Goal: Information Seeking & Learning: Learn about a topic

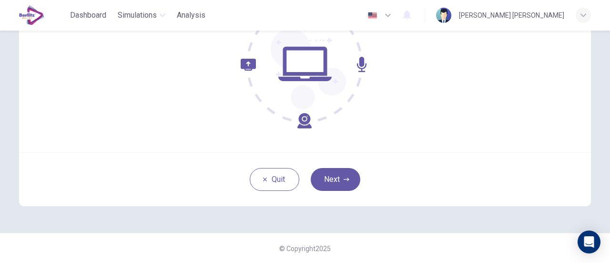
scroll to position [134, 0]
click at [329, 178] on button "Next" at bounding box center [336, 179] width 50 height 23
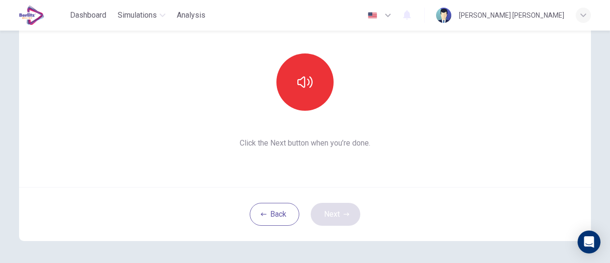
scroll to position [97, 0]
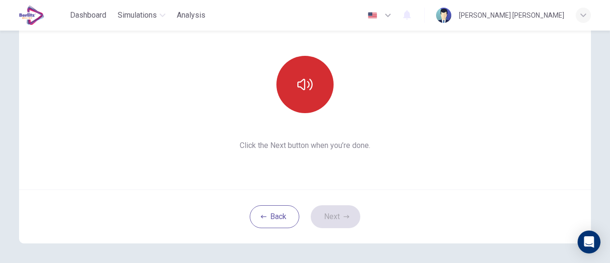
click at [300, 93] on button "button" at bounding box center [305, 84] width 57 height 57
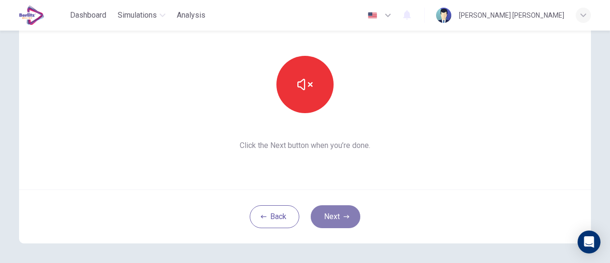
click at [332, 221] on button "Next" at bounding box center [336, 216] width 50 height 23
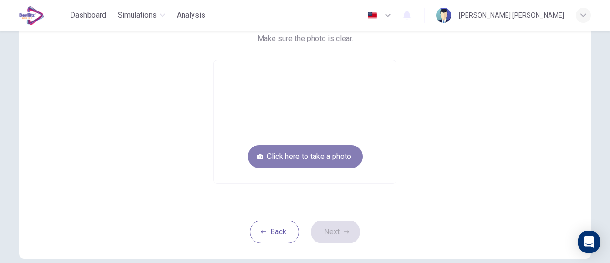
click at [309, 155] on button "Click here to take a photo" at bounding box center [305, 156] width 115 height 23
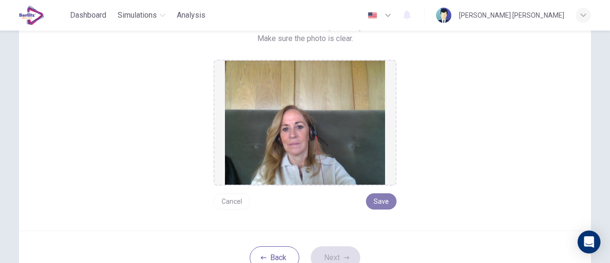
click at [381, 201] on button "Save" at bounding box center [381, 201] width 31 height 16
click at [320, 249] on button "Next" at bounding box center [336, 257] width 50 height 23
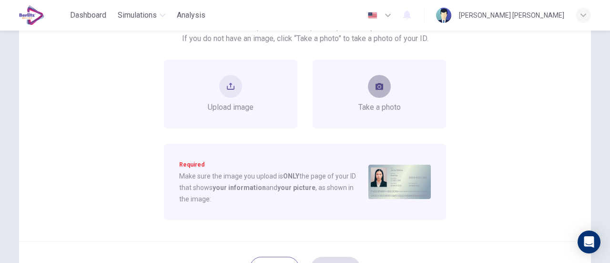
click at [385, 92] on button "take photo" at bounding box center [379, 86] width 23 height 23
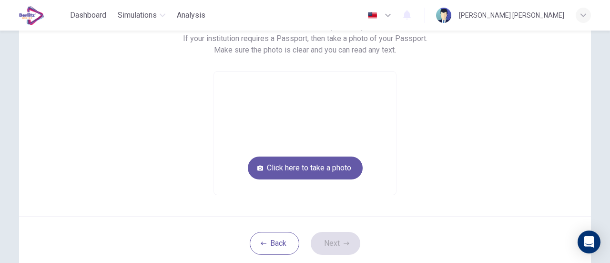
click at [385, 92] on video at bounding box center [305, 133] width 182 height 123
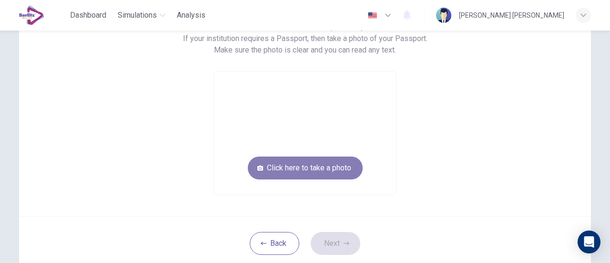
click at [307, 169] on button "Click here to take a photo" at bounding box center [305, 167] width 115 height 23
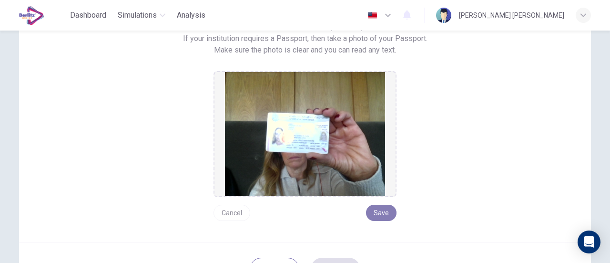
click at [379, 210] on button "Save" at bounding box center [381, 213] width 31 height 16
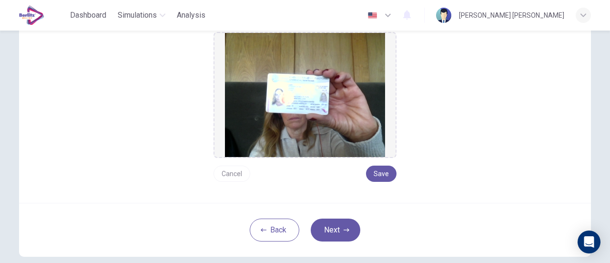
scroll to position [136, 0]
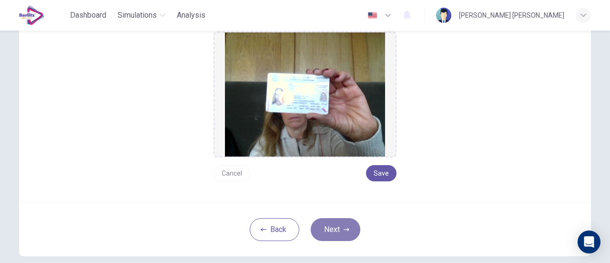
click at [339, 228] on button "Next" at bounding box center [336, 229] width 50 height 23
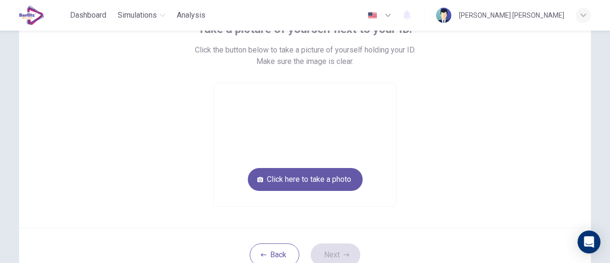
scroll to position [73, 0]
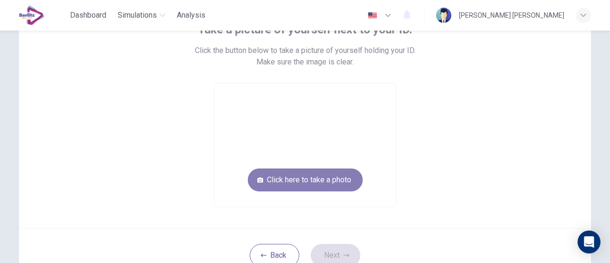
click at [307, 177] on button "Click here to take a photo" at bounding box center [305, 179] width 115 height 23
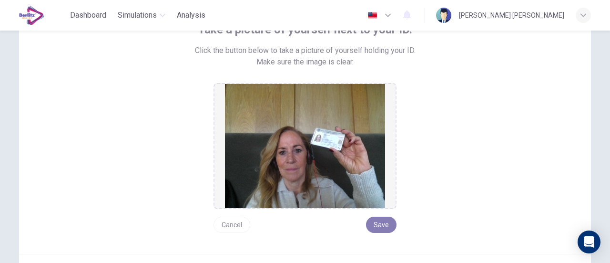
click at [384, 221] on button "Save" at bounding box center [381, 224] width 31 height 16
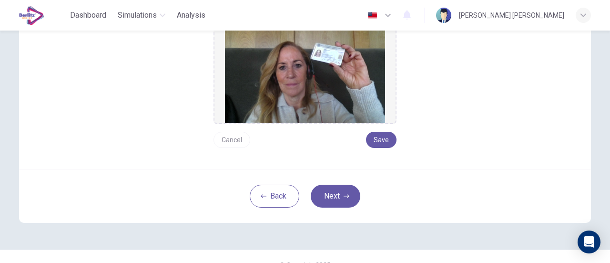
scroll to position [174, 0]
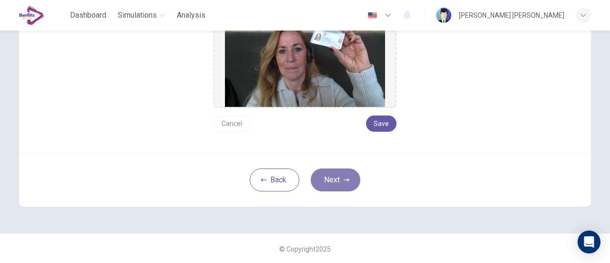
click at [327, 175] on button "Next" at bounding box center [336, 179] width 50 height 23
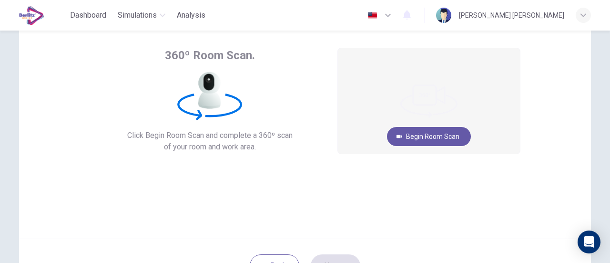
scroll to position [47, 0]
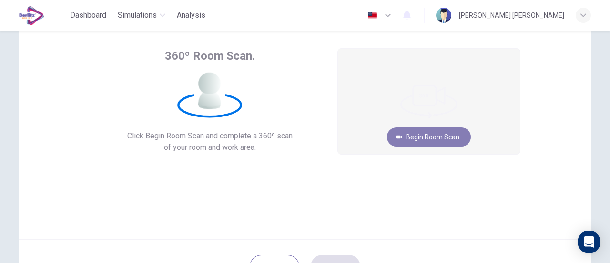
click at [424, 134] on button "Begin Room Scan" at bounding box center [429, 136] width 84 height 19
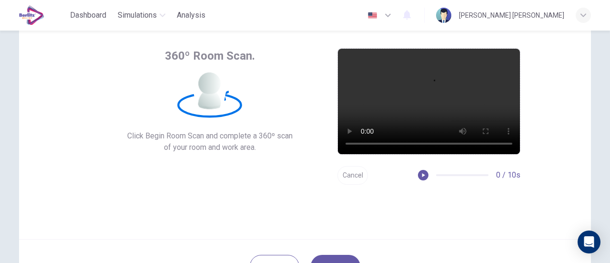
scroll to position [134, 0]
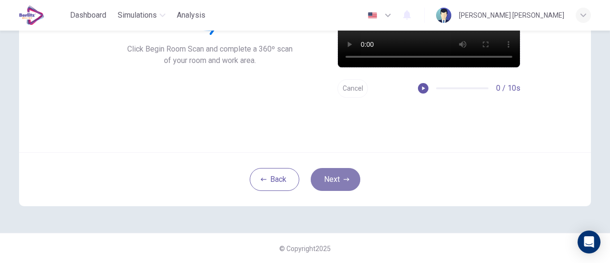
click at [332, 180] on button "Next" at bounding box center [336, 179] width 50 height 23
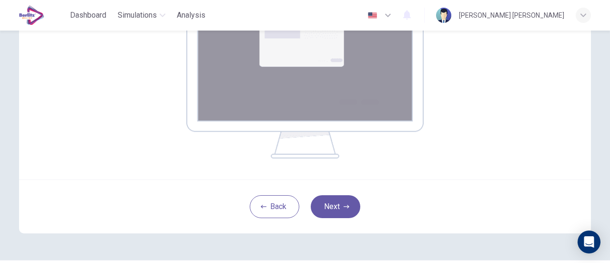
scroll to position [205, 0]
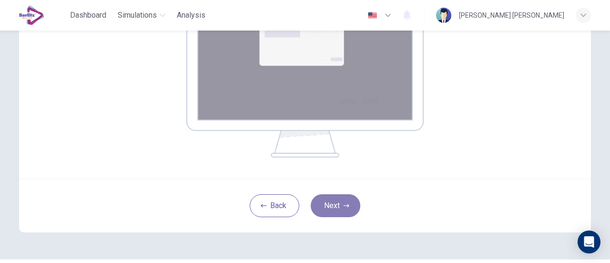
click at [326, 205] on button "Next" at bounding box center [336, 205] width 50 height 23
click at [340, 196] on button "Next" at bounding box center [336, 205] width 50 height 23
click at [332, 209] on button "Next" at bounding box center [336, 205] width 50 height 23
click at [333, 208] on button "Next" at bounding box center [336, 205] width 50 height 23
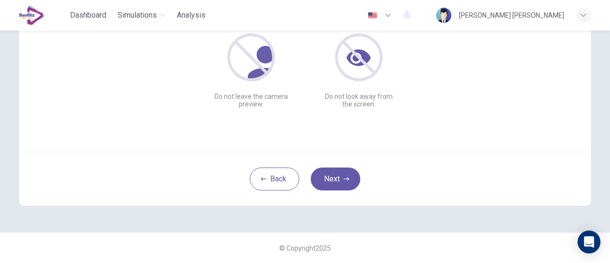
scroll to position [134, 0]
click at [328, 181] on button "Next" at bounding box center [336, 179] width 50 height 23
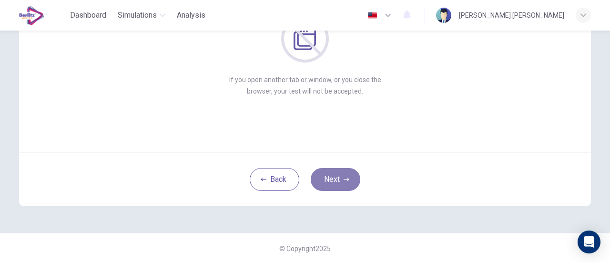
click at [328, 181] on button "Next" at bounding box center [336, 179] width 50 height 23
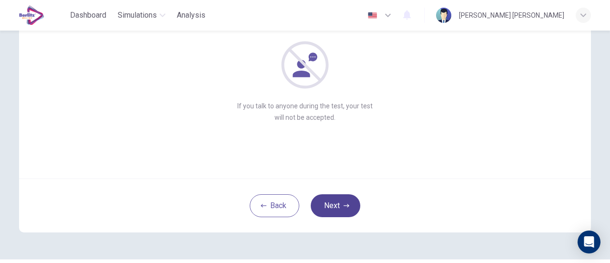
scroll to position [108, 0]
click at [322, 205] on button "Next" at bounding box center [336, 205] width 50 height 23
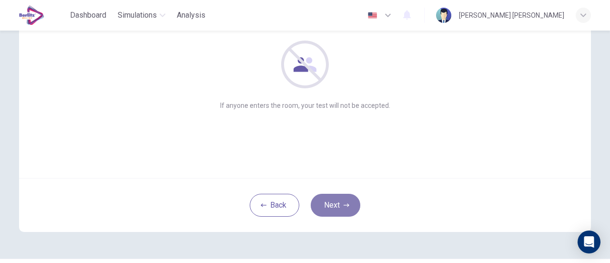
click at [322, 205] on button "Next" at bounding box center [336, 205] width 50 height 23
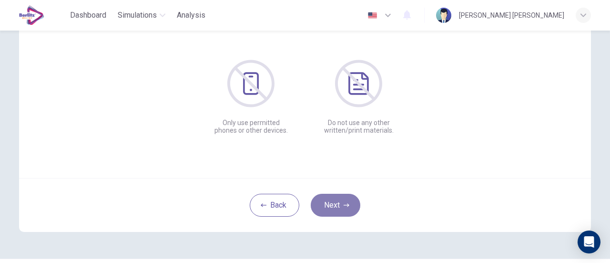
click at [322, 205] on button "Next" at bounding box center [336, 205] width 50 height 23
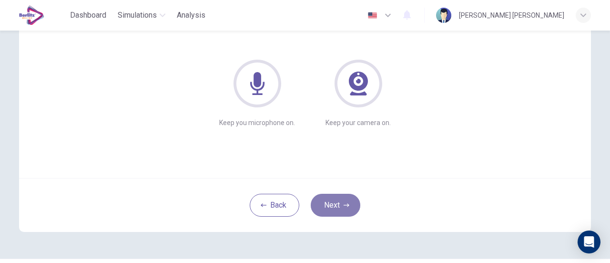
click at [322, 205] on button "Next" at bounding box center [336, 205] width 50 height 23
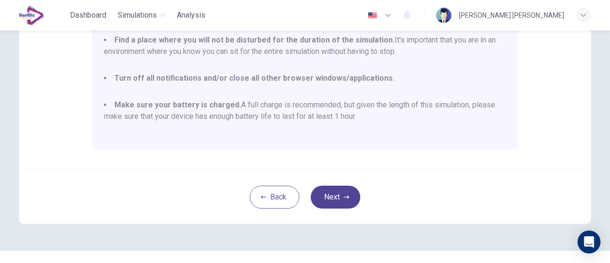
scroll to position [250, 0]
click at [329, 196] on button "Next" at bounding box center [336, 196] width 50 height 23
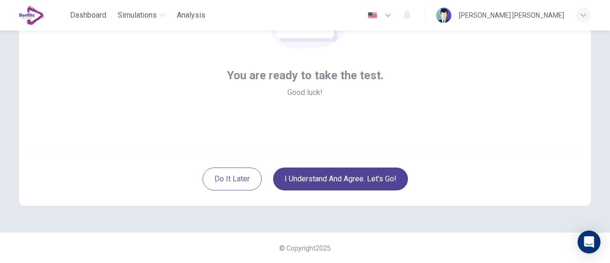
scroll to position [134, 0]
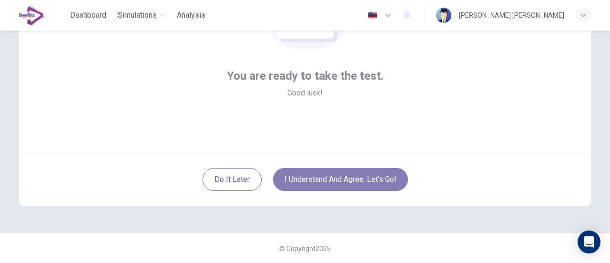
click at [329, 175] on button "I understand and agree. Let’s go!" at bounding box center [340, 179] width 135 height 23
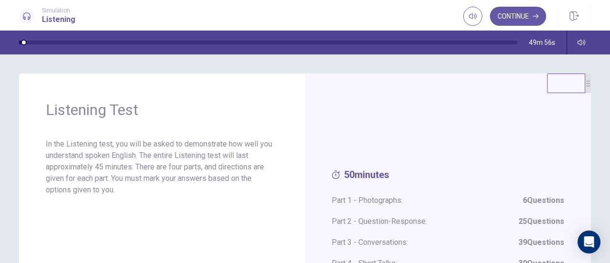
click at [421, 144] on div "50 minutes Part 1 - Photographs: 6 Questions Part 2 - Question-Response: 25 Que…" at bounding box center [448, 223] width 286 height 300
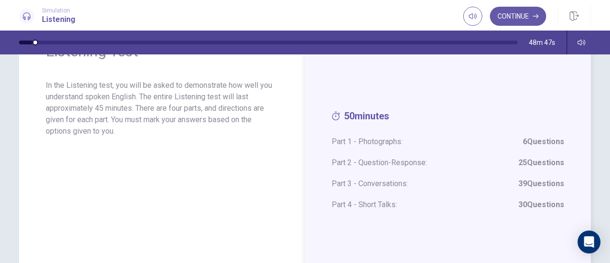
scroll to position [59, 0]
click at [508, 15] on button "Continue" at bounding box center [518, 16] width 56 height 19
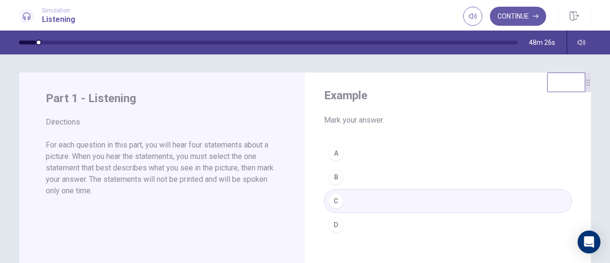
scroll to position [0, 0]
click at [520, 14] on button "Continue" at bounding box center [518, 16] width 56 height 19
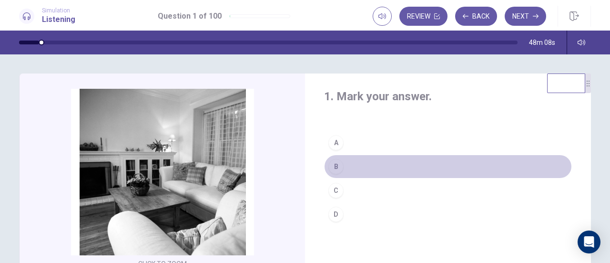
click at [338, 164] on div "B" at bounding box center [335, 166] width 15 height 15
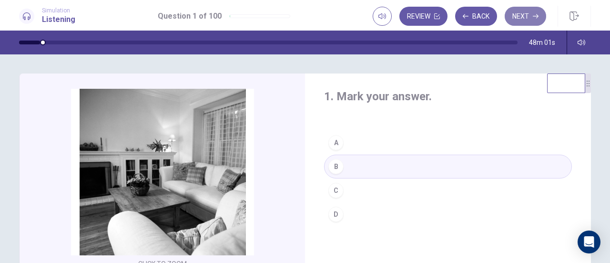
click at [518, 14] on button "Next" at bounding box center [525, 16] width 41 height 19
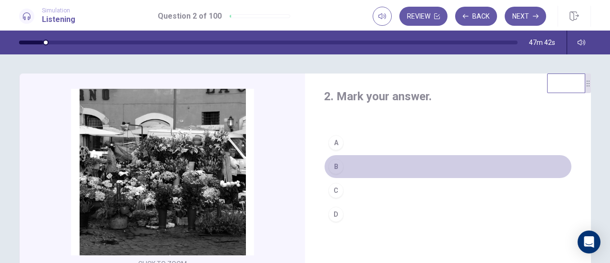
click at [337, 166] on div "B" at bounding box center [335, 166] width 15 height 15
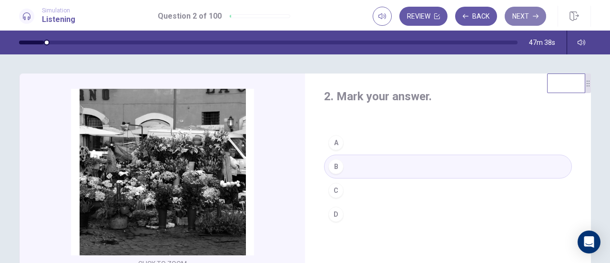
click at [526, 14] on button "Next" at bounding box center [525, 16] width 41 height 19
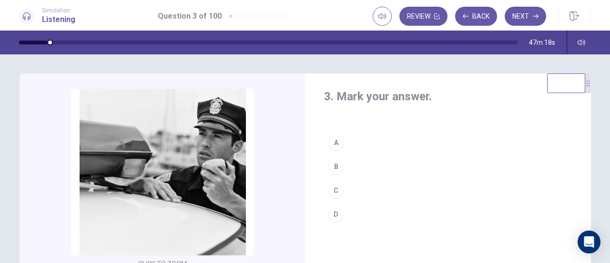
click at [335, 214] on div "D" at bounding box center [335, 213] width 15 height 15
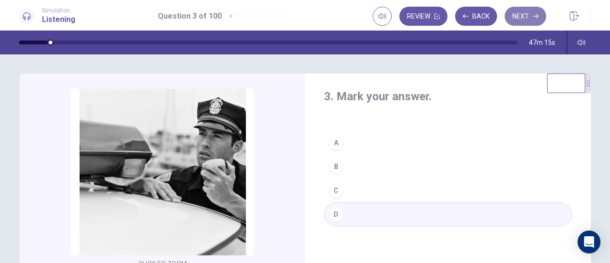
click at [522, 17] on button "Next" at bounding box center [525, 16] width 41 height 19
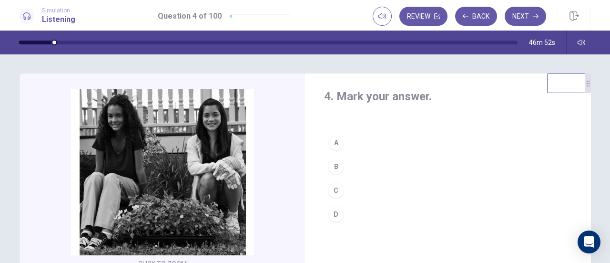
click at [332, 167] on div "B" at bounding box center [335, 166] width 15 height 15
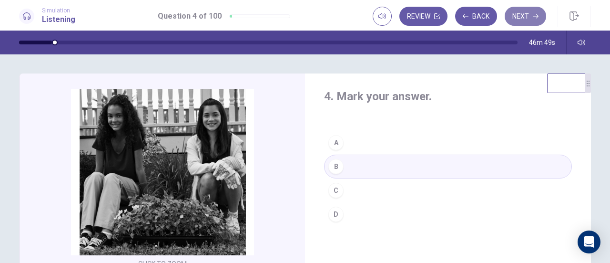
click at [521, 12] on button "Next" at bounding box center [525, 16] width 41 height 19
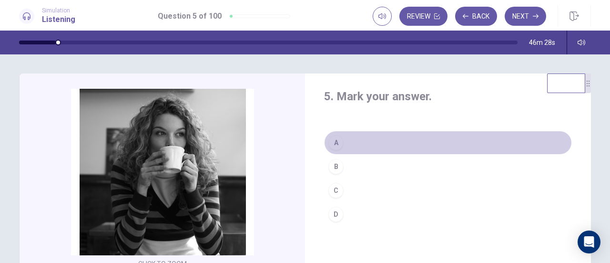
click at [333, 143] on div "A" at bounding box center [335, 142] width 15 height 15
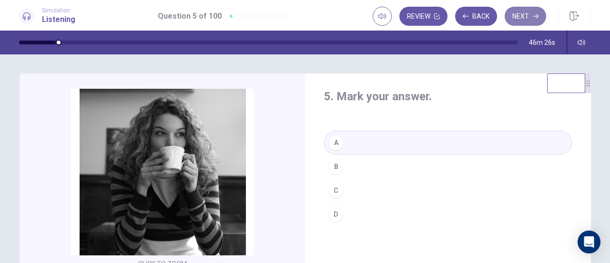
click at [525, 14] on button "Next" at bounding box center [525, 16] width 41 height 19
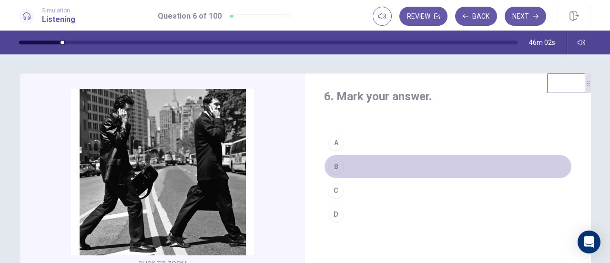
click at [331, 165] on div "B" at bounding box center [335, 166] width 15 height 15
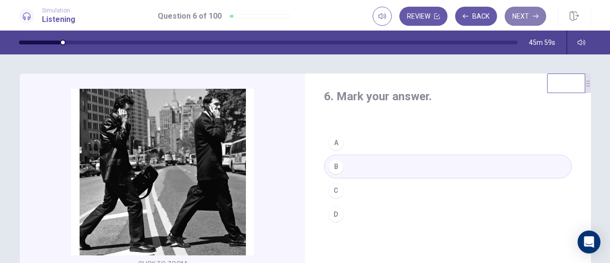
click at [519, 14] on button "Next" at bounding box center [525, 16] width 41 height 19
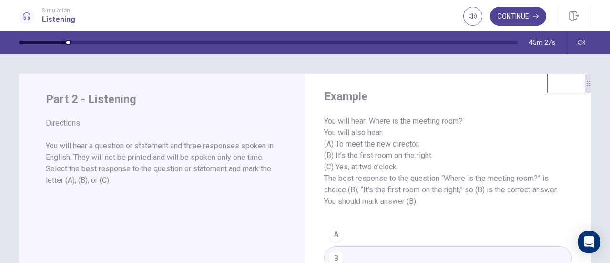
click at [508, 12] on button "Continue" at bounding box center [518, 16] width 56 height 19
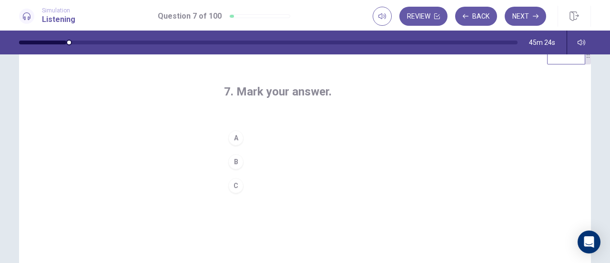
scroll to position [26, 0]
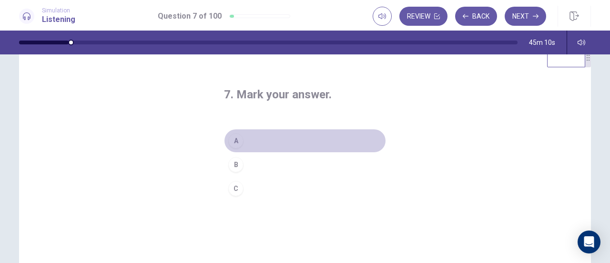
click at [232, 141] on div "A" at bounding box center [235, 140] width 15 height 15
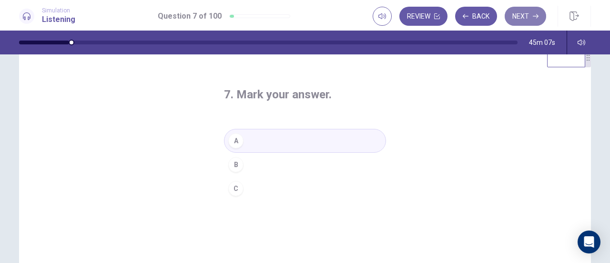
click at [526, 16] on button "Next" at bounding box center [525, 16] width 41 height 19
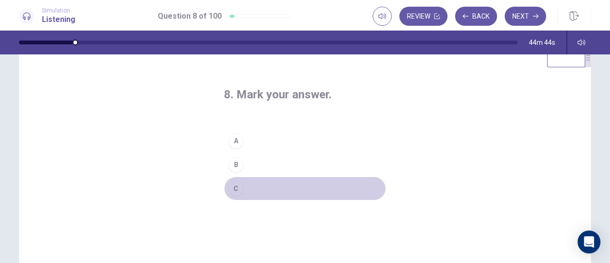
click at [234, 187] on div "C" at bounding box center [235, 188] width 15 height 15
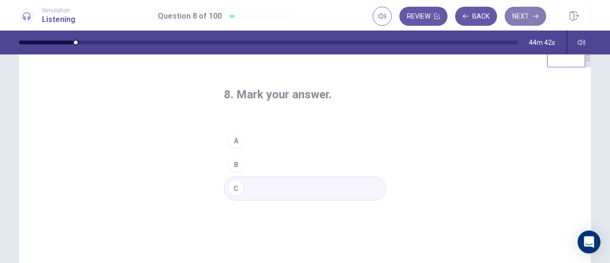
click at [517, 17] on button "Next" at bounding box center [525, 16] width 41 height 19
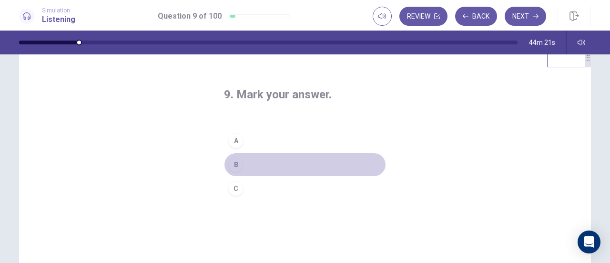
click at [237, 163] on div "B" at bounding box center [235, 164] width 15 height 15
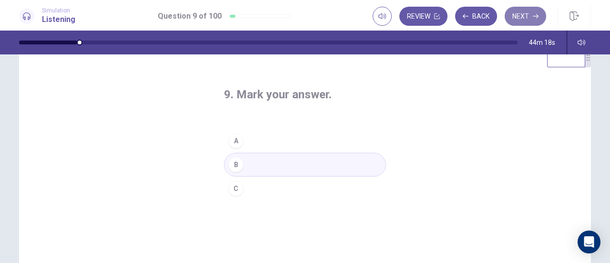
click at [523, 15] on button "Next" at bounding box center [525, 16] width 41 height 19
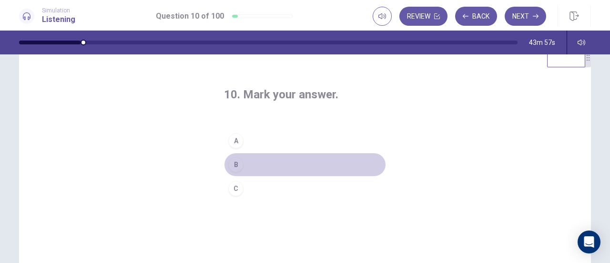
click at [233, 164] on div "B" at bounding box center [235, 164] width 15 height 15
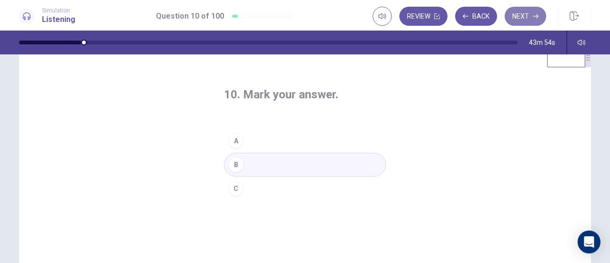
click at [516, 17] on button "Next" at bounding box center [525, 16] width 41 height 19
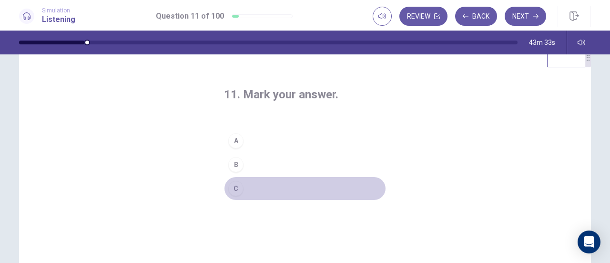
click at [231, 186] on div "C" at bounding box center [235, 188] width 15 height 15
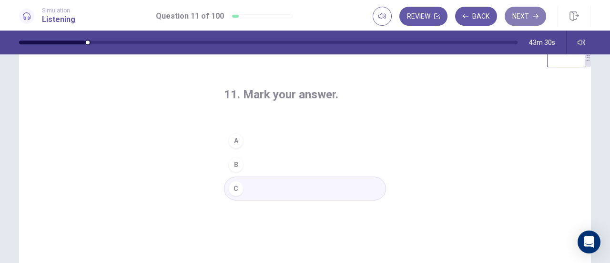
click at [521, 14] on button "Next" at bounding box center [525, 16] width 41 height 19
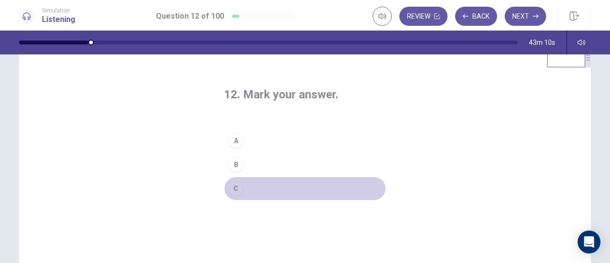
click at [233, 187] on div "C" at bounding box center [235, 188] width 15 height 15
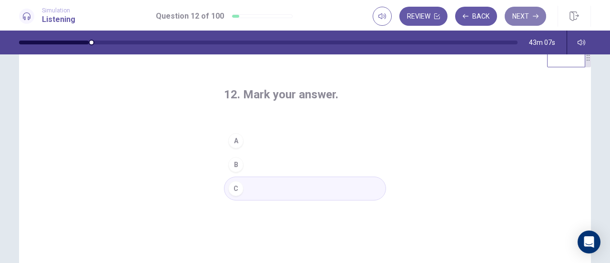
click at [520, 13] on button "Next" at bounding box center [525, 16] width 41 height 19
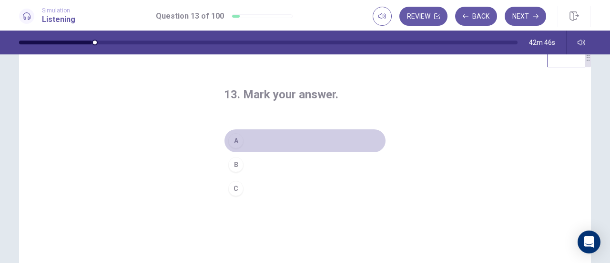
click at [236, 138] on div "A" at bounding box center [235, 140] width 15 height 15
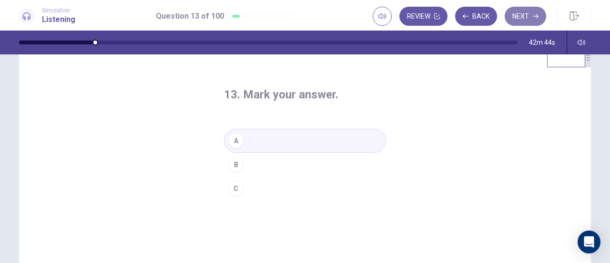
click at [514, 13] on button "Next" at bounding box center [525, 16] width 41 height 19
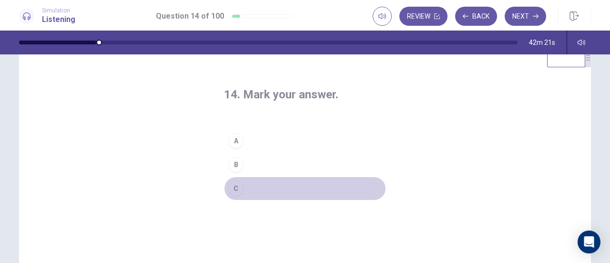
click at [231, 189] on div "C" at bounding box center [235, 188] width 15 height 15
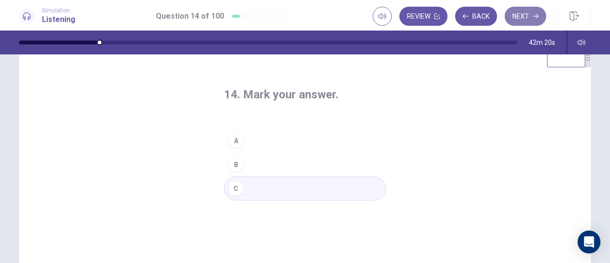
click at [523, 16] on button "Next" at bounding box center [525, 16] width 41 height 19
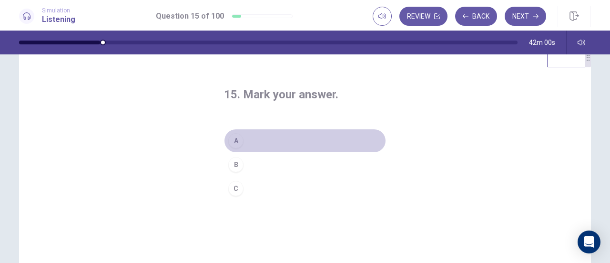
click at [235, 140] on div "A" at bounding box center [235, 140] width 15 height 15
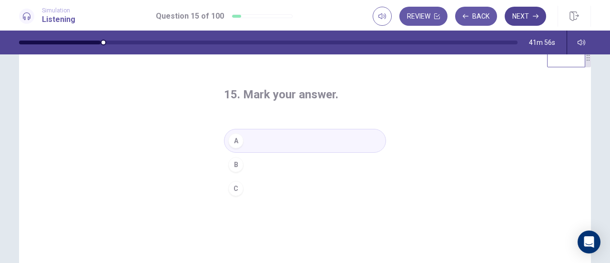
click at [523, 11] on button "Next" at bounding box center [525, 16] width 41 height 19
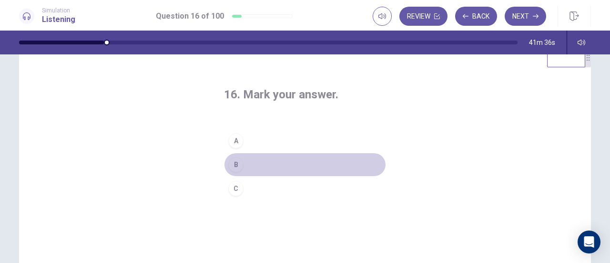
click at [236, 165] on div "B" at bounding box center [235, 164] width 15 height 15
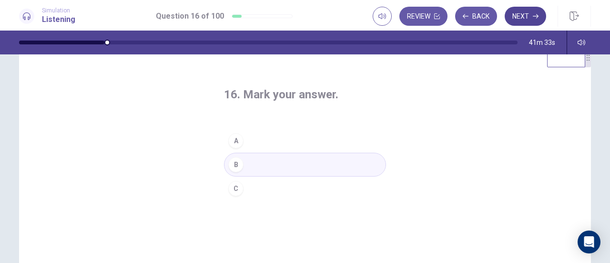
click at [521, 18] on button "Next" at bounding box center [525, 16] width 41 height 19
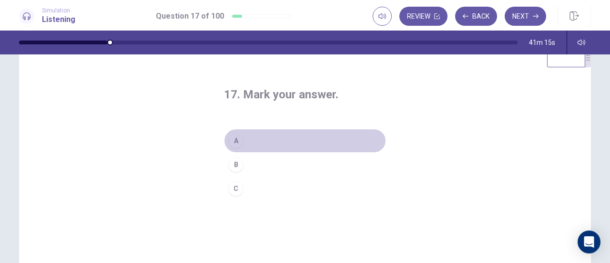
click at [232, 140] on div "A" at bounding box center [235, 140] width 15 height 15
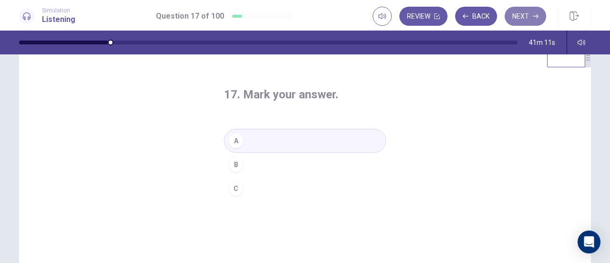
click at [526, 16] on button "Next" at bounding box center [525, 16] width 41 height 19
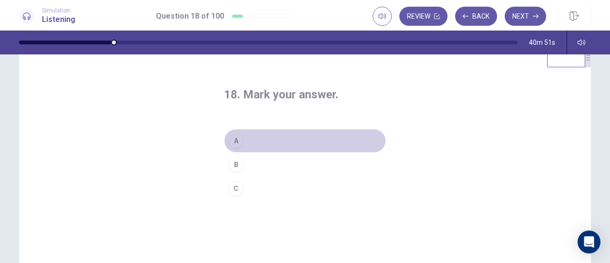
click at [235, 140] on div "A" at bounding box center [235, 140] width 15 height 15
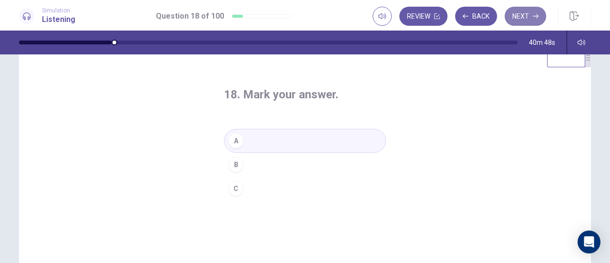
click at [525, 15] on button "Next" at bounding box center [525, 16] width 41 height 19
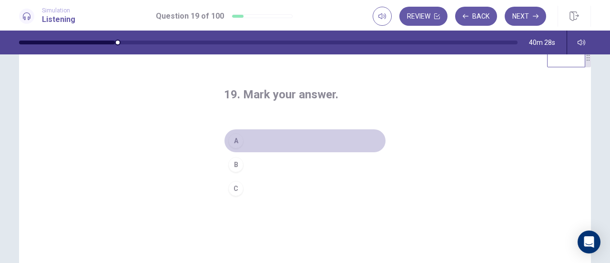
click at [236, 141] on div "A" at bounding box center [235, 140] width 15 height 15
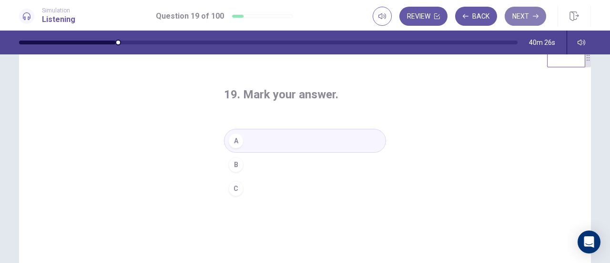
click at [525, 14] on button "Next" at bounding box center [525, 16] width 41 height 19
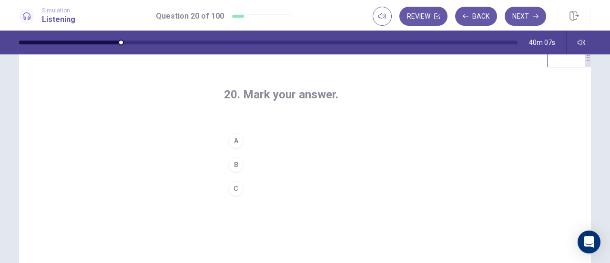
click at [236, 186] on div "C" at bounding box center [235, 188] width 15 height 15
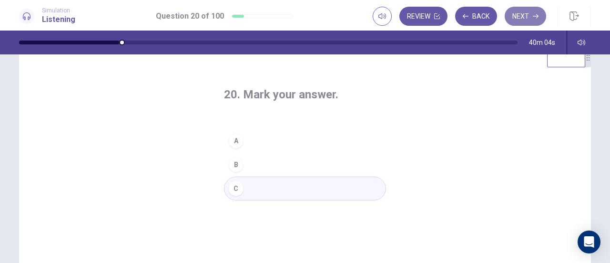
click at [523, 14] on button "Next" at bounding box center [525, 16] width 41 height 19
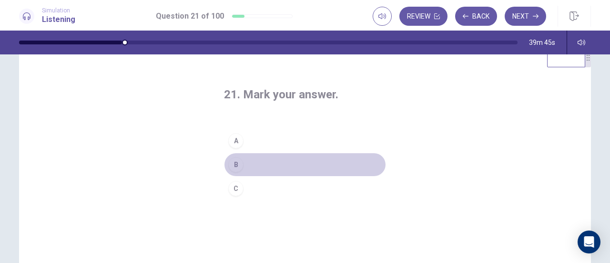
click at [230, 163] on div "B" at bounding box center [235, 164] width 15 height 15
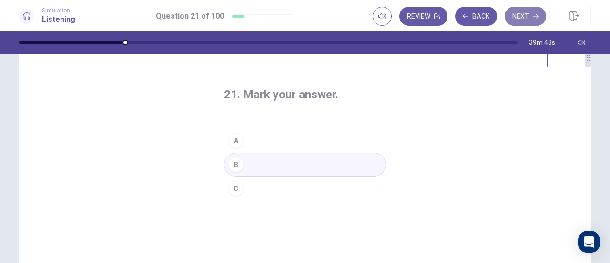
click at [526, 16] on button "Next" at bounding box center [525, 16] width 41 height 19
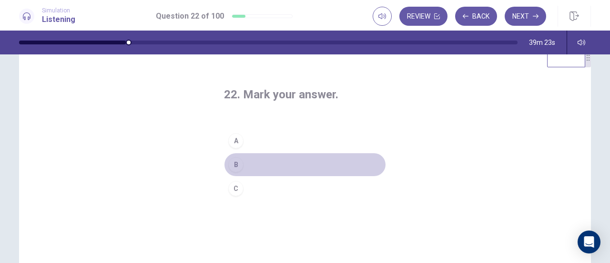
click at [235, 164] on div "B" at bounding box center [235, 164] width 15 height 15
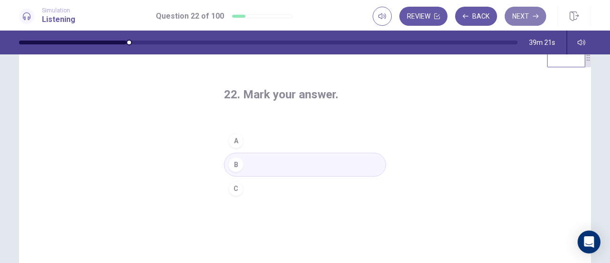
click at [524, 14] on button "Next" at bounding box center [525, 16] width 41 height 19
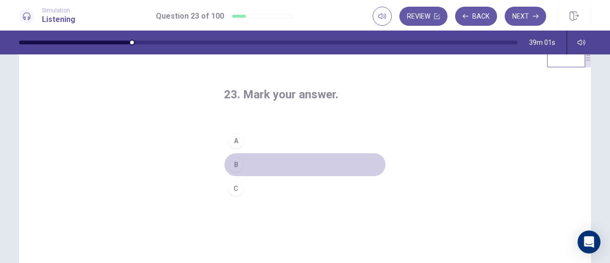
click at [236, 166] on div "B" at bounding box center [235, 164] width 15 height 15
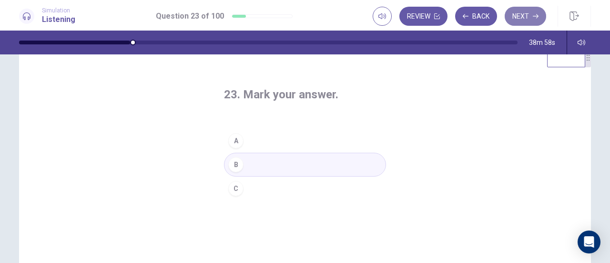
click at [523, 15] on button "Next" at bounding box center [525, 16] width 41 height 19
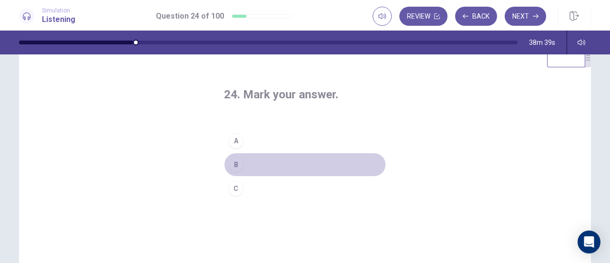
click at [230, 164] on div "B" at bounding box center [235, 164] width 15 height 15
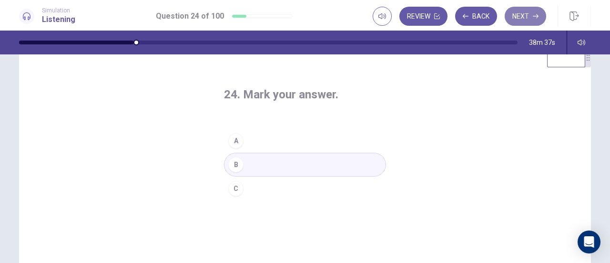
click at [524, 14] on button "Next" at bounding box center [525, 16] width 41 height 19
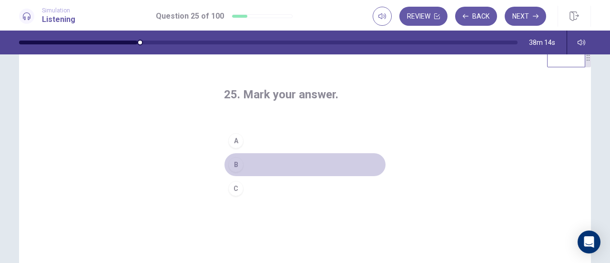
click at [232, 163] on div "B" at bounding box center [235, 164] width 15 height 15
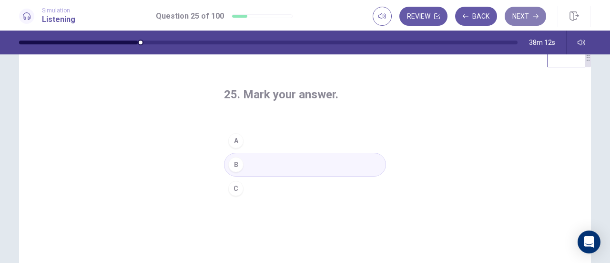
click at [522, 14] on button "Next" at bounding box center [525, 16] width 41 height 19
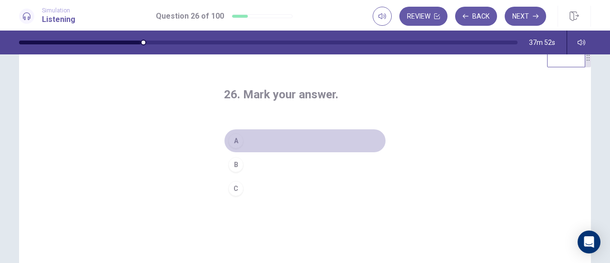
click at [232, 137] on div "A" at bounding box center [235, 140] width 15 height 15
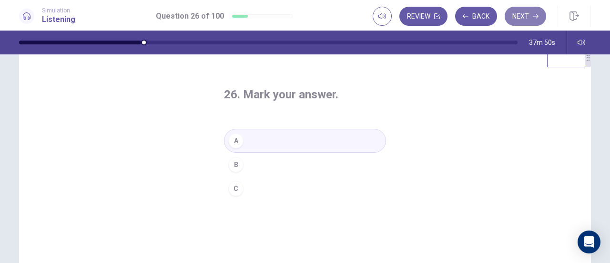
click at [523, 16] on button "Next" at bounding box center [525, 16] width 41 height 19
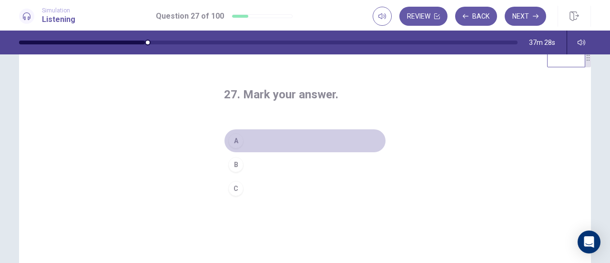
click at [234, 139] on div "A" at bounding box center [235, 140] width 15 height 15
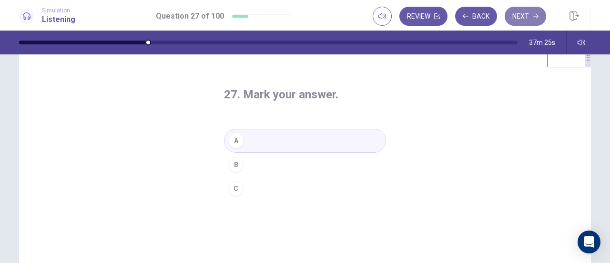
click at [522, 13] on button "Next" at bounding box center [525, 16] width 41 height 19
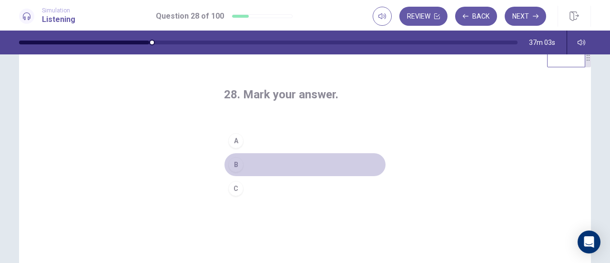
click at [236, 162] on div "B" at bounding box center [235, 164] width 15 height 15
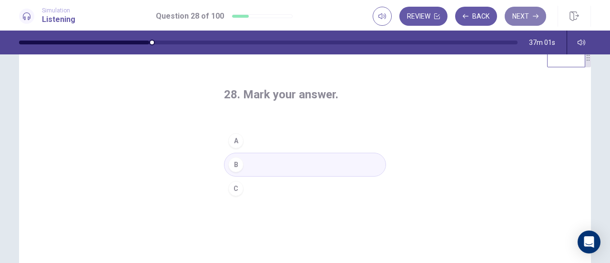
click at [524, 16] on button "Next" at bounding box center [525, 16] width 41 height 19
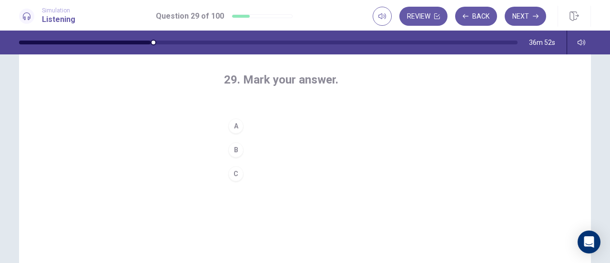
scroll to position [39, 0]
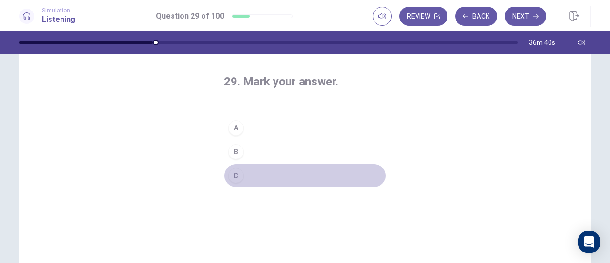
click at [233, 174] on div "C" at bounding box center [235, 175] width 15 height 15
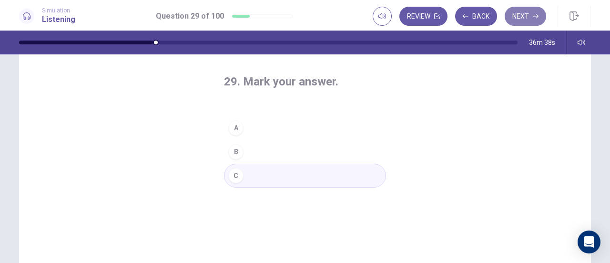
click at [521, 18] on button "Next" at bounding box center [525, 16] width 41 height 19
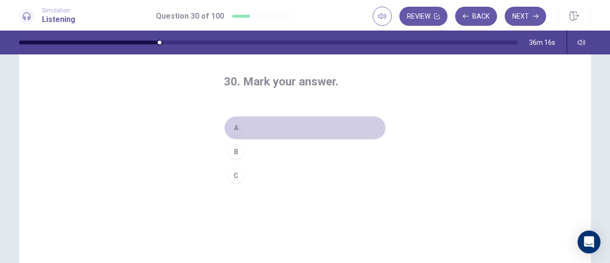
click at [233, 124] on div "A" at bounding box center [235, 127] width 15 height 15
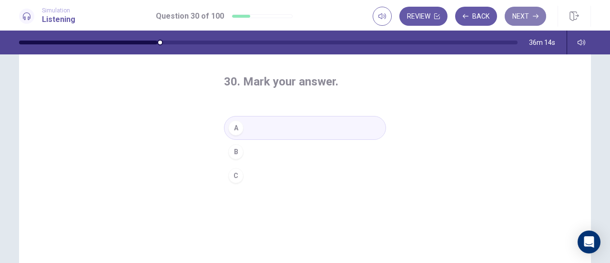
click at [519, 14] on button "Next" at bounding box center [525, 16] width 41 height 19
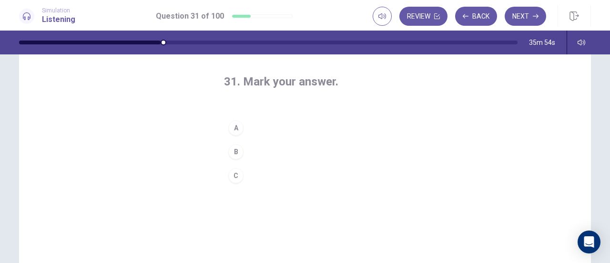
click at [235, 126] on div "A" at bounding box center [235, 127] width 15 height 15
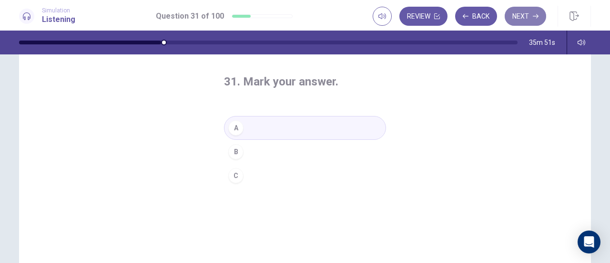
click at [523, 15] on button "Next" at bounding box center [525, 16] width 41 height 19
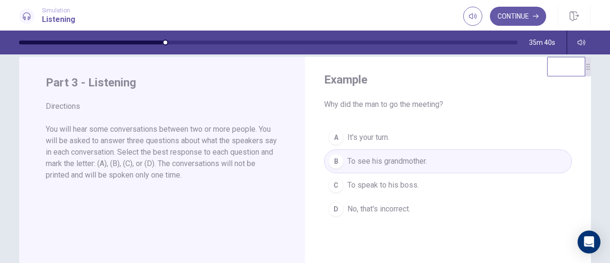
scroll to position [18, 0]
click at [505, 14] on button "Continue" at bounding box center [518, 16] width 56 height 19
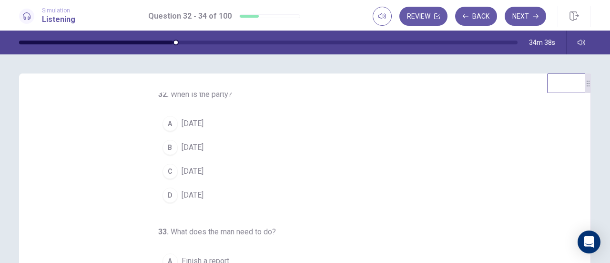
scroll to position [2, 0]
click at [182, 148] on span "This Friday" at bounding box center [193, 148] width 22 height 11
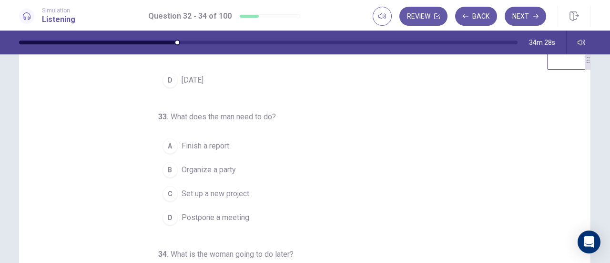
scroll to position [25, 0]
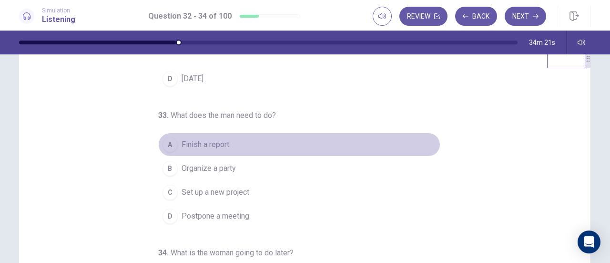
click at [192, 144] on span "Finish a report" at bounding box center [206, 144] width 48 height 11
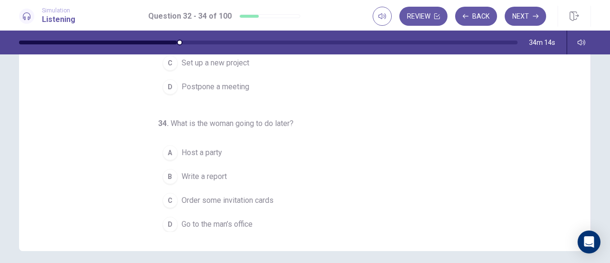
scroll to position [156, 0]
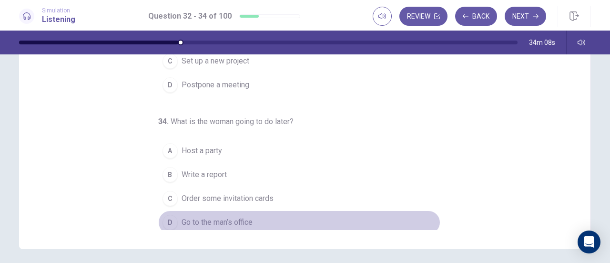
click at [209, 220] on span "Go to the man’s office" at bounding box center [217, 221] width 71 height 11
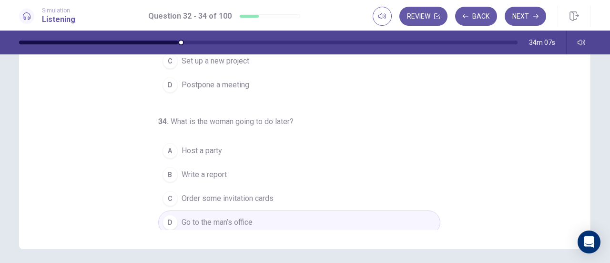
scroll to position [192, 0]
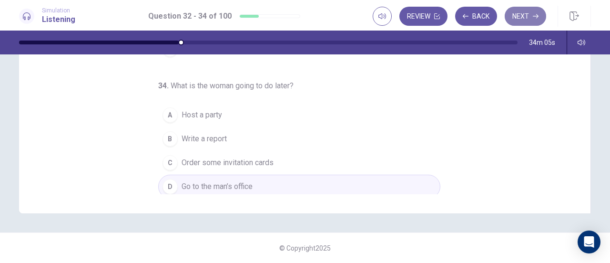
click at [515, 18] on button "Next" at bounding box center [525, 16] width 41 height 19
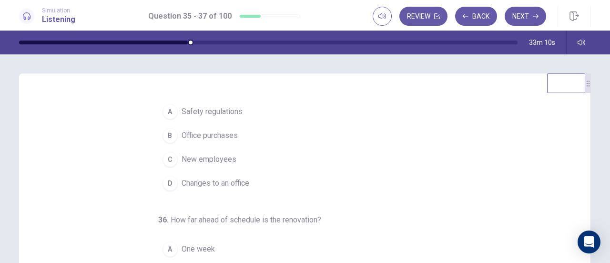
scroll to position [16, 0]
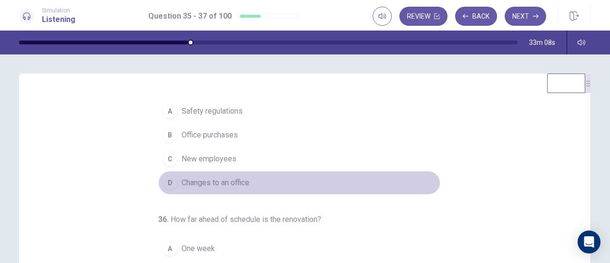
click at [185, 181] on span "Changes to an office" at bounding box center [216, 182] width 68 height 11
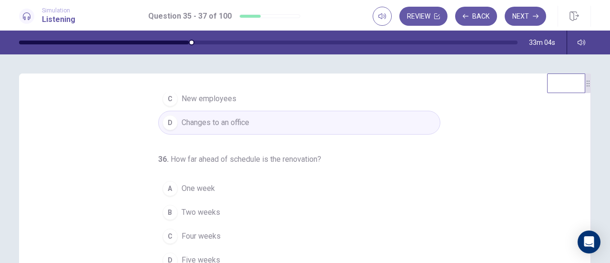
scroll to position [95, 0]
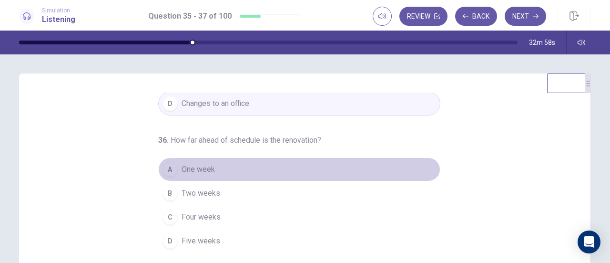
click at [195, 168] on span "One week" at bounding box center [198, 169] width 33 height 11
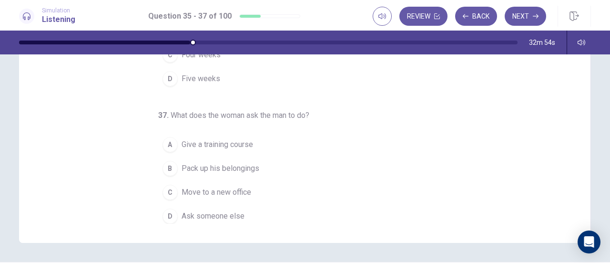
scroll to position [163, 0]
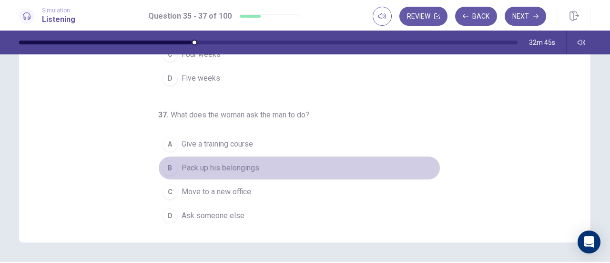
click at [202, 165] on span "Pack up his belongings" at bounding box center [221, 167] width 78 height 11
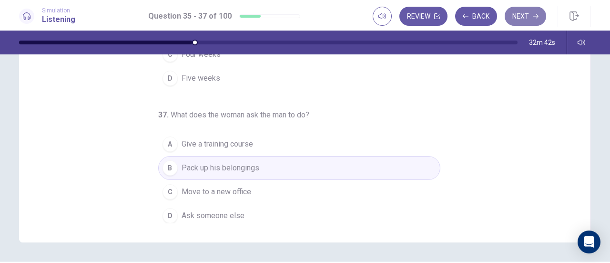
click at [523, 15] on button "Next" at bounding box center [525, 16] width 41 height 19
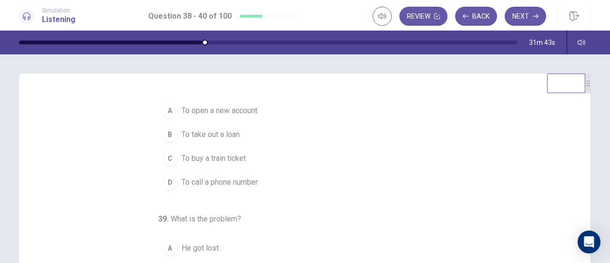
scroll to position [17, 0]
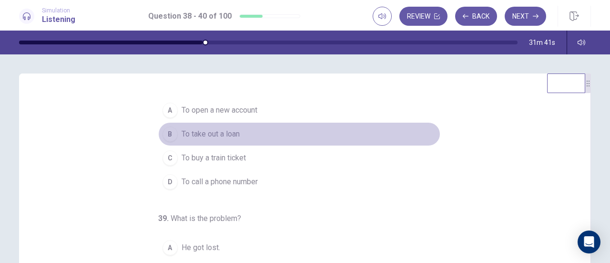
click at [190, 132] on span "To take out a loan" at bounding box center [211, 133] width 58 height 11
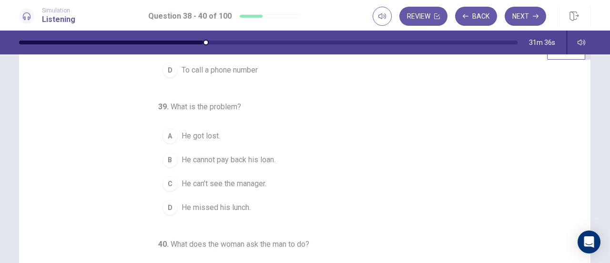
scroll to position [34, 0]
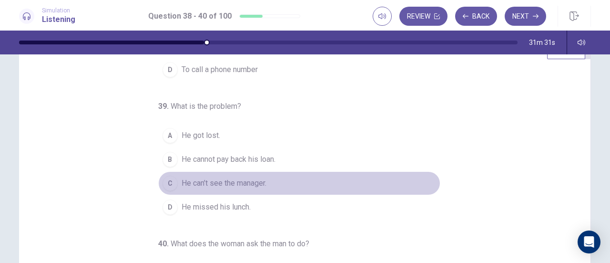
click at [215, 180] on span "He can’t see the manager." at bounding box center [224, 182] width 85 height 11
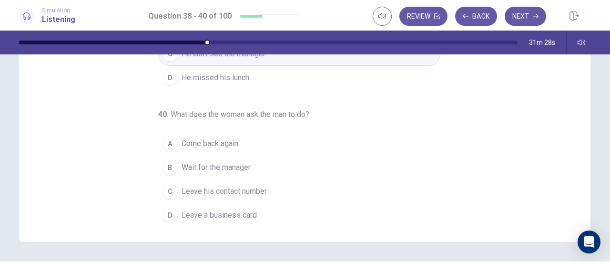
scroll to position [164, 0]
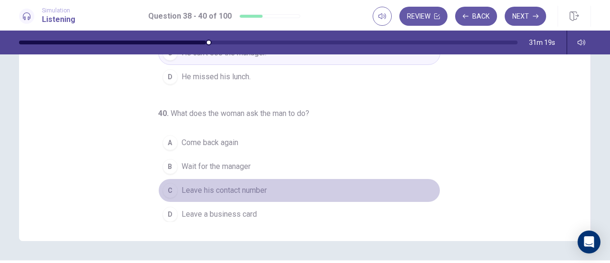
click at [199, 187] on span "Leave his contact number" at bounding box center [224, 190] width 85 height 11
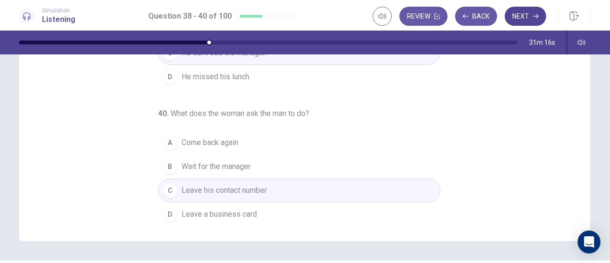
click at [524, 10] on button "Next" at bounding box center [525, 16] width 41 height 19
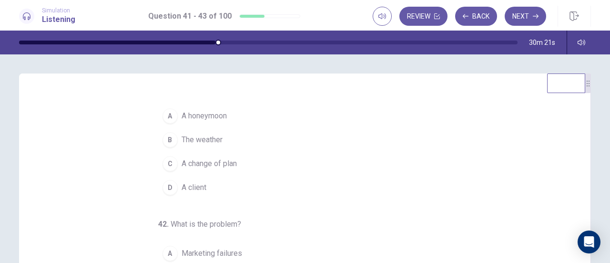
scroll to position [13, 0]
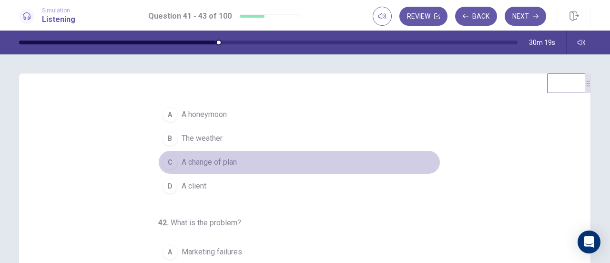
click at [185, 161] on span "A change of plan" at bounding box center [209, 161] width 55 height 11
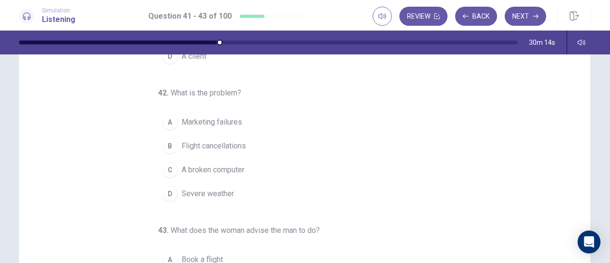
scroll to position [48, 0]
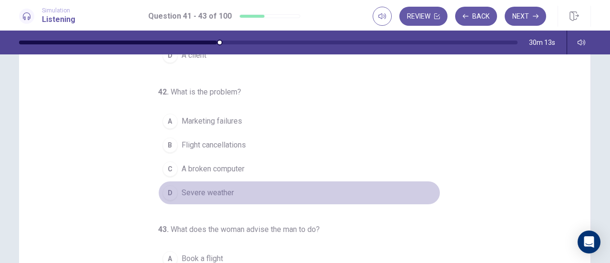
click at [191, 187] on span "Severe weather" at bounding box center [208, 192] width 52 height 11
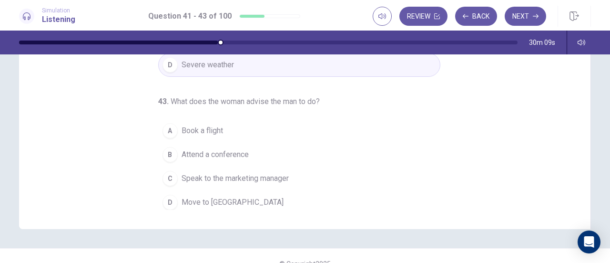
scroll to position [176, 0]
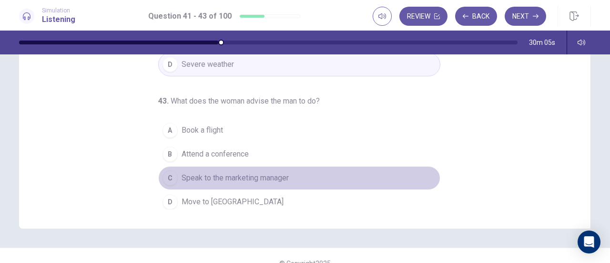
click at [226, 174] on span "Speak to the marketing manager" at bounding box center [235, 177] width 107 height 11
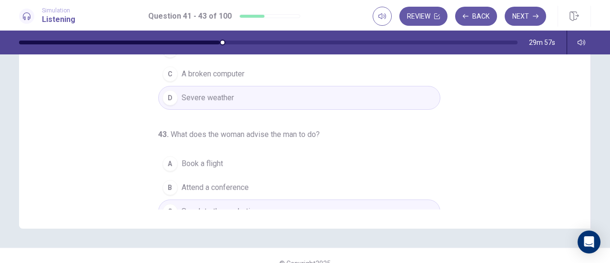
scroll to position [64, 0]
click at [526, 12] on button "Next" at bounding box center [525, 16] width 41 height 19
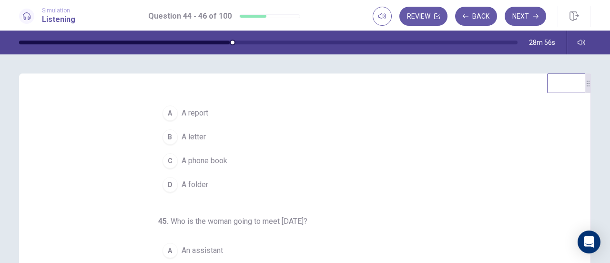
scroll to position [18, 0]
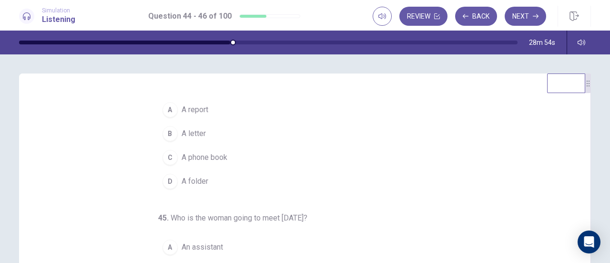
click at [187, 177] on span "A folder" at bounding box center [195, 180] width 27 height 11
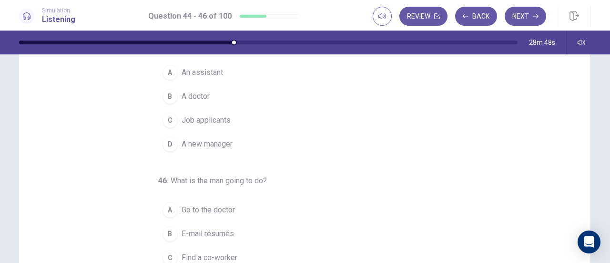
scroll to position [97, 0]
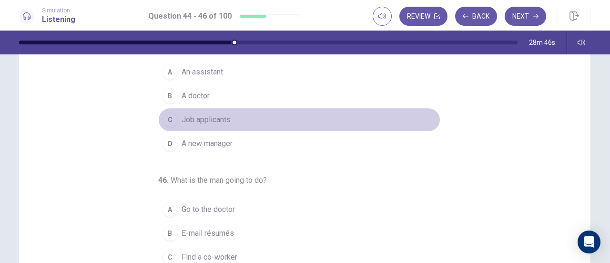
click at [182, 120] on span "Job applicants" at bounding box center [206, 119] width 49 height 11
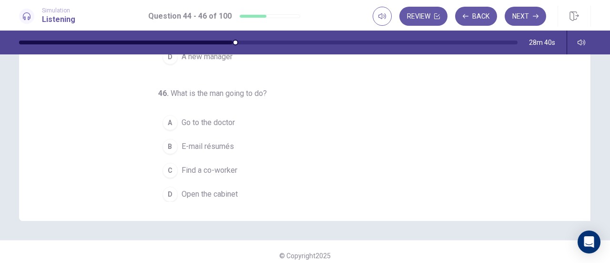
scroll to position [185, 0]
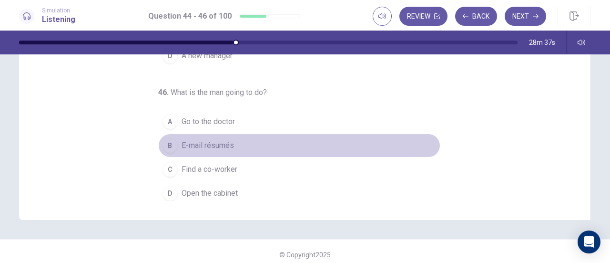
click at [190, 141] on span "E-mail résumés" at bounding box center [208, 145] width 52 height 11
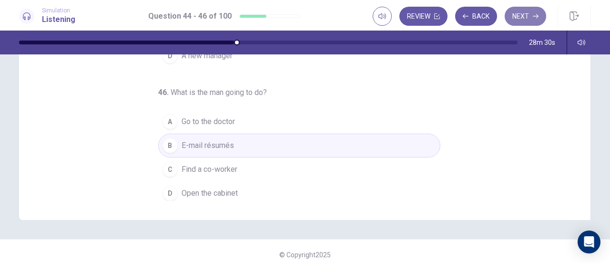
click at [522, 17] on button "Next" at bounding box center [525, 16] width 41 height 19
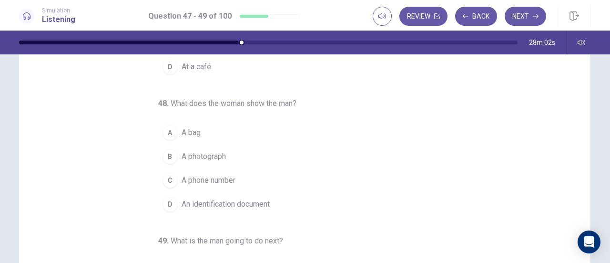
scroll to position [0, 0]
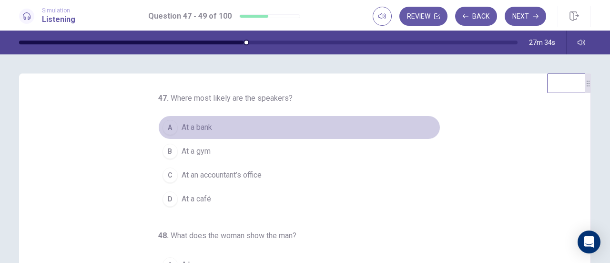
click at [187, 127] on span "At a bank" at bounding box center [197, 127] width 31 height 11
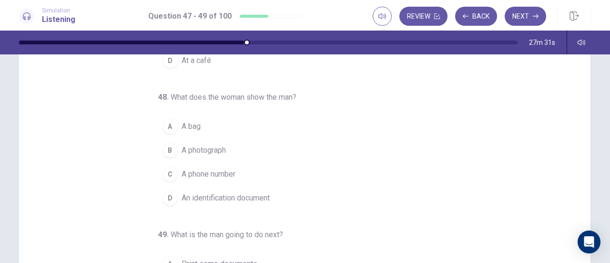
scroll to position [45, 0]
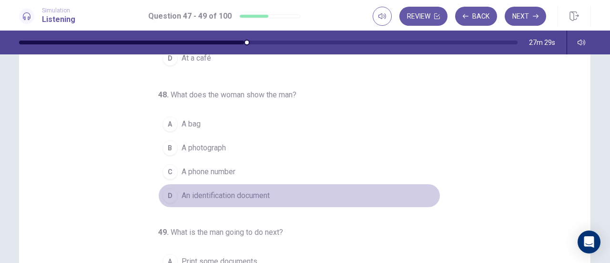
click at [192, 194] on span "An identification document" at bounding box center [226, 195] width 88 height 11
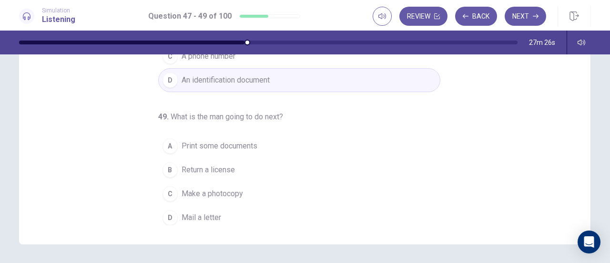
scroll to position [161, 0]
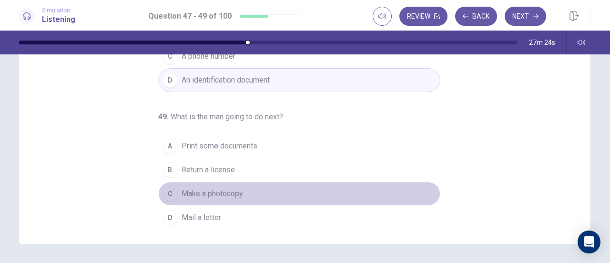
click at [186, 190] on span "Make a photocopy" at bounding box center [213, 193] width 62 height 11
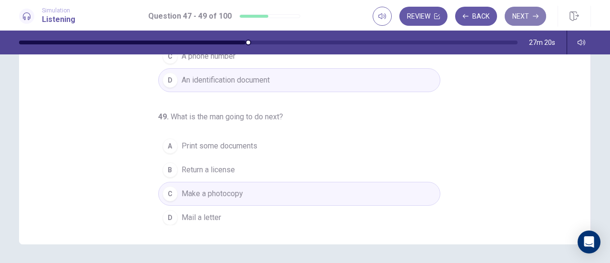
click at [526, 15] on button "Next" at bounding box center [525, 16] width 41 height 19
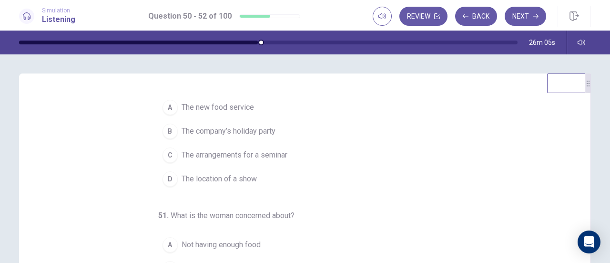
scroll to position [21, 0]
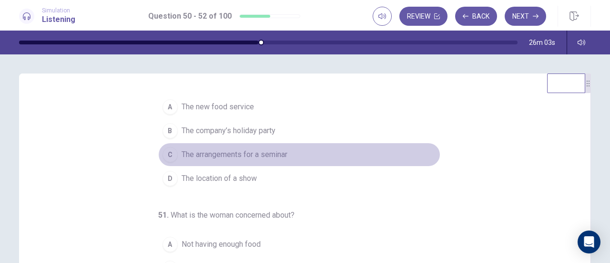
click at [205, 154] on span "The arrangements for a seminar" at bounding box center [235, 154] width 106 height 11
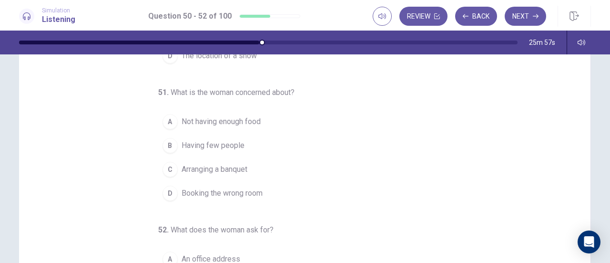
scroll to position [49, 0]
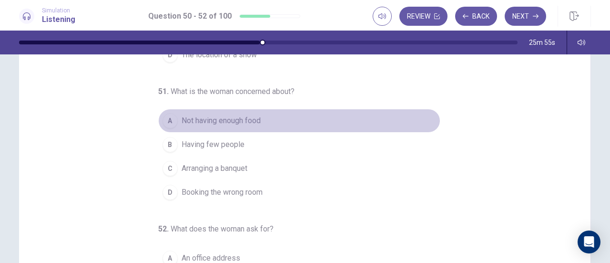
click at [204, 115] on span "Not having enough food" at bounding box center [221, 120] width 79 height 11
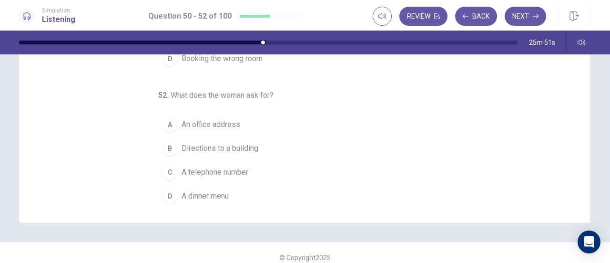
scroll to position [182, 0]
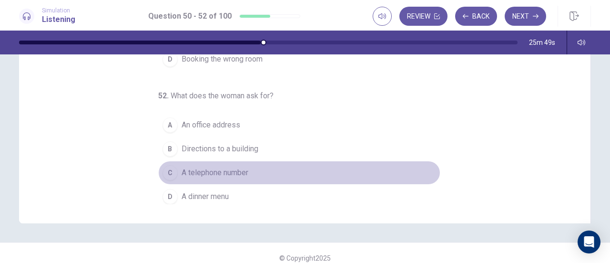
click at [194, 171] on span "A telephone number" at bounding box center [215, 172] width 67 height 11
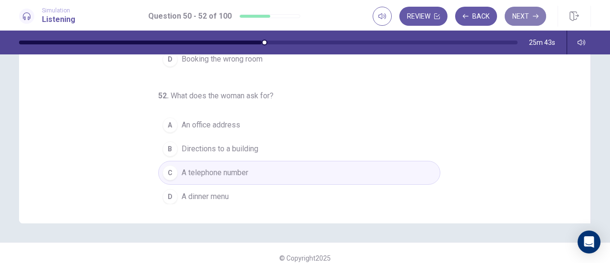
click at [518, 17] on button "Next" at bounding box center [525, 16] width 41 height 19
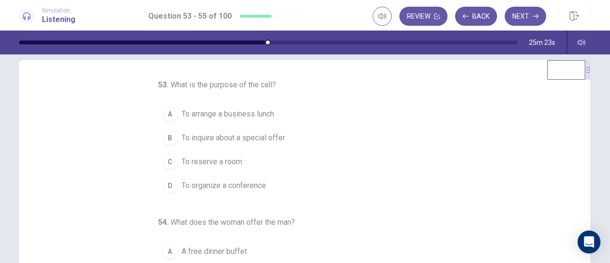
scroll to position [0, 0]
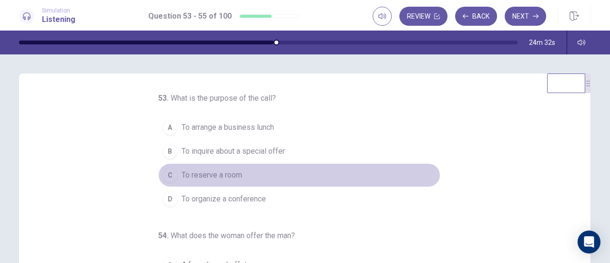
click at [191, 175] on span "To reserve a room" at bounding box center [212, 174] width 61 height 11
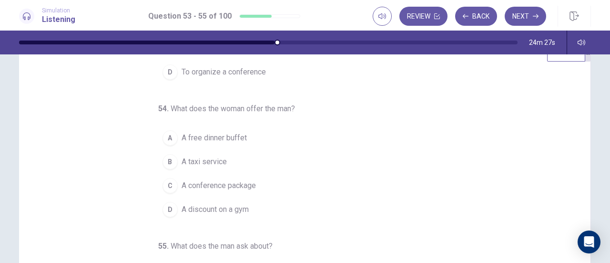
scroll to position [32, 0]
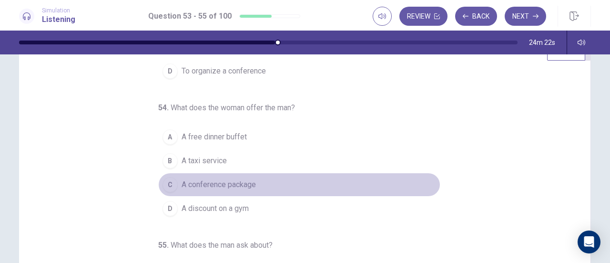
click at [218, 183] on span "A conference package" at bounding box center [219, 184] width 74 height 11
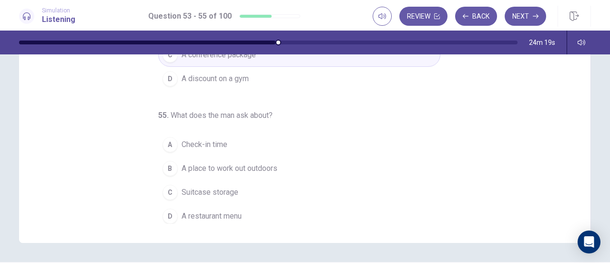
scroll to position [169, 0]
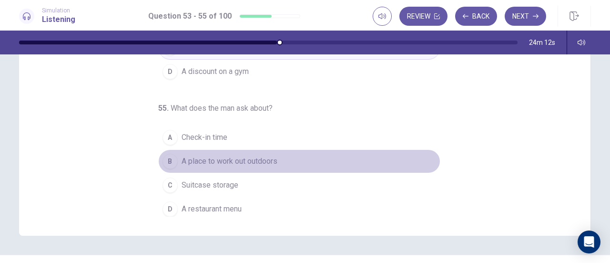
click at [196, 160] on span "A place to work out outdoors" at bounding box center [230, 160] width 96 height 11
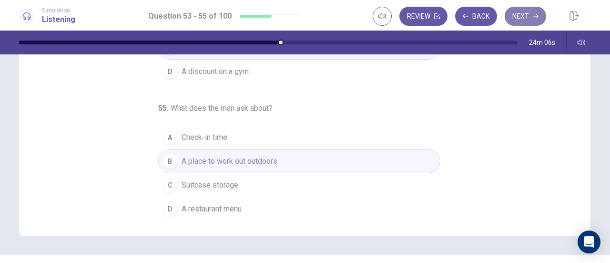
click at [519, 11] on button "Next" at bounding box center [525, 16] width 41 height 19
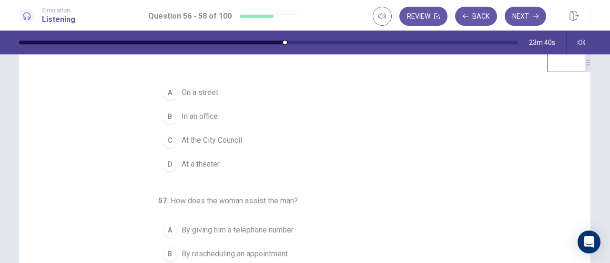
scroll to position [1, 0]
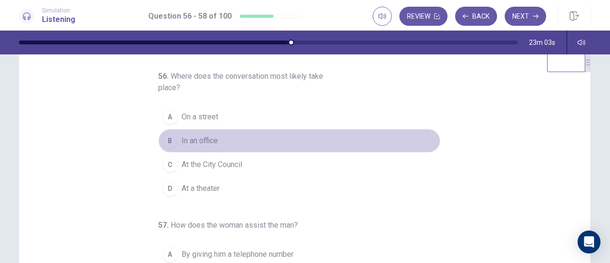
click at [193, 138] on span "In an office" at bounding box center [200, 140] width 36 height 11
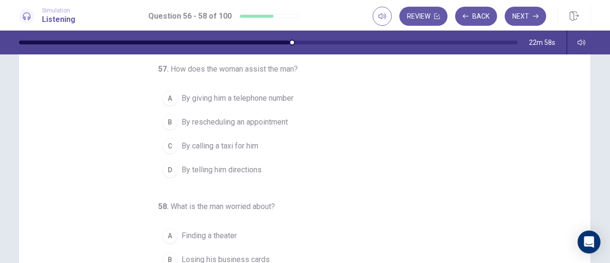
scroll to position [74, 0]
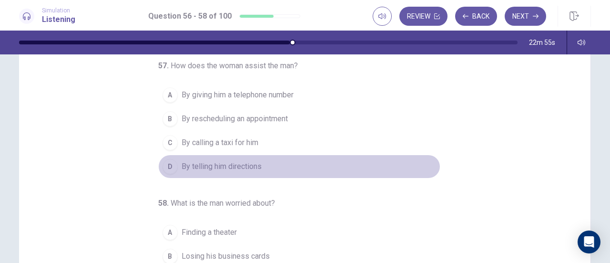
click at [238, 164] on span "By telling him directions" at bounding box center [222, 166] width 80 height 11
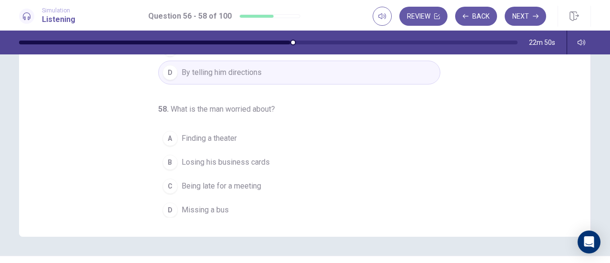
scroll to position [169, 0]
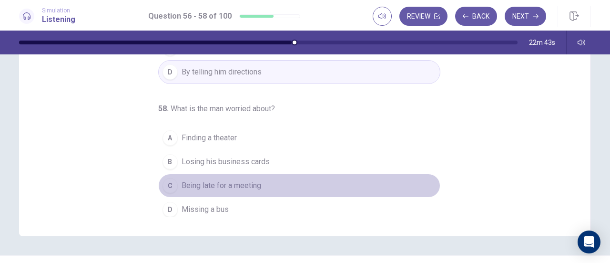
click at [210, 183] on span "Being late for a meeting" at bounding box center [222, 185] width 80 height 11
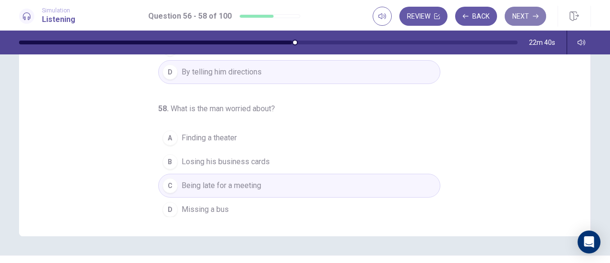
click at [525, 16] on button "Next" at bounding box center [525, 16] width 41 height 19
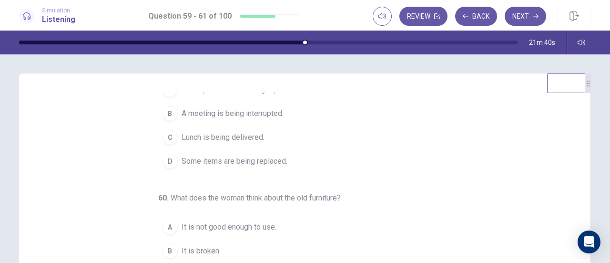
scroll to position [48, 0]
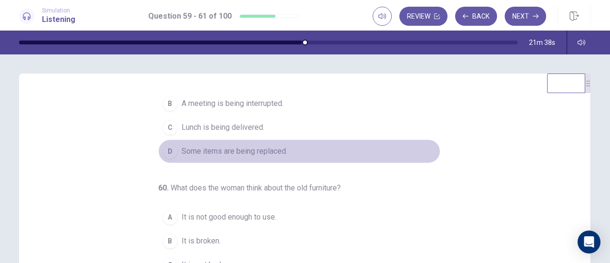
click at [217, 152] on span "Some items are being replaced." at bounding box center [235, 150] width 106 height 11
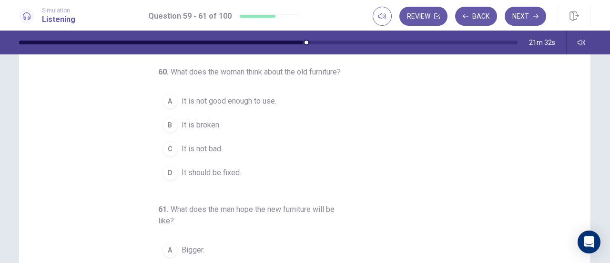
scroll to position [54, 0]
click at [190, 150] on span "It is not bad." at bounding box center [202, 147] width 41 height 11
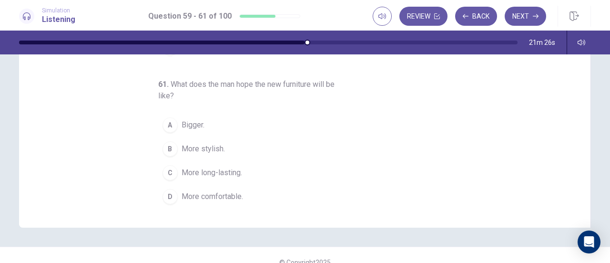
scroll to position [180, 0]
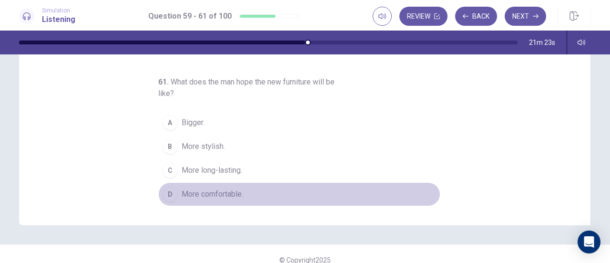
click at [209, 192] on span "More comfortable." at bounding box center [213, 193] width 62 height 11
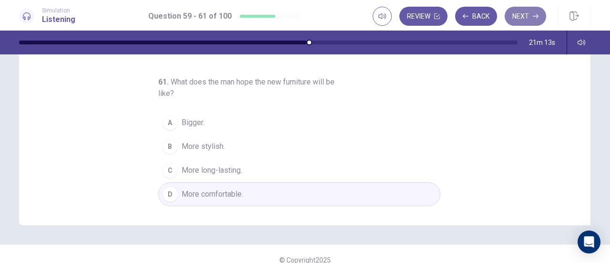
click at [531, 13] on button "Next" at bounding box center [525, 16] width 41 height 19
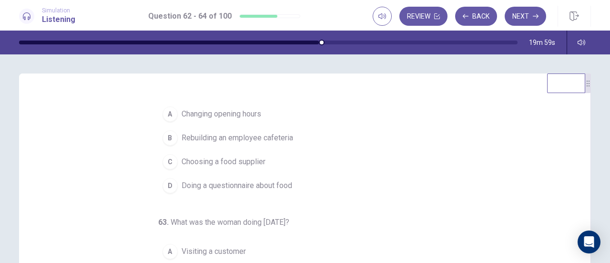
scroll to position [14, 0]
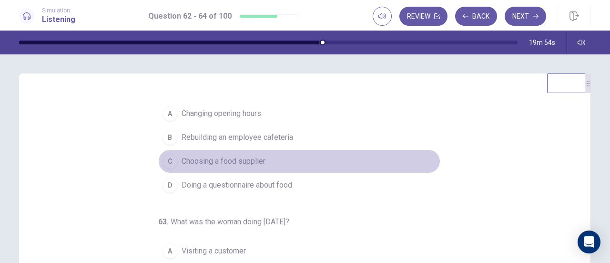
click at [209, 160] on span "Choosing a food supplier" at bounding box center [224, 160] width 84 height 11
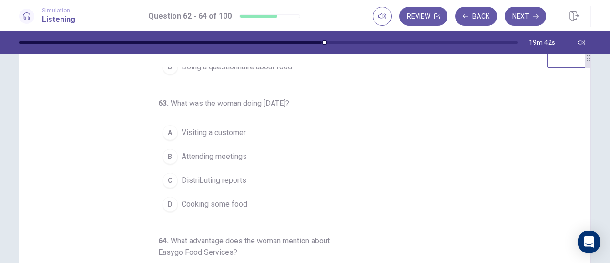
scroll to position [27, 0]
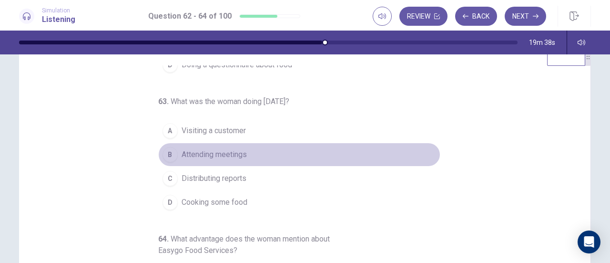
click at [215, 150] on span "Attending meetings" at bounding box center [214, 154] width 65 height 11
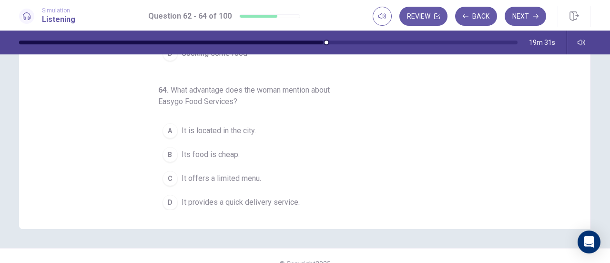
scroll to position [177, 0]
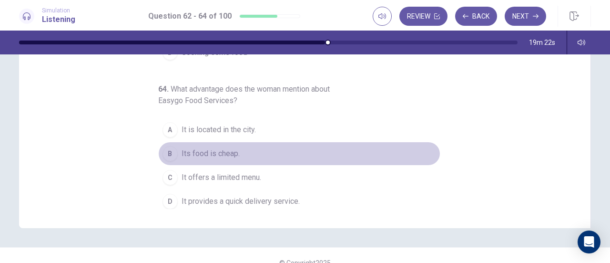
click at [215, 148] on span "Its food is cheap." at bounding box center [211, 153] width 58 height 11
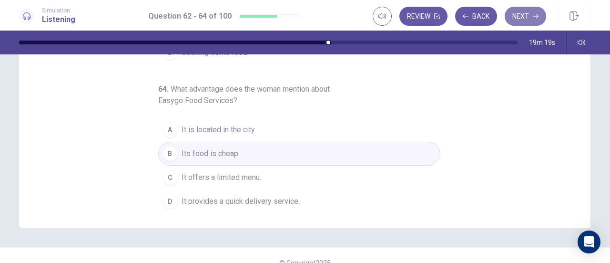
click at [523, 18] on button "Next" at bounding box center [525, 16] width 41 height 19
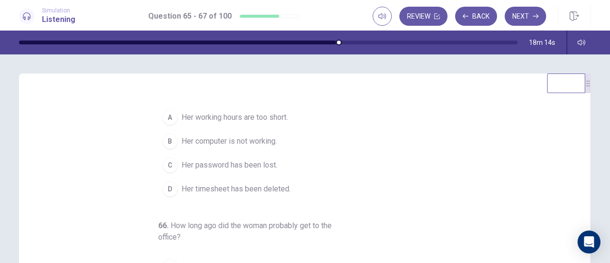
scroll to position [10, 0]
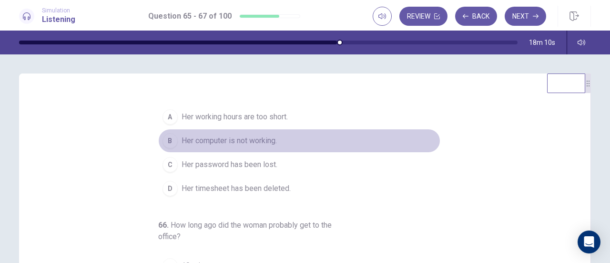
click at [220, 138] on span "Her computer is not working." at bounding box center [229, 140] width 95 height 11
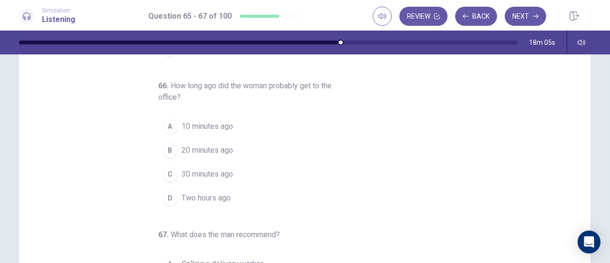
scroll to position [43, 0]
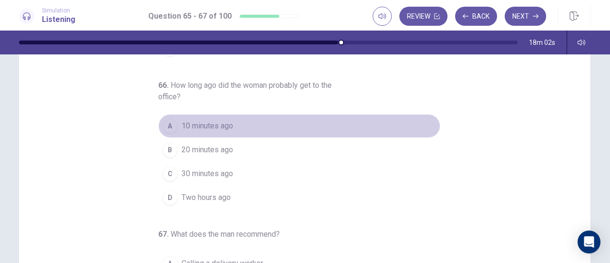
click at [203, 123] on span "10 minutes ago" at bounding box center [207, 125] width 51 height 11
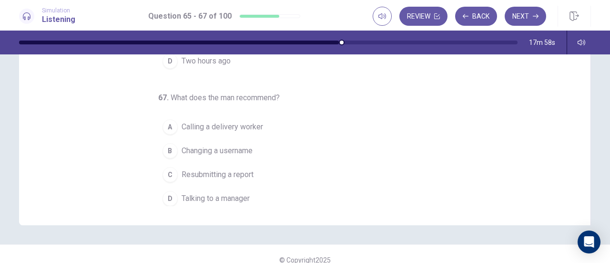
scroll to position [180, 0]
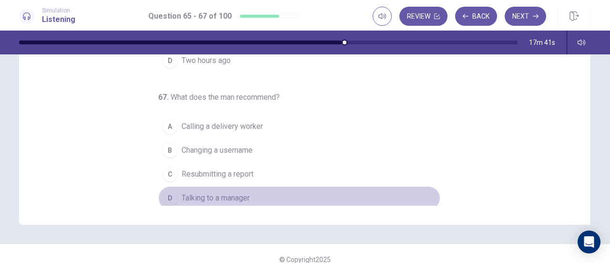
click at [204, 192] on span "Talking to a manager" at bounding box center [216, 197] width 68 height 11
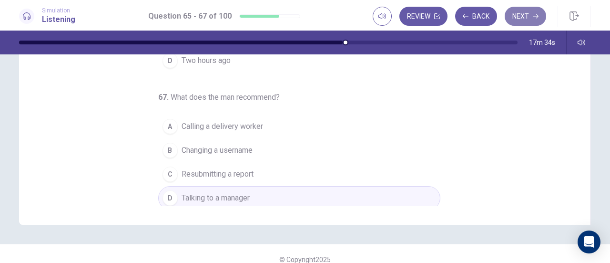
click at [516, 14] on button "Next" at bounding box center [525, 16] width 41 height 19
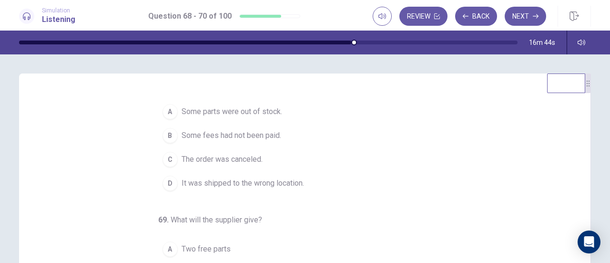
scroll to position [17, 0]
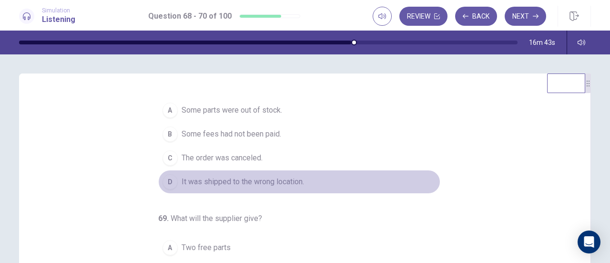
click at [227, 180] on span "It was shipped to the wrong location." at bounding box center [243, 181] width 123 height 11
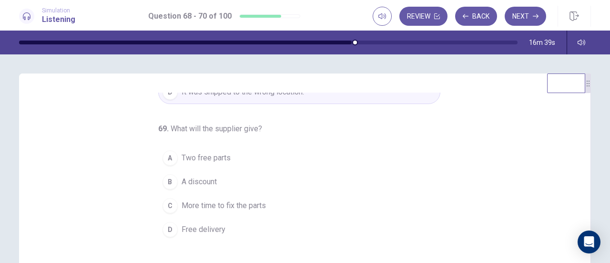
scroll to position [107, 0]
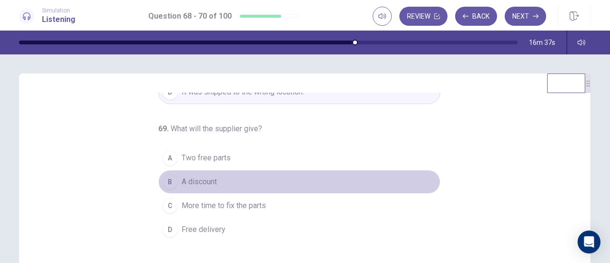
click at [199, 180] on span "A discount" at bounding box center [199, 181] width 35 height 11
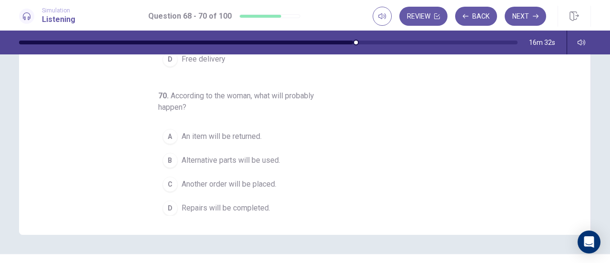
scroll to position [171, 0]
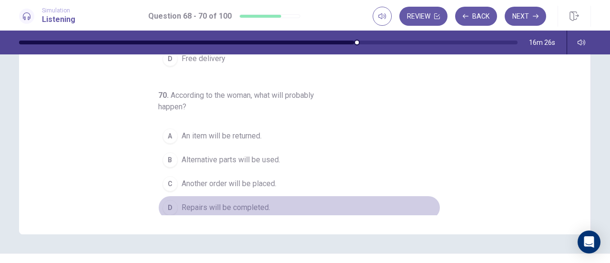
click at [200, 204] on span "Repairs will be completed." at bounding box center [226, 207] width 89 height 11
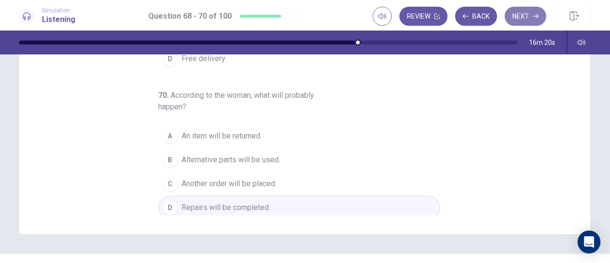
click at [524, 17] on button "Next" at bounding box center [525, 16] width 41 height 19
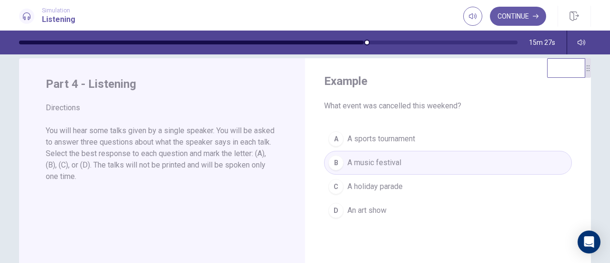
scroll to position [15, 0]
click at [508, 18] on button "Continue" at bounding box center [518, 16] width 56 height 19
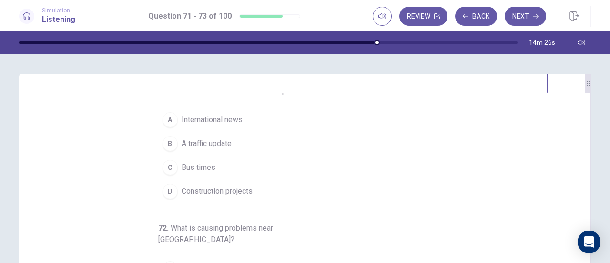
scroll to position [8, 0]
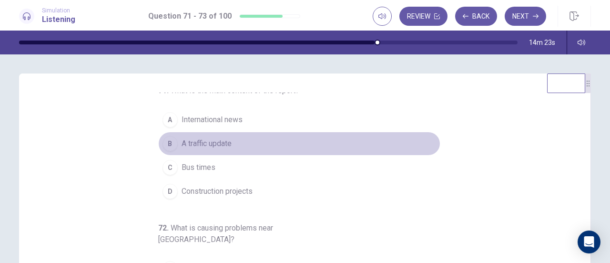
click at [197, 145] on span "A traffic update" at bounding box center [207, 143] width 50 height 11
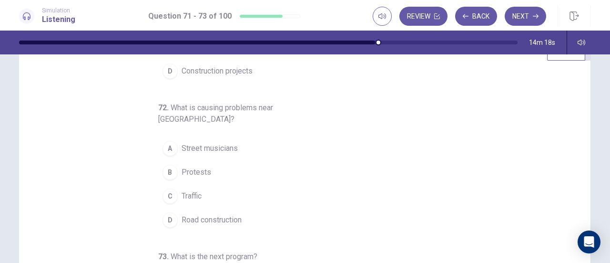
scroll to position [33, 0]
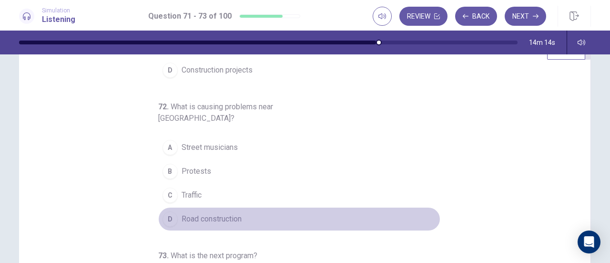
click at [198, 213] on span "Road construction" at bounding box center [212, 218] width 60 height 11
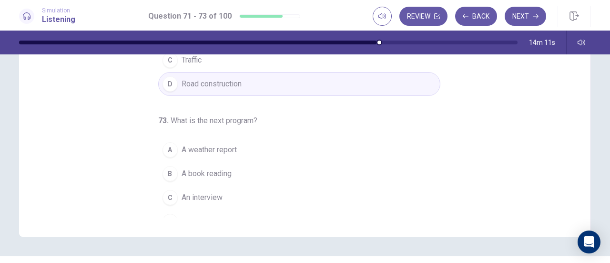
scroll to position [169, 0]
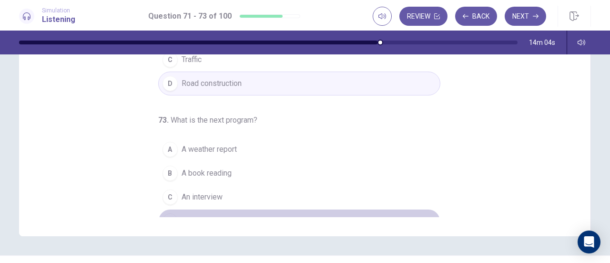
click at [188, 215] on span "A music show" at bounding box center [205, 220] width 47 height 11
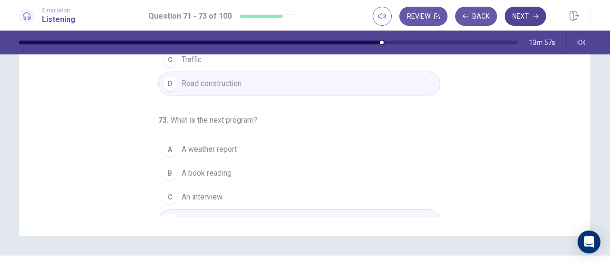
click at [515, 17] on button "Next" at bounding box center [525, 16] width 41 height 19
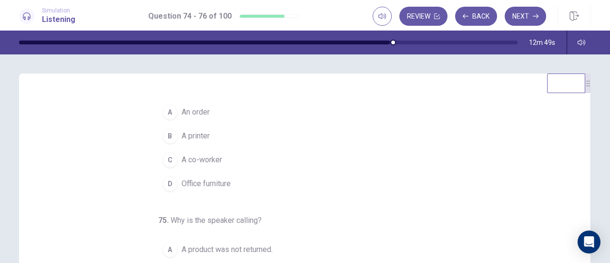
scroll to position [15, 0]
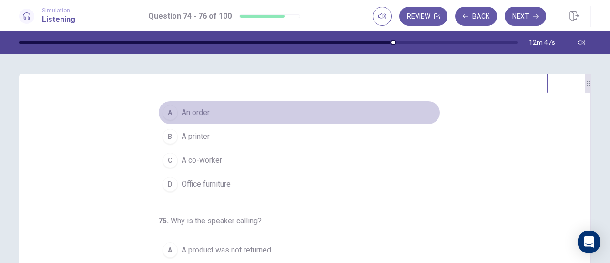
click at [191, 111] on span "An order" at bounding box center [196, 112] width 28 height 11
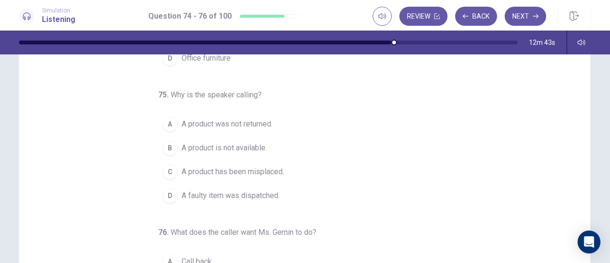
scroll to position [45, 0]
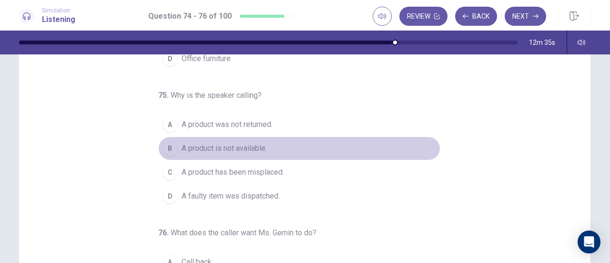
click at [209, 147] on span "A product is not available." at bounding box center [224, 148] width 85 height 11
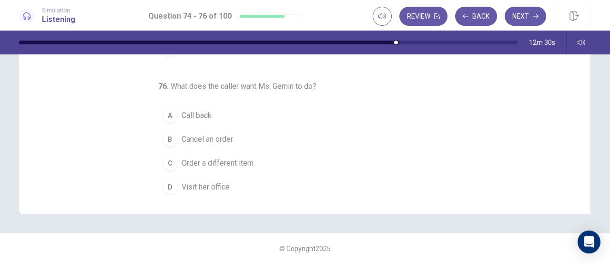
scroll to position [191, 0]
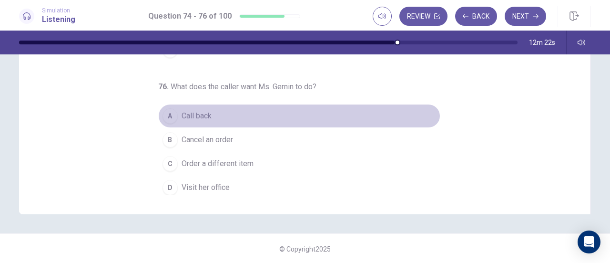
click at [184, 110] on span "Call back" at bounding box center [197, 115] width 30 height 11
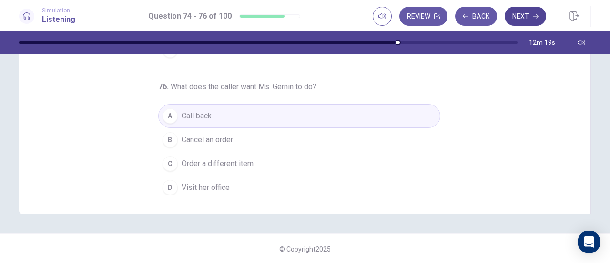
click at [527, 12] on button "Next" at bounding box center [525, 16] width 41 height 19
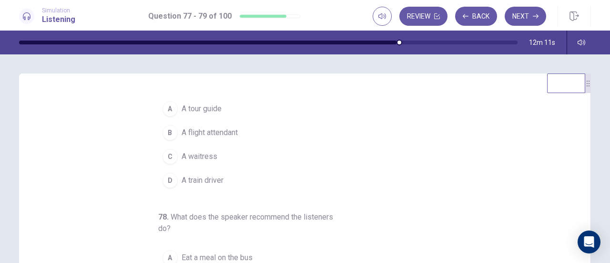
scroll to position [0, 0]
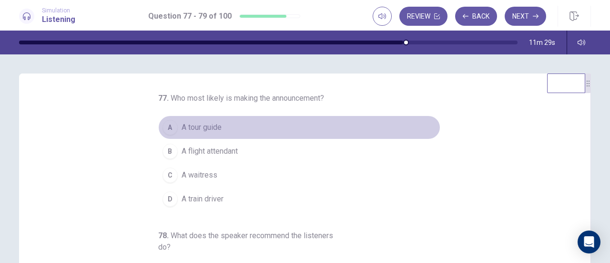
click at [201, 126] on span "A tour guide" at bounding box center [202, 127] width 40 height 11
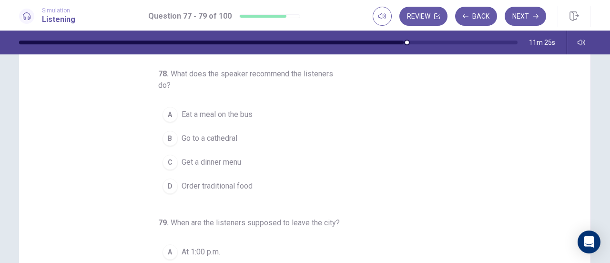
scroll to position [55, 0]
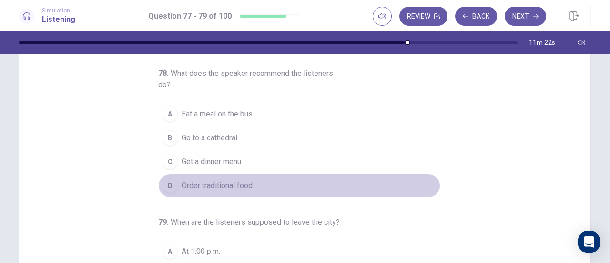
click at [219, 182] on span "Order traditional food" at bounding box center [217, 185] width 71 height 11
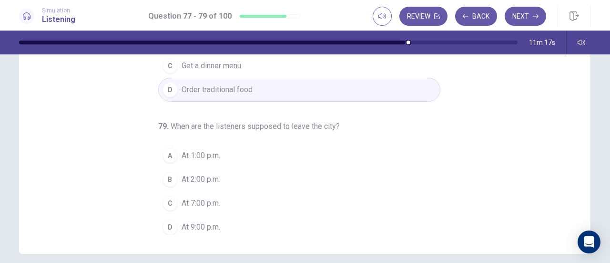
scroll to position [152, 0]
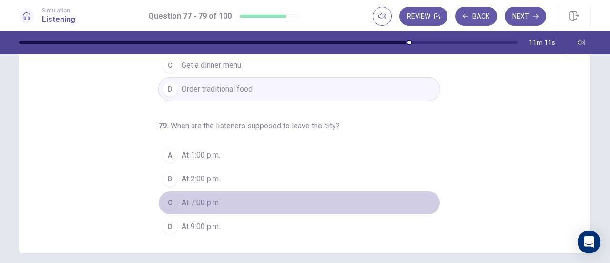
click at [184, 197] on span "At 7:00 p.m." at bounding box center [201, 202] width 39 height 11
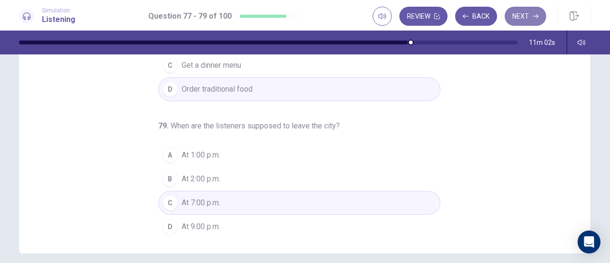
click at [520, 10] on button "Next" at bounding box center [525, 16] width 41 height 19
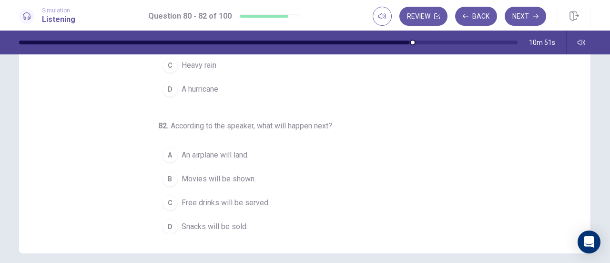
scroll to position [0, 0]
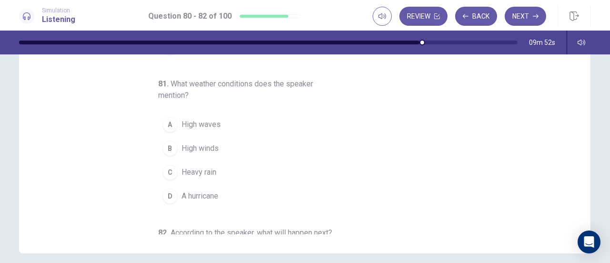
click at [199, 147] on span "High winds" at bounding box center [200, 148] width 37 height 11
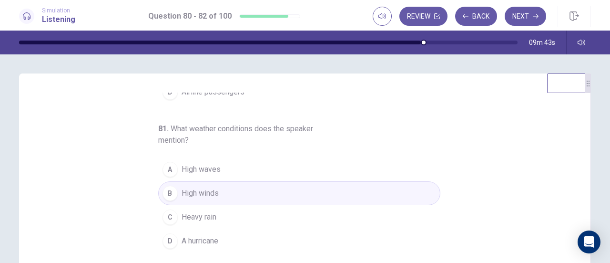
click at [495, 189] on div "80 . Who most likely are the listeners? A Travel agents B Students C Shoppers D…" at bounding box center [308, 238] width 549 height 293
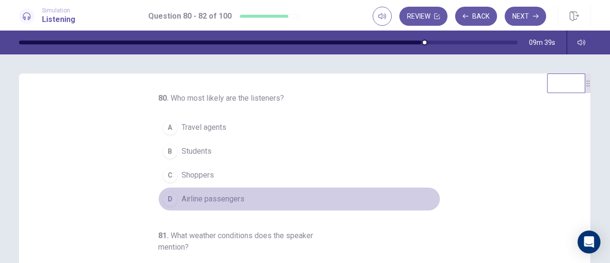
click at [183, 197] on span "Airline passengers" at bounding box center [213, 198] width 63 height 11
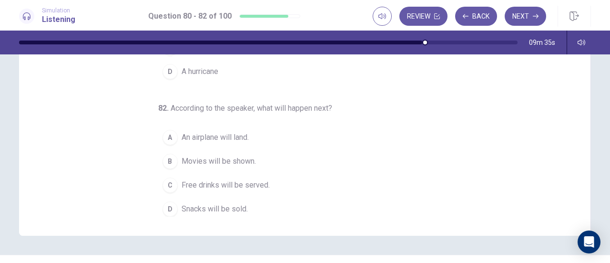
scroll to position [170, 0]
click at [195, 184] on span "Free drinks will be served." at bounding box center [226, 183] width 88 height 11
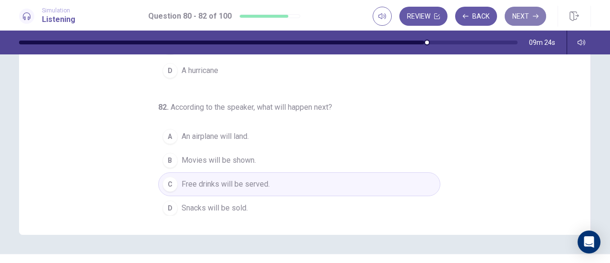
click at [521, 17] on button "Next" at bounding box center [525, 16] width 41 height 19
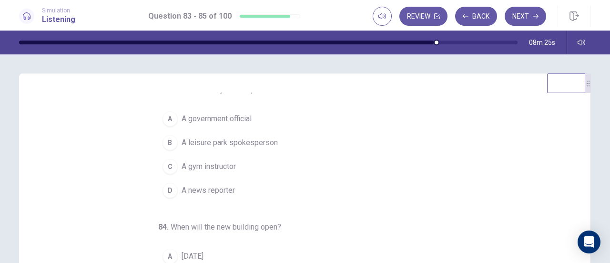
scroll to position [9, 0]
click at [198, 185] on span "A news reporter" at bounding box center [208, 189] width 53 height 11
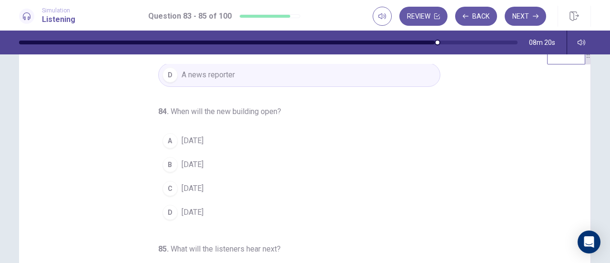
scroll to position [29, 0]
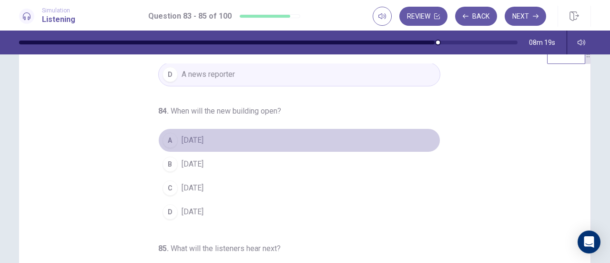
click at [193, 137] on span "In two years" at bounding box center [193, 139] width 22 height 11
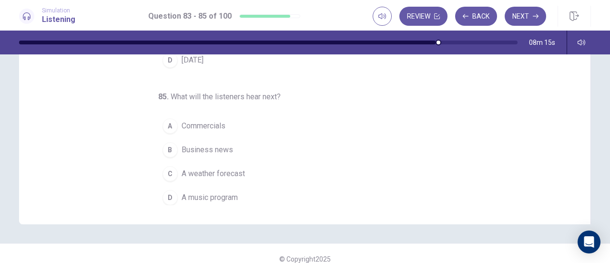
scroll to position [181, 0]
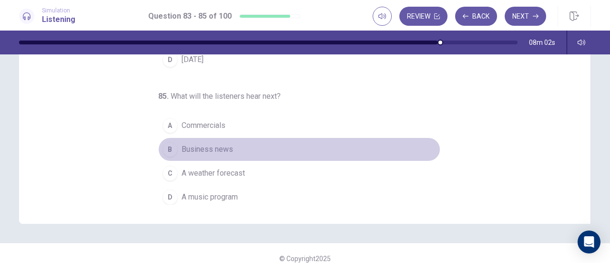
click at [196, 146] on span "Business news" at bounding box center [207, 149] width 51 height 11
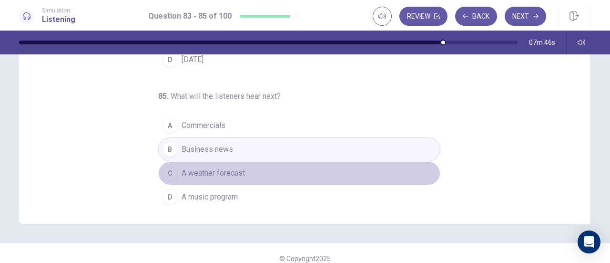
click at [215, 169] on span "A weather forecast" at bounding box center [213, 172] width 63 height 11
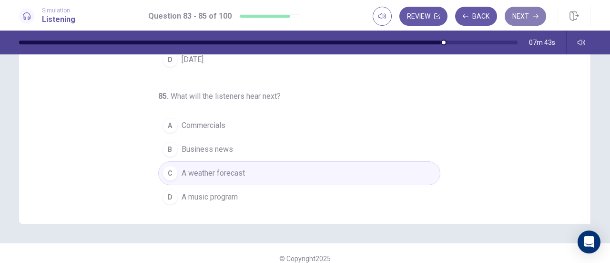
click at [519, 14] on button "Next" at bounding box center [525, 16] width 41 height 19
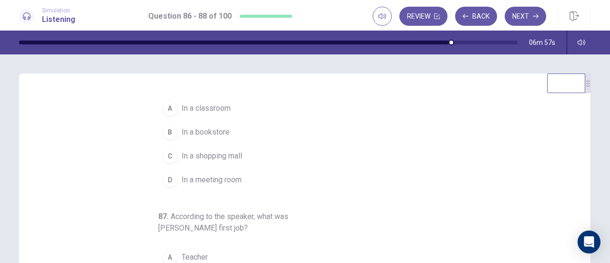
scroll to position [19, 0]
click at [194, 176] on span "In a meeting room" at bounding box center [212, 179] width 60 height 11
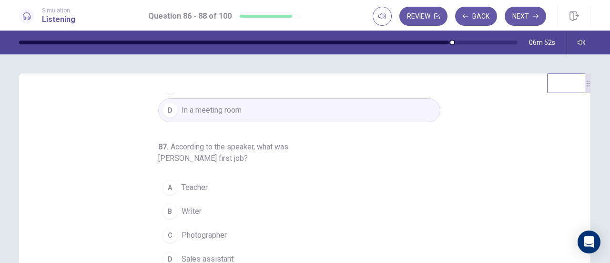
scroll to position [107, 0]
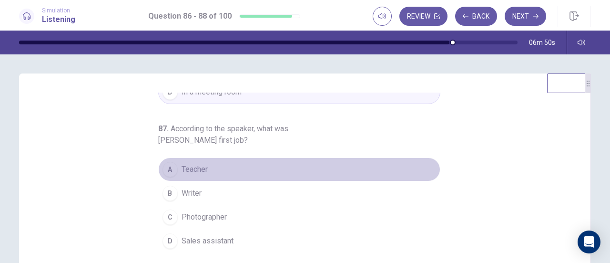
click at [187, 170] on span "Teacher" at bounding box center [195, 169] width 26 height 11
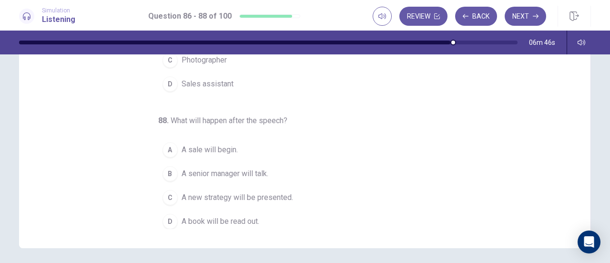
scroll to position [156, 0]
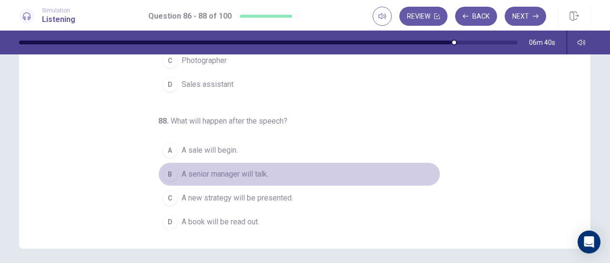
click at [217, 169] on span "A senior manager will talk." at bounding box center [225, 173] width 87 height 11
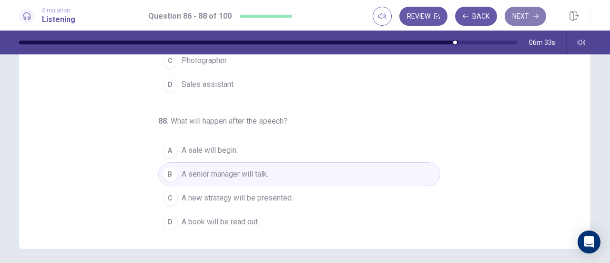
click at [519, 13] on button "Next" at bounding box center [525, 16] width 41 height 19
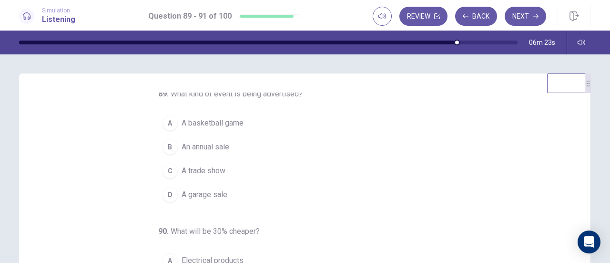
scroll to position [0, 0]
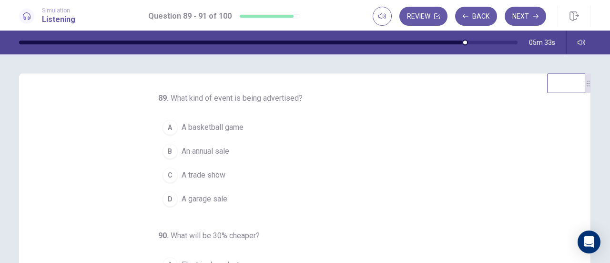
click at [337, 133] on button "A A basketball game" at bounding box center [299, 127] width 282 height 24
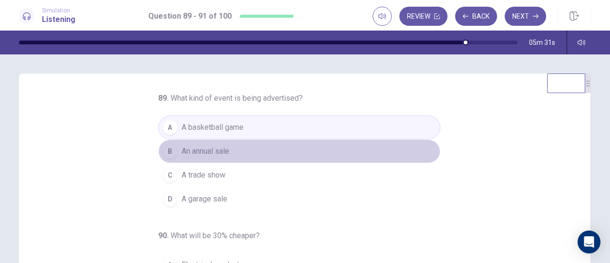
click at [193, 154] on span "An annual sale" at bounding box center [206, 150] width 48 height 11
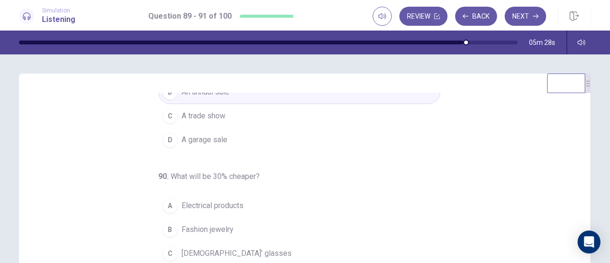
scroll to position [95, 0]
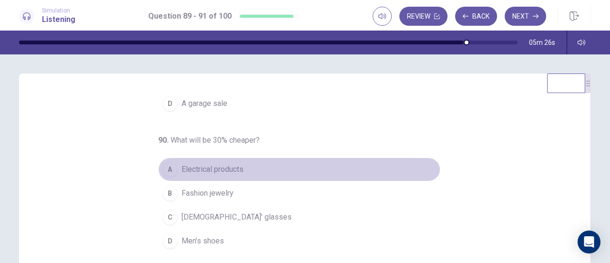
click at [203, 164] on span "Electrical products" at bounding box center [213, 169] width 62 height 11
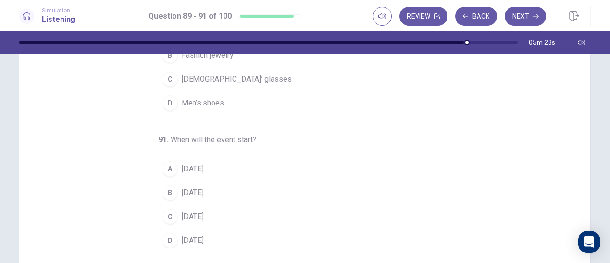
scroll to position [176, 0]
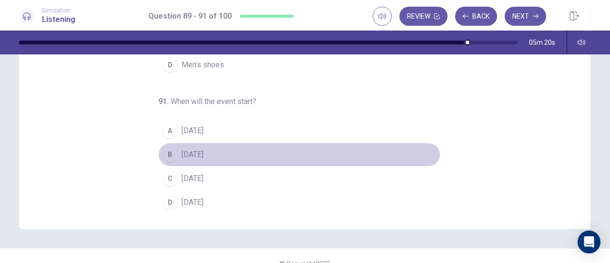
click at [187, 153] on span "On Friday" at bounding box center [193, 154] width 22 height 11
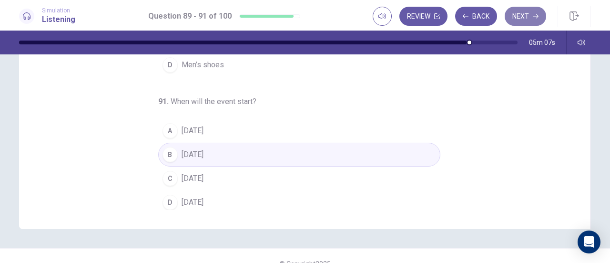
click at [523, 14] on button "Next" at bounding box center [525, 16] width 41 height 19
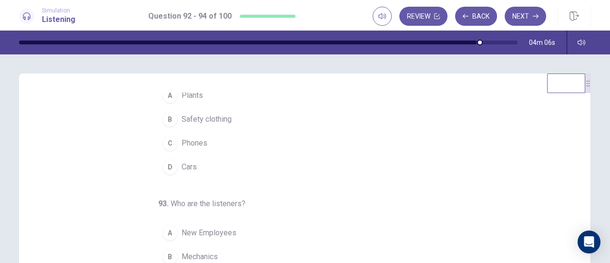
scroll to position [35, 0]
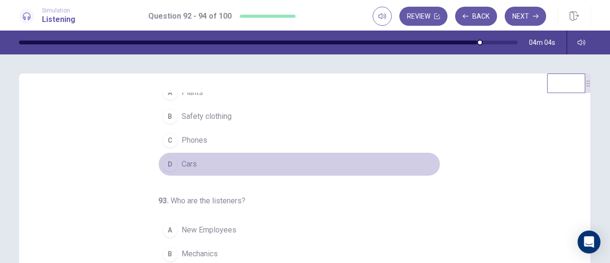
click at [182, 164] on span "Cars" at bounding box center [189, 163] width 15 height 11
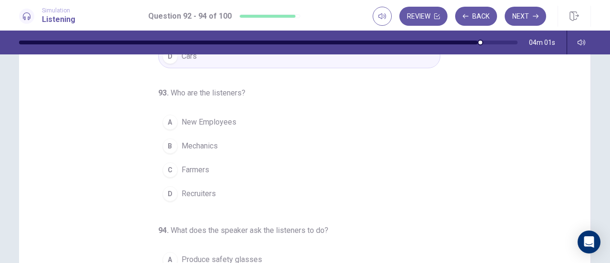
scroll to position [51, 0]
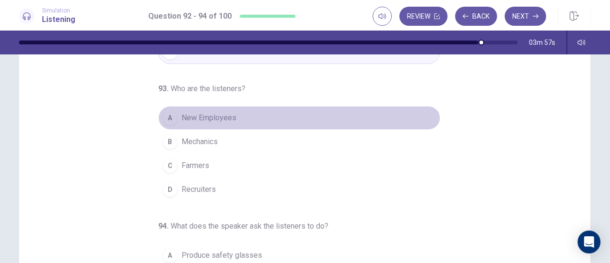
click at [196, 112] on span "New Employees" at bounding box center [209, 117] width 55 height 11
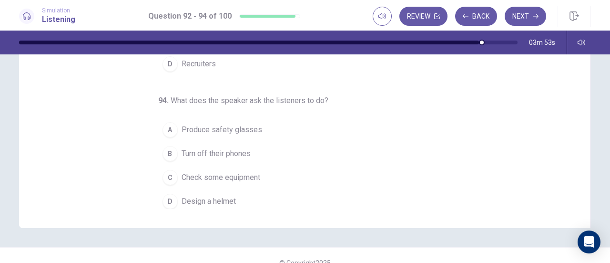
scroll to position [178, 0]
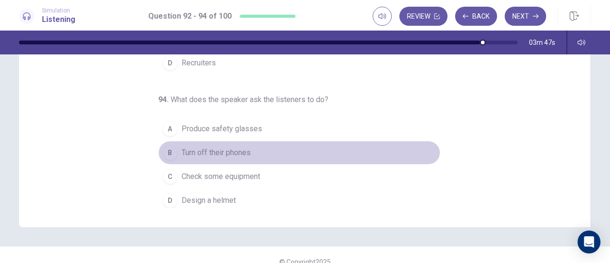
click at [189, 147] on span "Turn off their phones" at bounding box center [216, 152] width 69 height 11
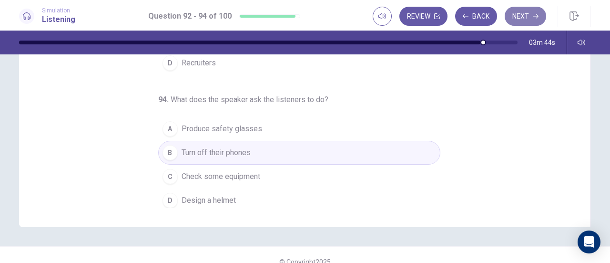
click at [527, 11] on button "Next" at bounding box center [525, 16] width 41 height 19
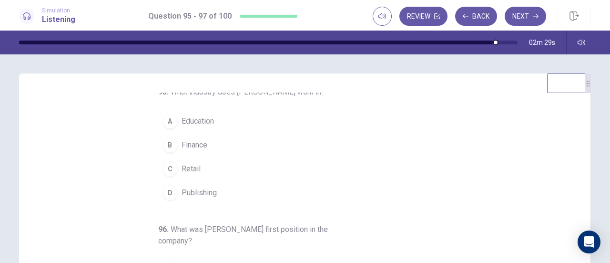
scroll to position [0, 0]
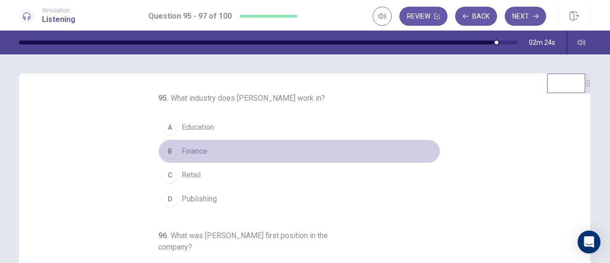
click at [183, 148] on span "Finance" at bounding box center [195, 150] width 26 height 11
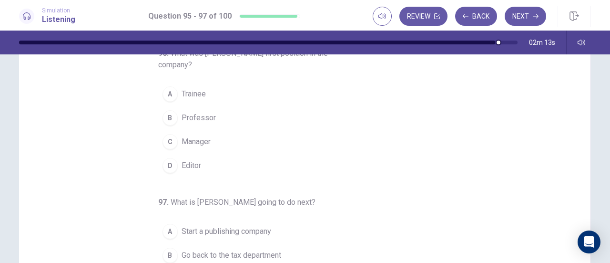
scroll to position [76, 0]
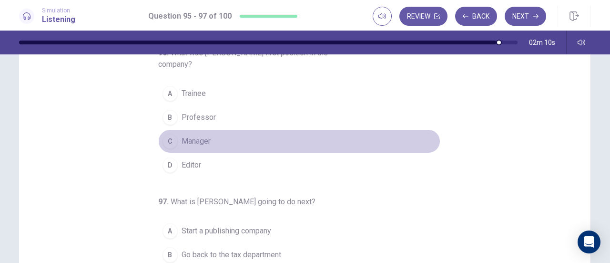
click at [182, 137] on span "Manager" at bounding box center [196, 140] width 29 height 11
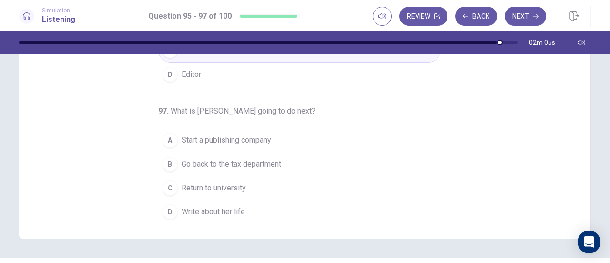
scroll to position [167, 0]
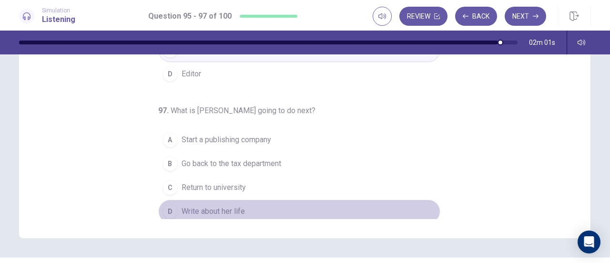
click at [204, 209] on span "Write about her life" at bounding box center [213, 210] width 63 height 11
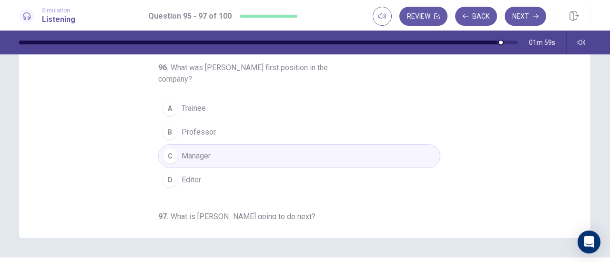
scroll to position [0, 0]
click at [522, 15] on button "Next" at bounding box center [525, 16] width 41 height 19
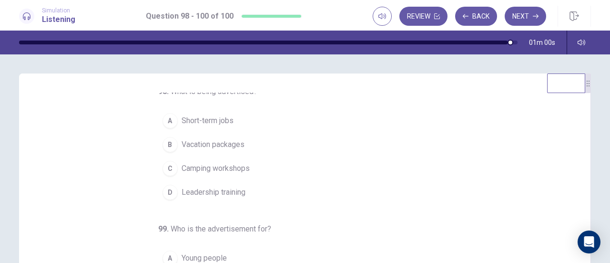
scroll to position [3, 0]
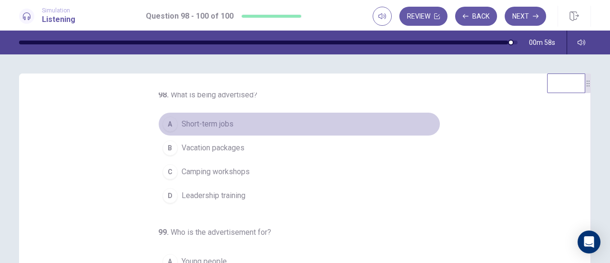
click at [192, 123] on span "Short-term jobs" at bounding box center [208, 123] width 52 height 11
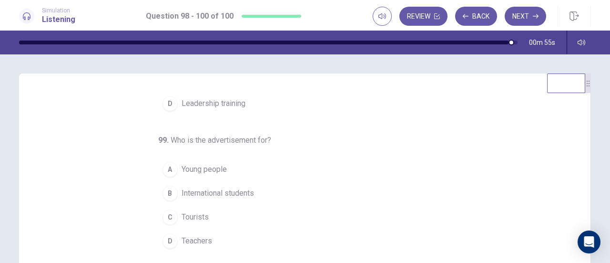
scroll to position [107, 0]
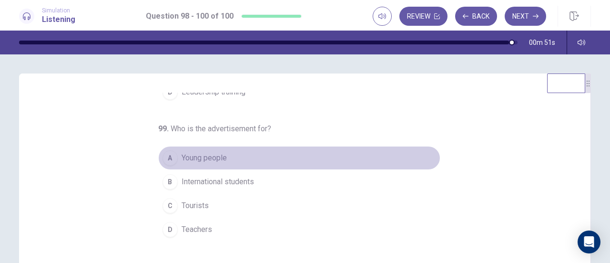
click at [203, 157] on span "Young people" at bounding box center [204, 157] width 45 height 11
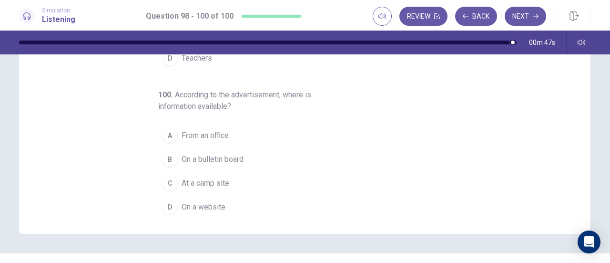
scroll to position [172, 0]
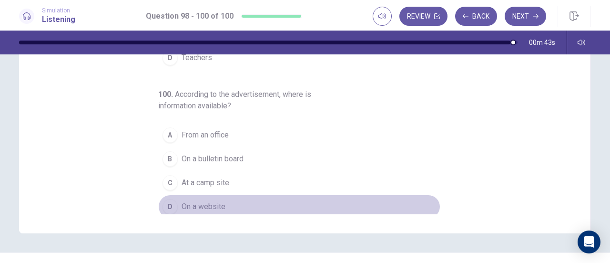
click at [194, 203] on span "On a website" at bounding box center [204, 206] width 44 height 11
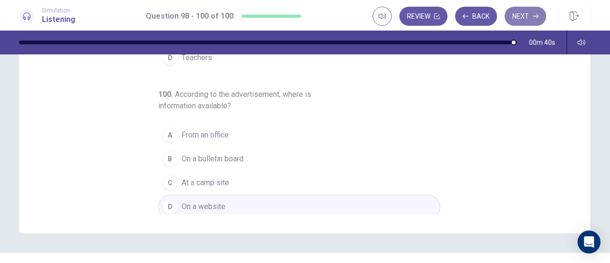
click at [521, 18] on button "Next" at bounding box center [525, 16] width 41 height 19
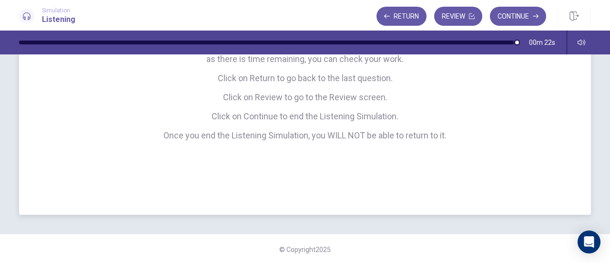
scroll to position [165, 0]
click at [503, 12] on button "Continue" at bounding box center [518, 16] width 56 height 19
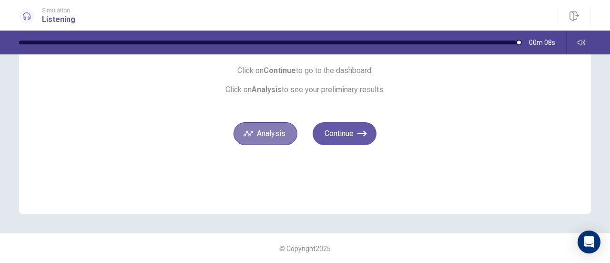
click at [263, 136] on button "Analysis" at bounding box center [266, 133] width 64 height 23
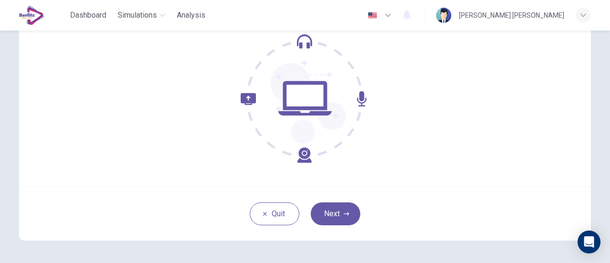
scroll to position [100, 0]
click at [341, 205] on button "Next" at bounding box center [336, 213] width 50 height 23
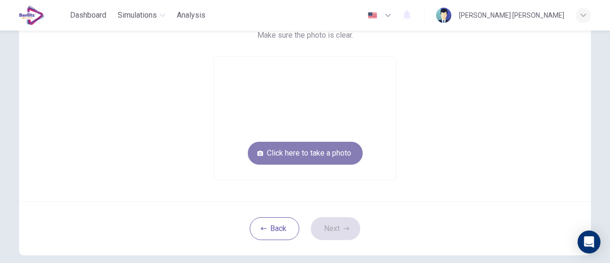
click at [305, 151] on button "Click here to take a photo" at bounding box center [305, 153] width 115 height 23
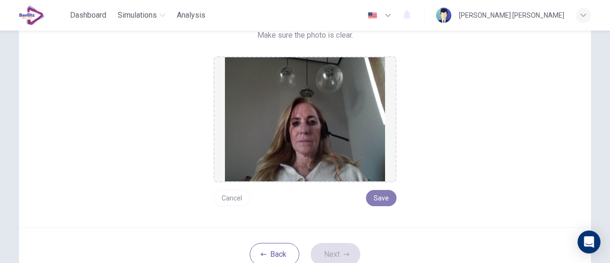
click at [384, 194] on button "Save" at bounding box center [381, 198] width 31 height 16
click at [323, 255] on button "Next" at bounding box center [336, 254] width 50 height 23
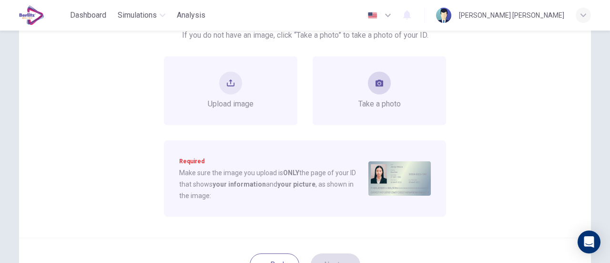
click at [369, 95] on div "Take a photo" at bounding box center [380, 91] width 42 height 38
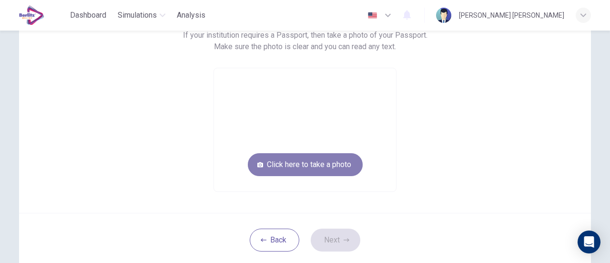
click at [325, 166] on button "Click here to take a photo" at bounding box center [305, 164] width 115 height 23
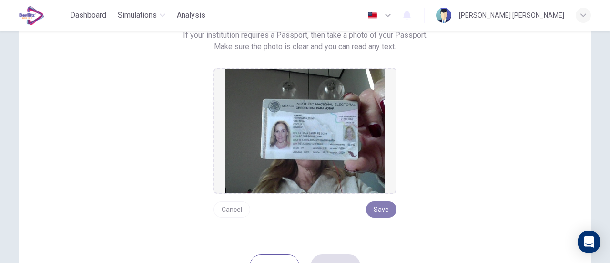
click at [379, 208] on button "Save" at bounding box center [381, 209] width 31 height 16
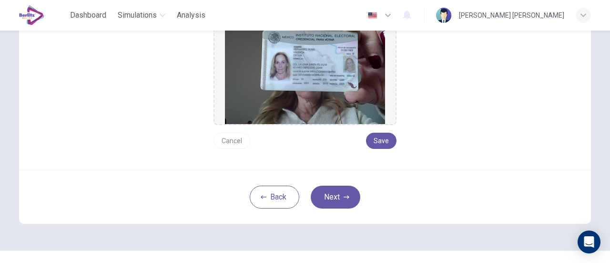
scroll to position [169, 0]
click at [337, 195] on button "Next" at bounding box center [336, 196] width 50 height 23
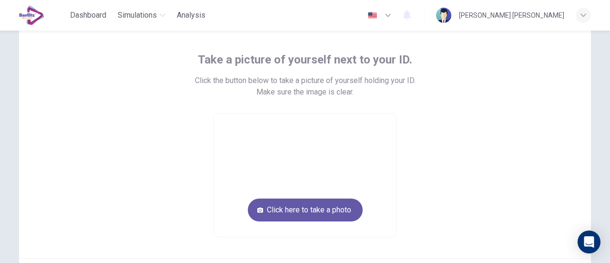
scroll to position [43, 0]
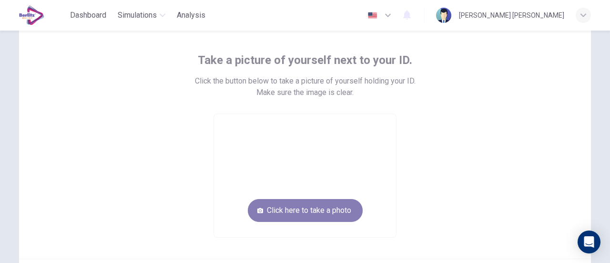
click at [303, 208] on button "Click here to take a photo" at bounding box center [305, 210] width 115 height 23
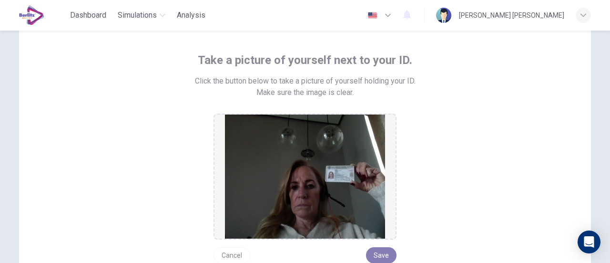
click at [382, 252] on button "Save" at bounding box center [381, 255] width 31 height 16
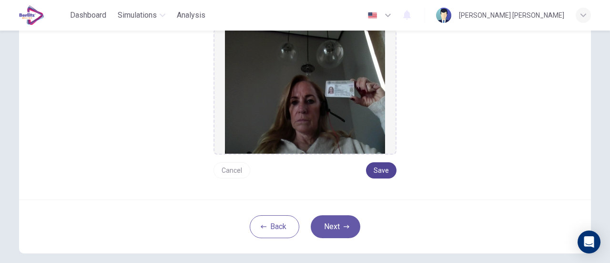
scroll to position [128, 0]
click at [335, 228] on button "Next" at bounding box center [336, 226] width 50 height 23
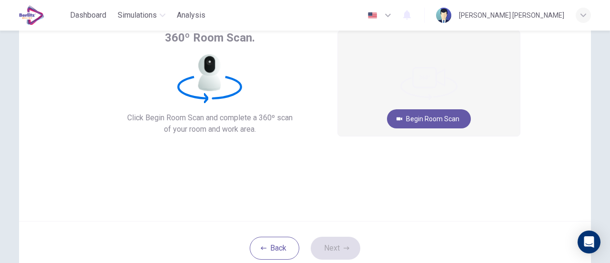
scroll to position [65, 0]
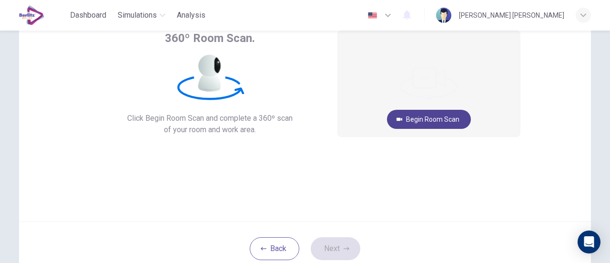
click at [414, 117] on button "Begin Room Scan" at bounding box center [429, 119] width 84 height 19
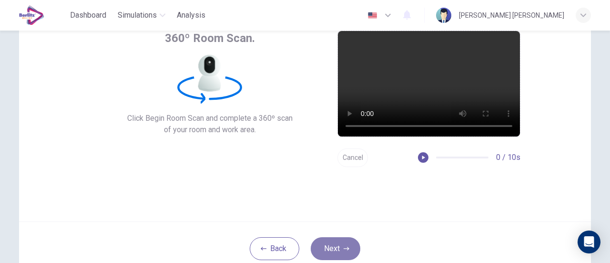
click at [324, 255] on button "Next" at bounding box center [336, 248] width 50 height 23
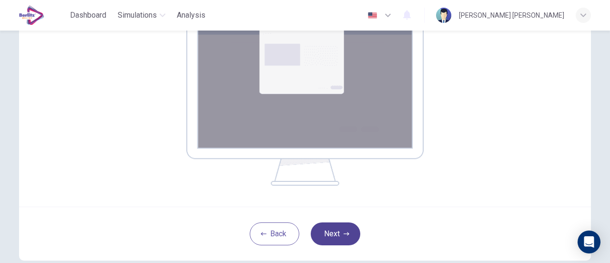
scroll to position [178, 0]
click at [334, 237] on button "Next" at bounding box center [336, 233] width 50 height 23
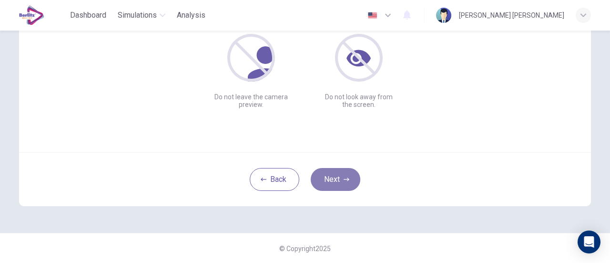
click at [332, 178] on button "Next" at bounding box center [336, 179] width 50 height 23
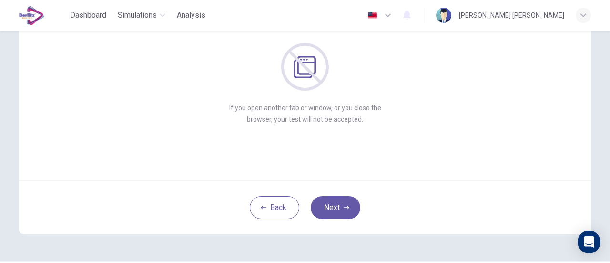
scroll to position [101, 0]
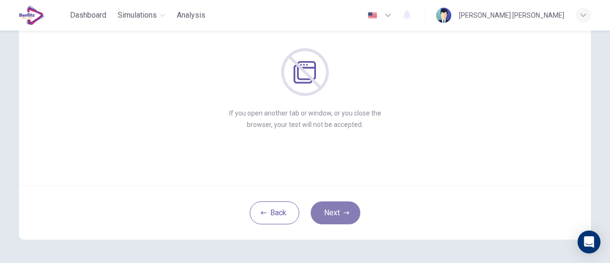
click at [330, 210] on button "Next" at bounding box center [336, 212] width 50 height 23
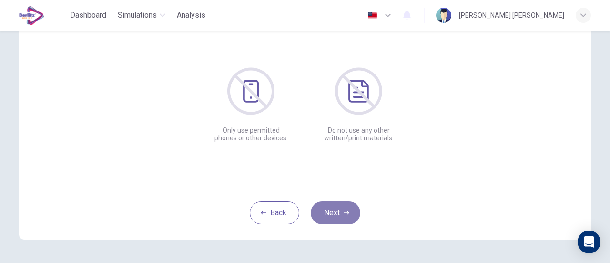
click at [330, 210] on button "Next" at bounding box center [336, 212] width 50 height 23
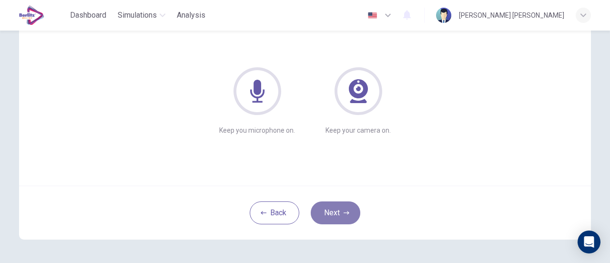
click at [330, 210] on button "Next" at bounding box center [336, 212] width 50 height 23
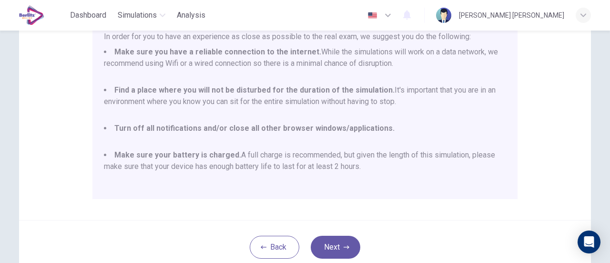
scroll to position [267, 0]
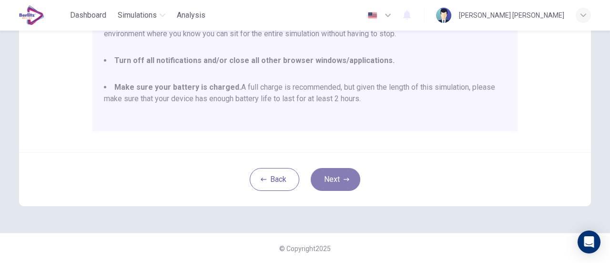
click at [328, 181] on button "Next" at bounding box center [336, 179] width 50 height 23
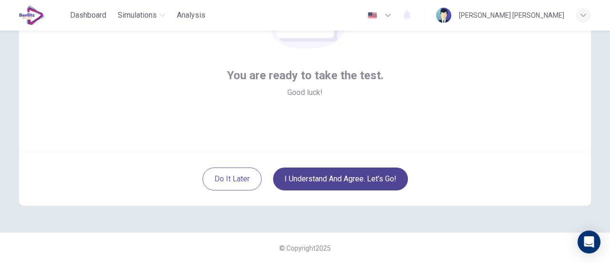
scroll to position [134, 0]
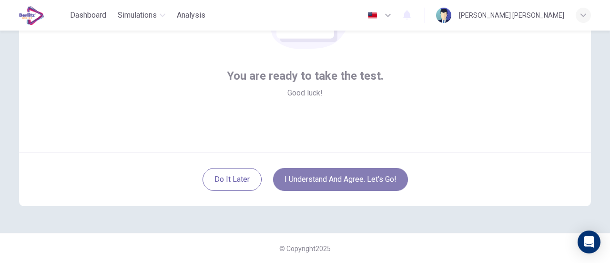
click at [328, 181] on button "I understand and agree. Let’s go!" at bounding box center [340, 179] width 135 height 23
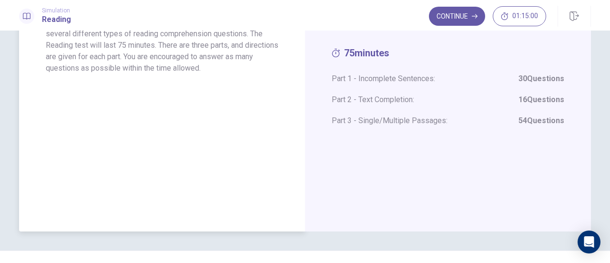
scroll to position [115, 0]
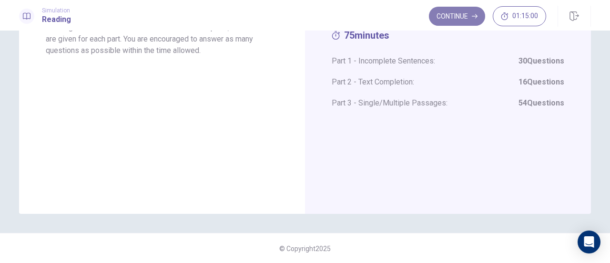
click at [445, 15] on button "Continue" at bounding box center [457, 16] width 56 height 19
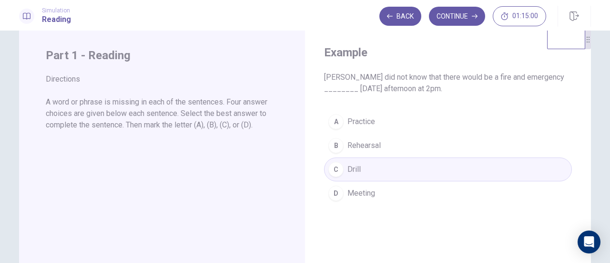
scroll to position [21, 0]
click at [449, 19] on button "Continue" at bounding box center [457, 16] width 56 height 19
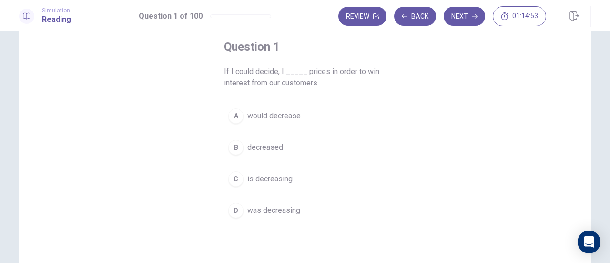
scroll to position [50, 0]
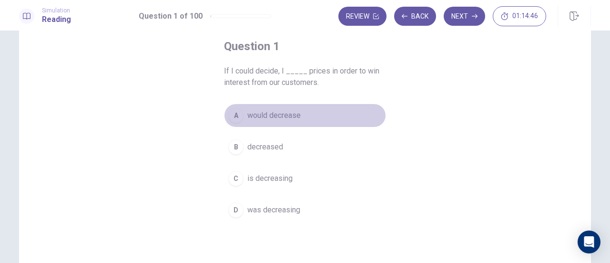
click at [268, 118] on span "would decrease" at bounding box center [273, 115] width 53 height 11
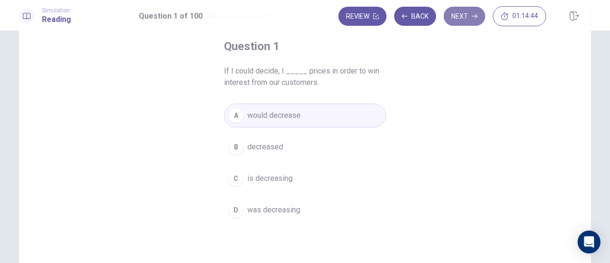
click at [470, 15] on button "Next" at bounding box center [464, 16] width 41 height 19
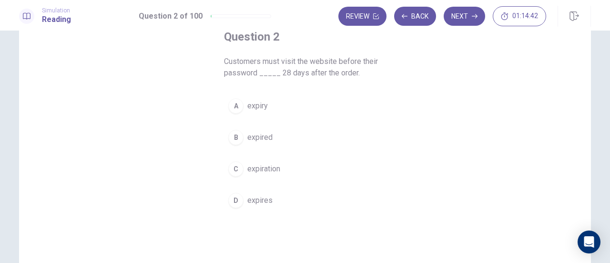
scroll to position [60, 0]
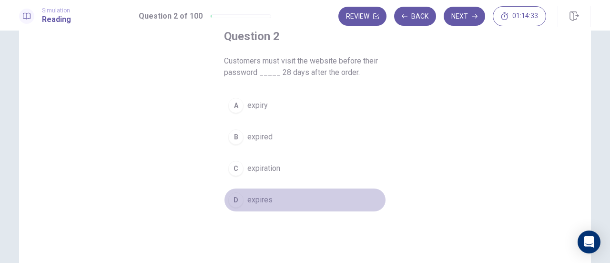
click at [260, 194] on span "expires" at bounding box center [259, 199] width 25 height 11
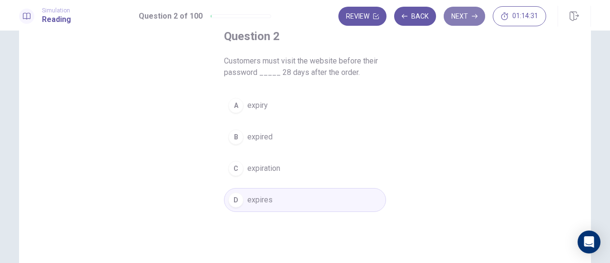
click at [462, 20] on button "Next" at bounding box center [464, 16] width 41 height 19
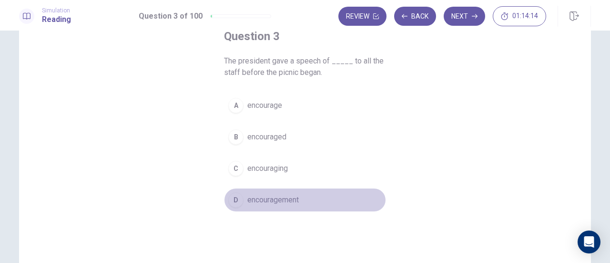
click at [265, 201] on span "encouragement" at bounding box center [272, 199] width 51 height 11
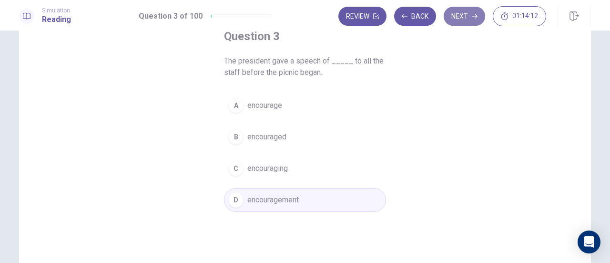
click at [455, 18] on button "Next" at bounding box center [464, 16] width 41 height 19
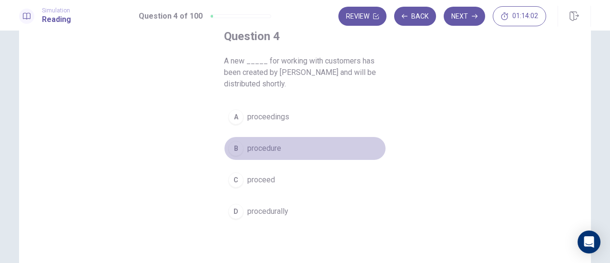
click at [252, 150] on span "procedure" at bounding box center [264, 148] width 34 height 11
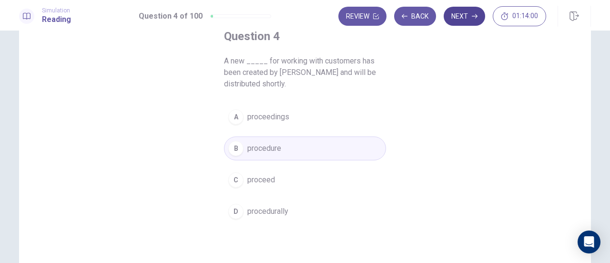
click at [467, 13] on button "Next" at bounding box center [464, 16] width 41 height 19
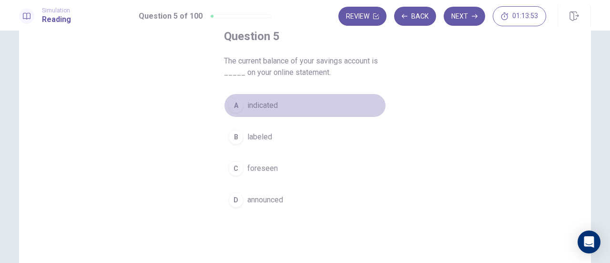
click at [261, 103] on span "indicated" at bounding box center [262, 105] width 31 height 11
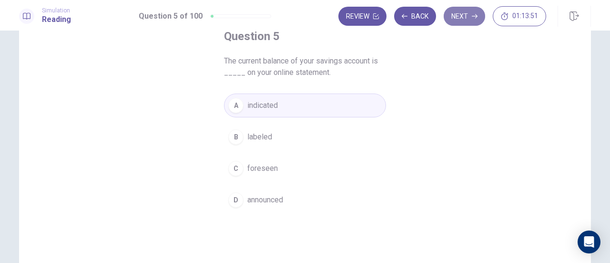
click at [456, 15] on button "Next" at bounding box center [464, 16] width 41 height 19
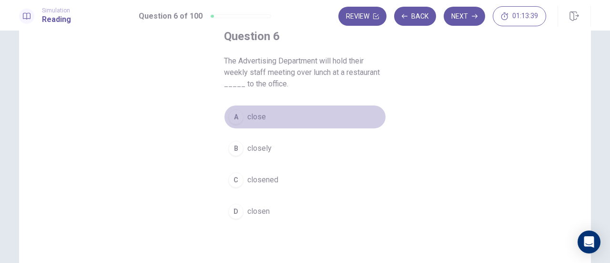
click at [249, 116] on span "close" at bounding box center [256, 116] width 19 height 11
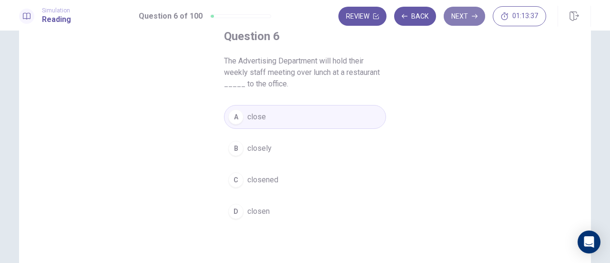
click at [459, 21] on button "Next" at bounding box center [464, 16] width 41 height 19
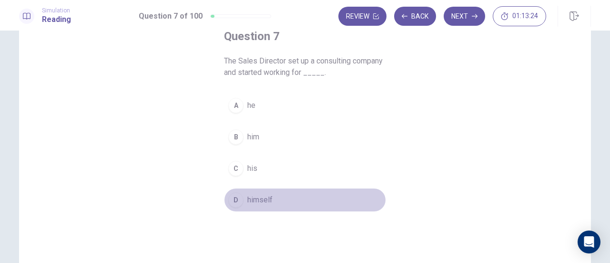
click at [255, 197] on span "himself" at bounding box center [259, 199] width 25 height 11
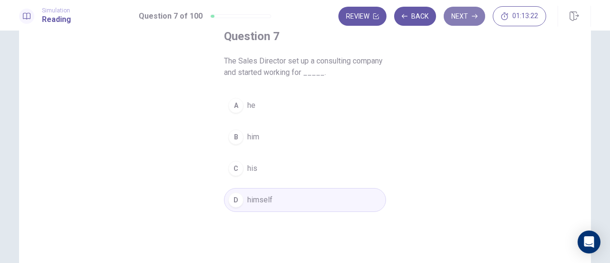
click at [460, 16] on button "Next" at bounding box center [464, 16] width 41 height 19
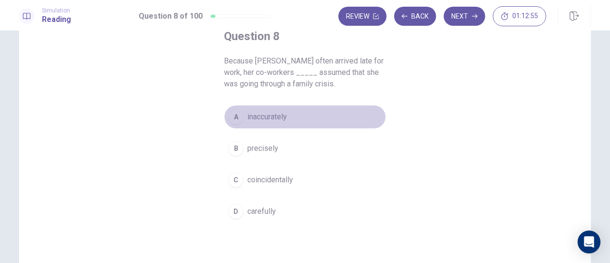
click at [267, 117] on span "inaccurately" at bounding box center [267, 116] width 40 height 11
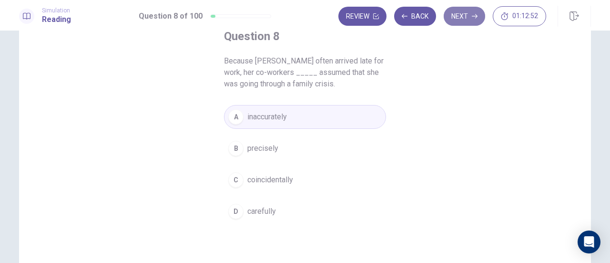
click at [462, 18] on button "Next" at bounding box center [464, 16] width 41 height 19
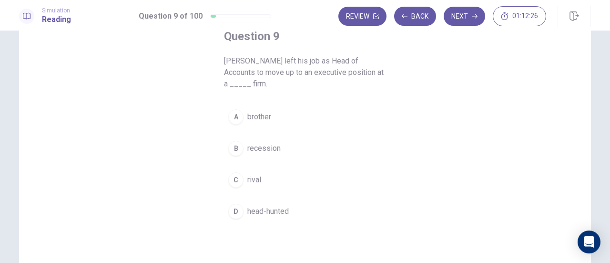
click at [257, 115] on span "brother" at bounding box center [259, 116] width 24 height 11
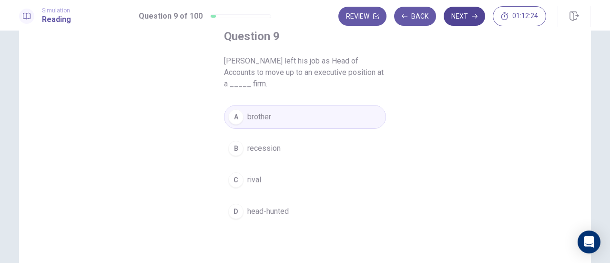
click at [460, 18] on button "Next" at bounding box center [464, 16] width 41 height 19
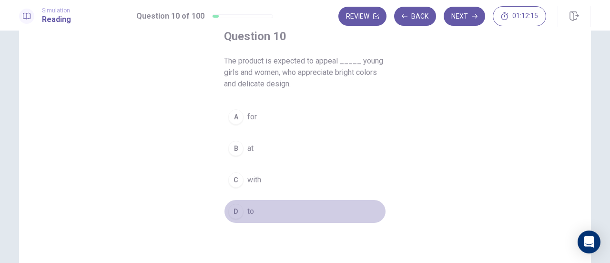
click at [248, 211] on span "to" at bounding box center [250, 210] width 7 height 11
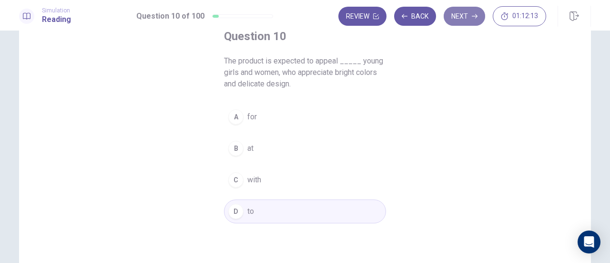
click at [463, 13] on button "Next" at bounding box center [464, 16] width 41 height 19
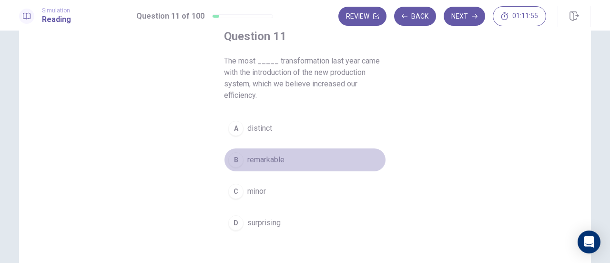
click at [279, 160] on span "remarkable" at bounding box center [265, 159] width 37 height 11
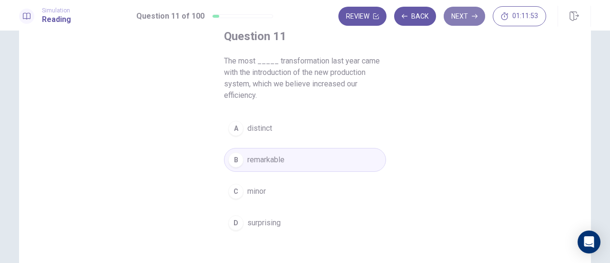
click at [460, 18] on button "Next" at bounding box center [464, 16] width 41 height 19
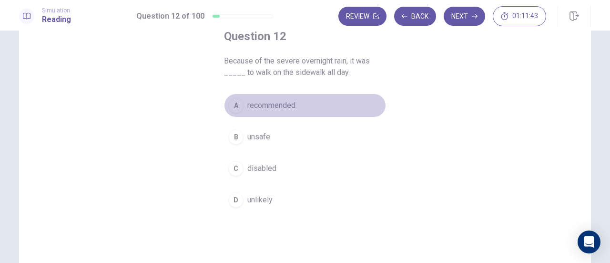
click at [264, 109] on span "recommended" at bounding box center [271, 105] width 48 height 11
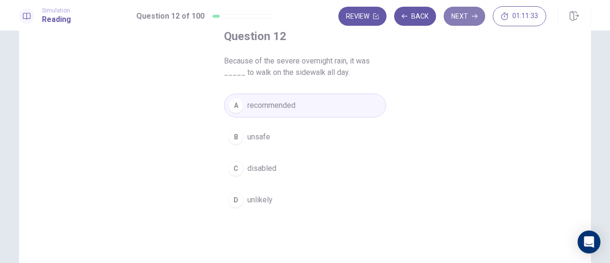
click at [464, 17] on button "Next" at bounding box center [464, 16] width 41 height 19
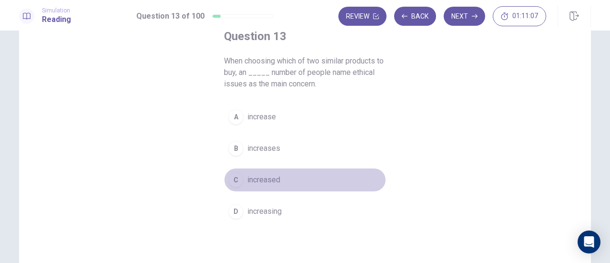
click at [269, 174] on span "increased" at bounding box center [263, 179] width 33 height 11
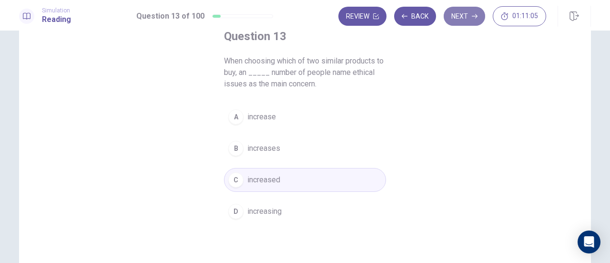
click at [466, 15] on button "Next" at bounding box center [464, 16] width 41 height 19
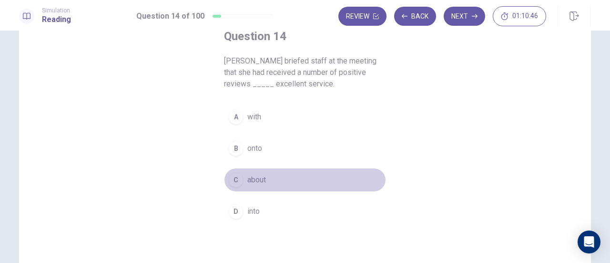
click at [250, 178] on span "about" at bounding box center [256, 179] width 19 height 11
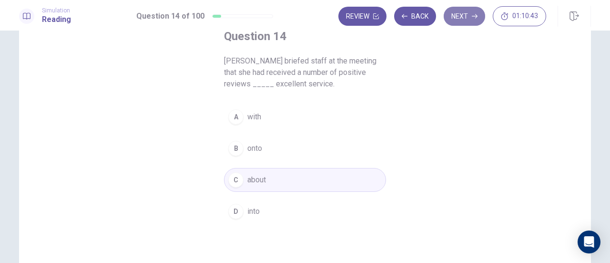
click at [467, 15] on button "Next" at bounding box center [464, 16] width 41 height 19
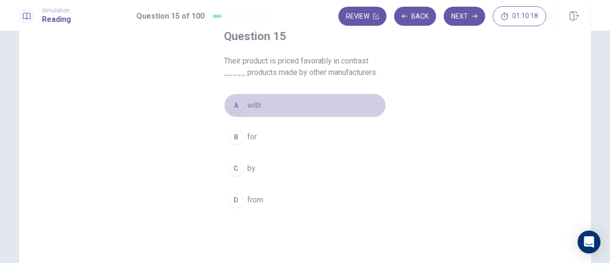
click at [257, 105] on span "with" at bounding box center [254, 105] width 14 height 11
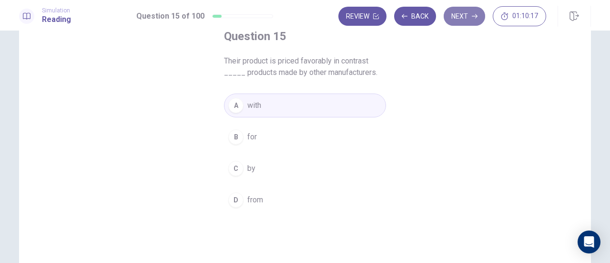
click at [465, 15] on button "Next" at bounding box center [464, 16] width 41 height 19
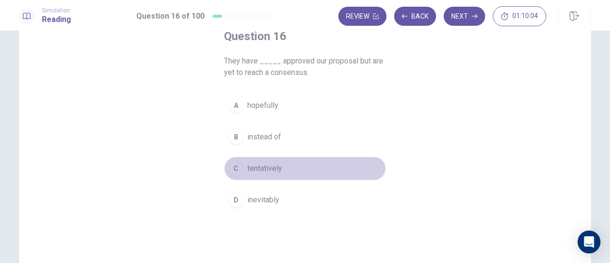
click at [264, 165] on span "tentatively" at bounding box center [264, 168] width 35 height 11
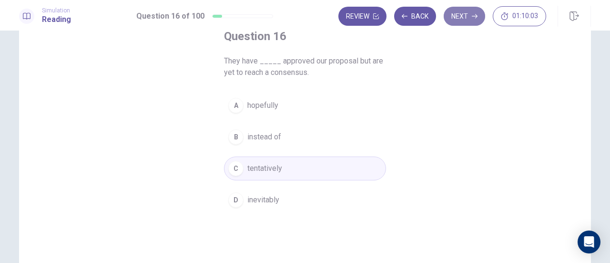
click at [462, 18] on button "Next" at bounding box center [464, 16] width 41 height 19
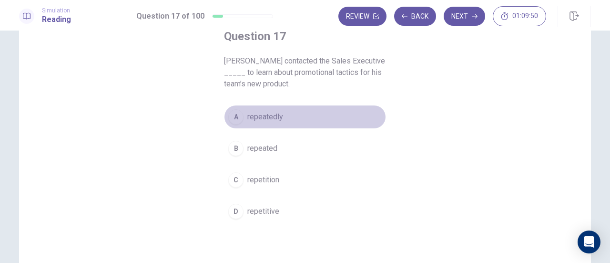
click at [265, 120] on span "repeatedly" at bounding box center [265, 116] width 36 height 11
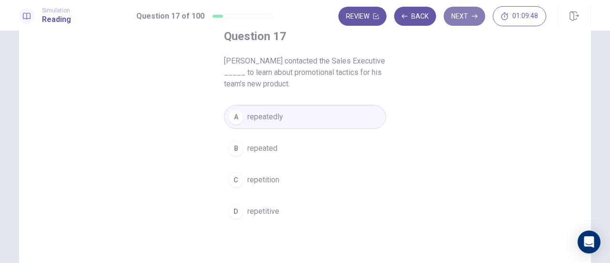
click at [467, 13] on button "Next" at bounding box center [464, 16] width 41 height 19
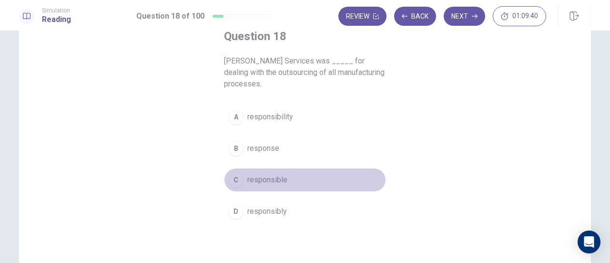
click at [253, 183] on span "responsible" at bounding box center [267, 179] width 40 height 11
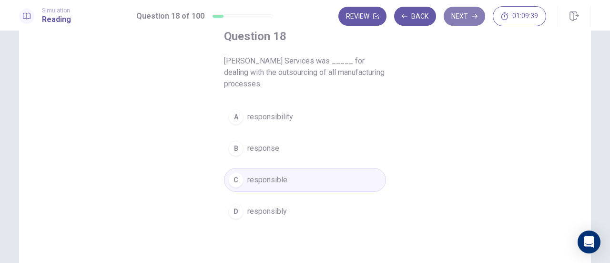
click at [467, 15] on button "Next" at bounding box center [464, 16] width 41 height 19
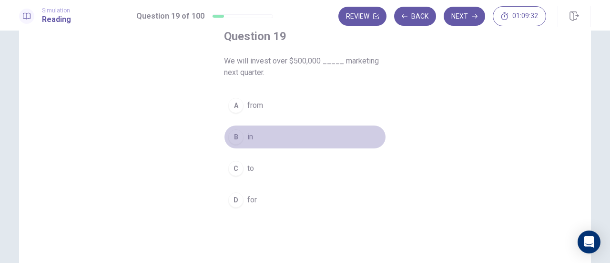
click at [247, 139] on span "in" at bounding box center [250, 136] width 6 height 11
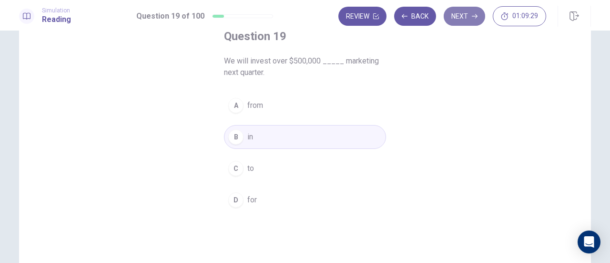
click at [463, 14] on button "Next" at bounding box center [464, 16] width 41 height 19
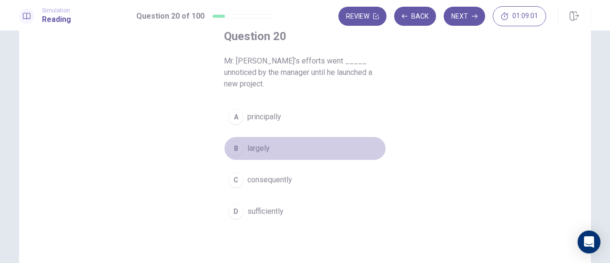
click at [247, 143] on span "largely" at bounding box center [258, 148] width 22 height 11
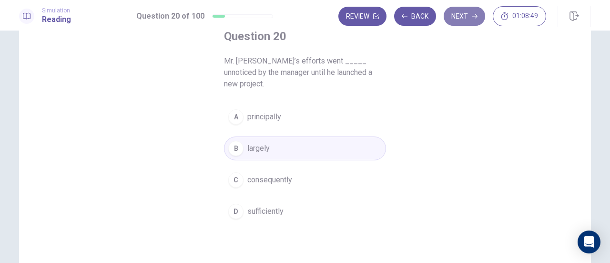
click at [464, 17] on button "Next" at bounding box center [464, 16] width 41 height 19
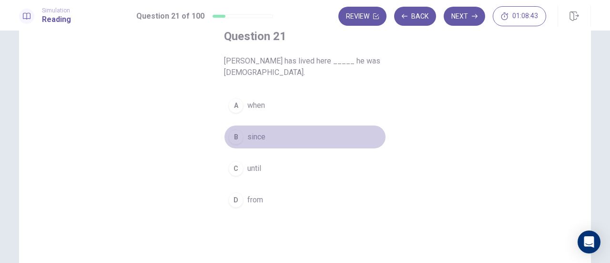
click at [256, 137] on span "since" at bounding box center [256, 136] width 18 height 11
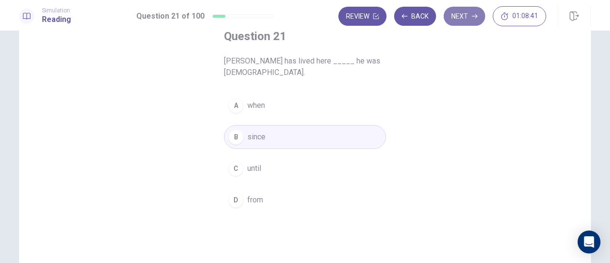
click at [467, 16] on button "Next" at bounding box center [464, 16] width 41 height 19
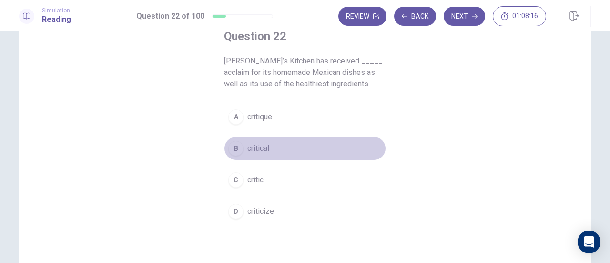
click at [256, 148] on span "critical" at bounding box center [258, 148] width 22 height 11
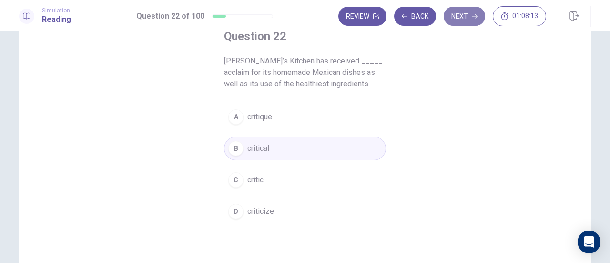
click at [470, 11] on button "Next" at bounding box center [464, 16] width 41 height 19
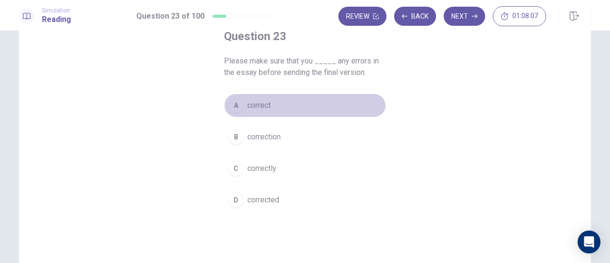
click at [264, 106] on span "correct" at bounding box center [258, 105] width 23 height 11
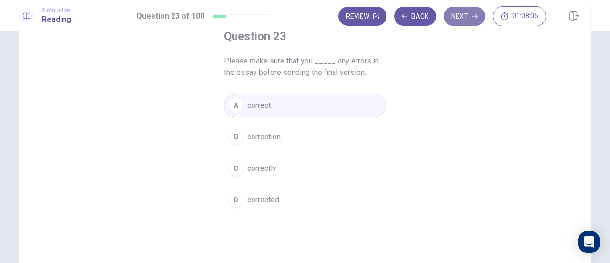
click at [472, 14] on button "Next" at bounding box center [464, 16] width 41 height 19
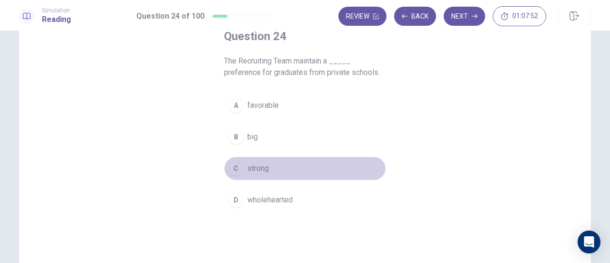
click at [256, 170] on span "strong" at bounding box center [257, 168] width 21 height 11
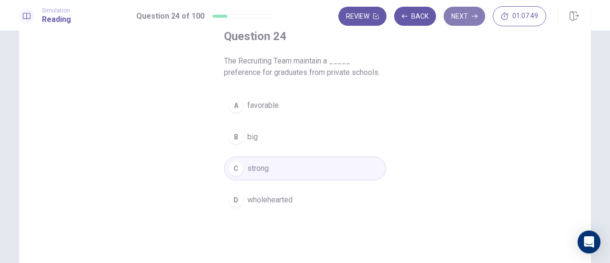
click at [464, 18] on button "Next" at bounding box center [464, 16] width 41 height 19
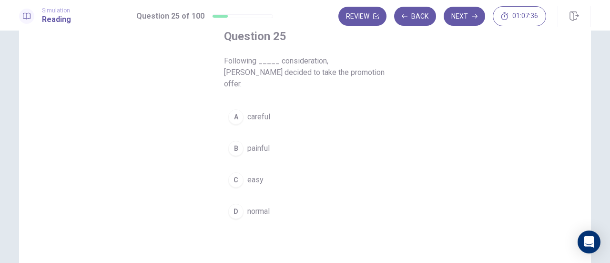
click at [256, 111] on span "careful" at bounding box center [258, 116] width 23 height 11
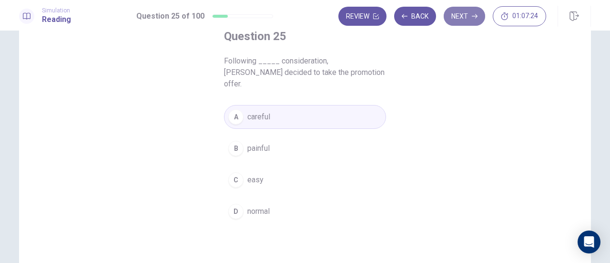
click at [470, 12] on button "Next" at bounding box center [464, 16] width 41 height 19
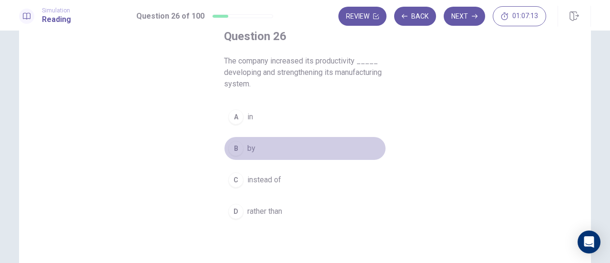
click at [247, 153] on span "by" at bounding box center [251, 148] width 8 height 11
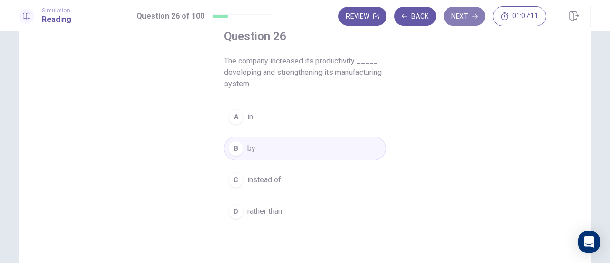
click at [457, 14] on button "Next" at bounding box center [464, 16] width 41 height 19
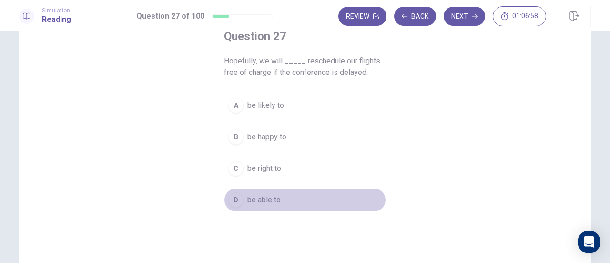
click at [263, 197] on span "be able to" at bounding box center [263, 199] width 33 height 11
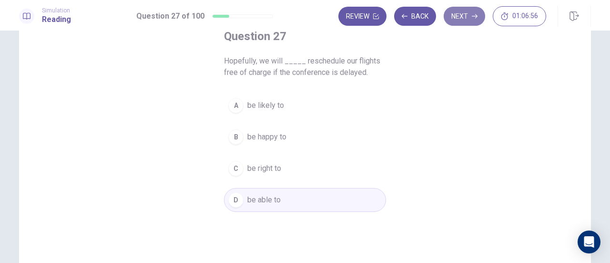
click at [465, 17] on button "Next" at bounding box center [464, 16] width 41 height 19
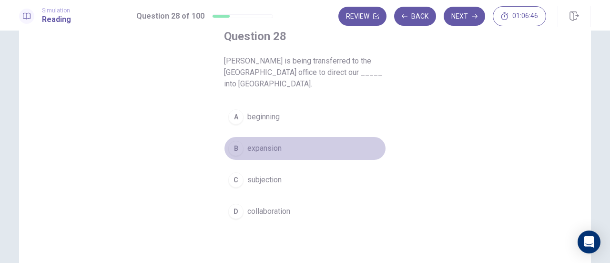
click at [267, 143] on span "expansion" at bounding box center [264, 148] width 34 height 11
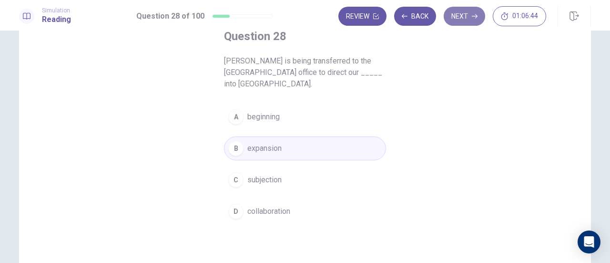
click at [459, 16] on button "Next" at bounding box center [464, 16] width 41 height 19
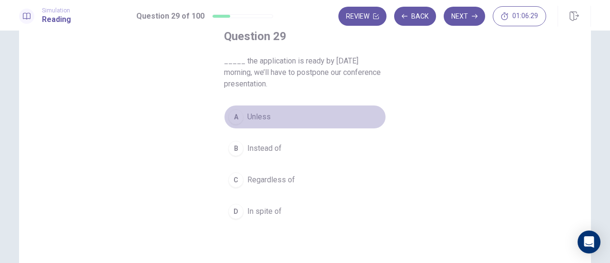
click at [256, 118] on span "Unless" at bounding box center [258, 116] width 23 height 11
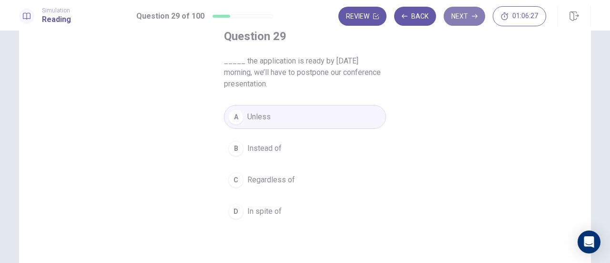
click at [459, 14] on button "Next" at bounding box center [464, 16] width 41 height 19
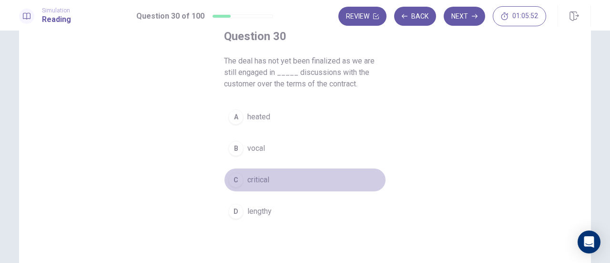
click at [259, 184] on span "critical" at bounding box center [258, 179] width 22 height 11
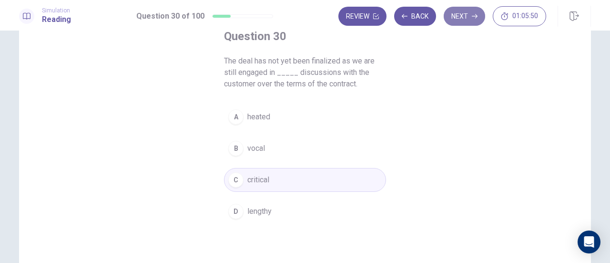
click at [464, 13] on button "Next" at bounding box center [464, 16] width 41 height 19
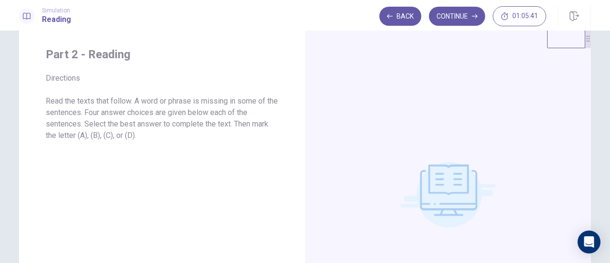
scroll to position [21, 0]
click at [452, 19] on button "Continue" at bounding box center [457, 16] width 56 height 19
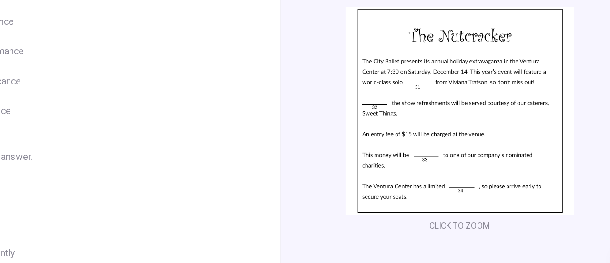
scroll to position [55, 0]
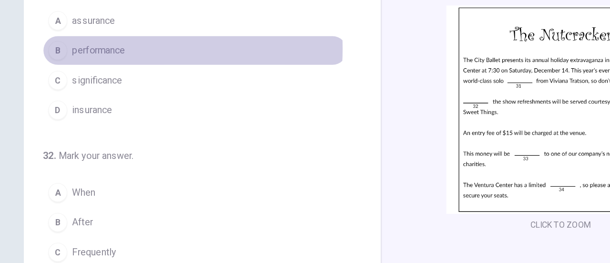
click at [60, 70] on span "performance" at bounding box center [79, 71] width 42 height 11
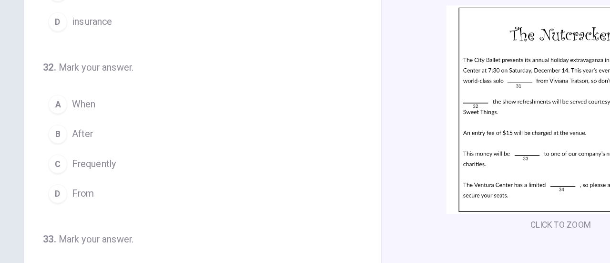
scroll to position [76, 0]
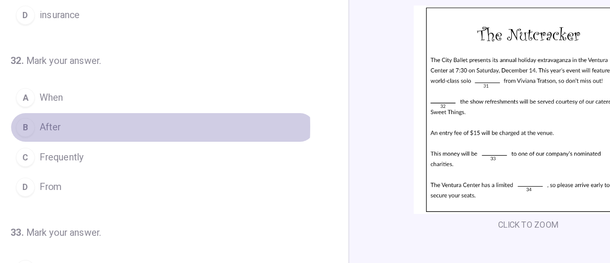
click at [64, 131] on span "After" at bounding box center [66, 133] width 17 height 11
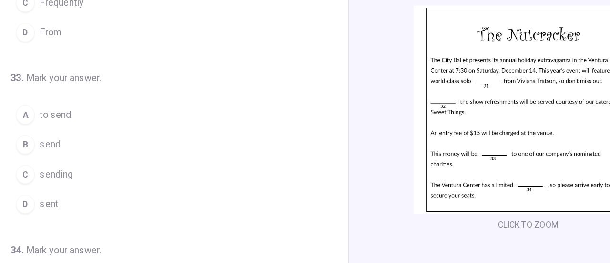
scroll to position [200, 0]
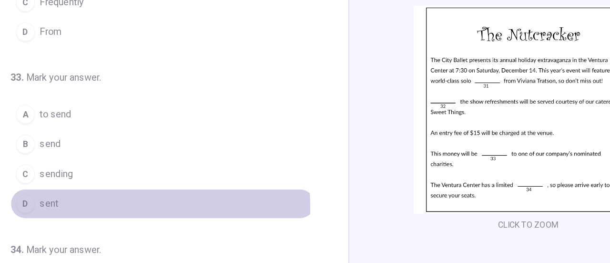
click at [53, 194] on button "D sent" at bounding box center [156, 195] width 244 height 24
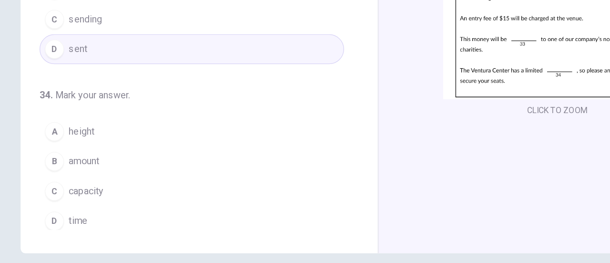
scroll to position [150, 0]
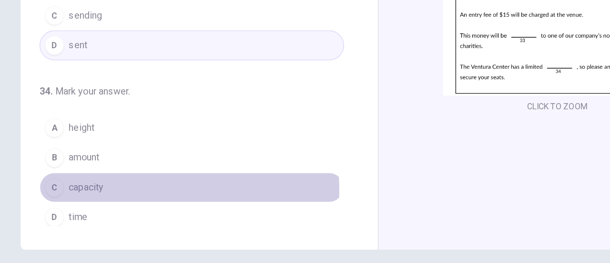
click at [80, 179] on span "capacity" at bounding box center [72, 181] width 28 height 11
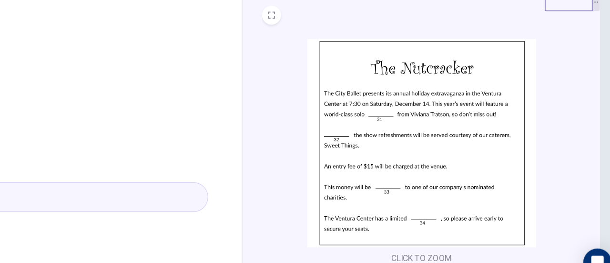
scroll to position [0, 0]
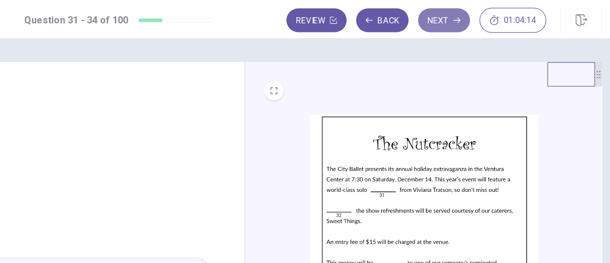
click at [460, 16] on button "Next" at bounding box center [464, 16] width 41 height 19
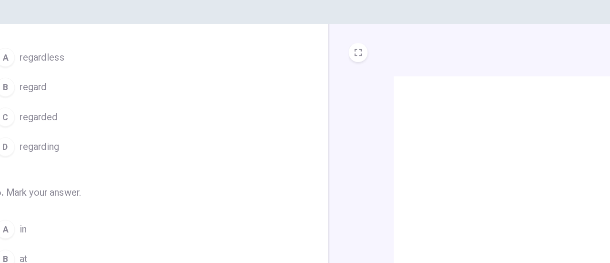
scroll to position [28, 0]
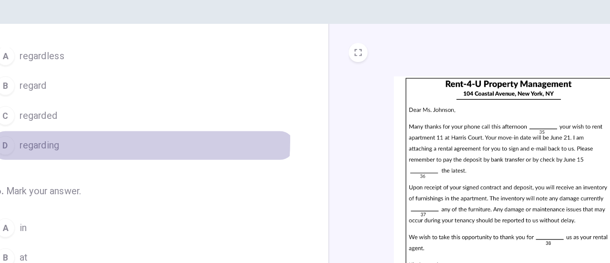
click at [65, 141] on span "regarding" at bounding box center [73, 146] width 31 height 11
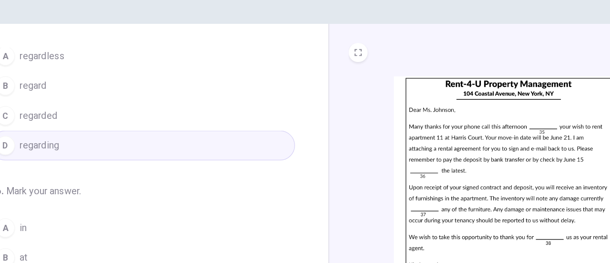
click at [65, 141] on span "regarding" at bounding box center [73, 146] width 31 height 11
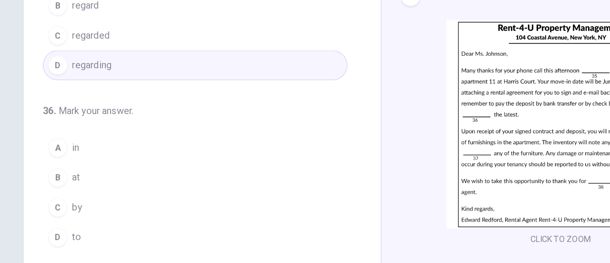
scroll to position [48, 0]
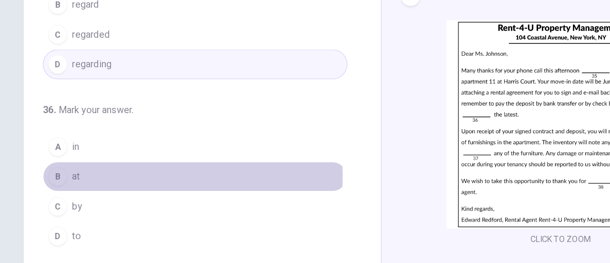
click at [62, 169] on span "at" at bounding box center [61, 171] width 6 height 11
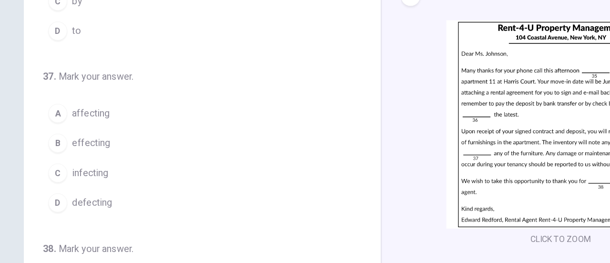
scroll to position [213, 0]
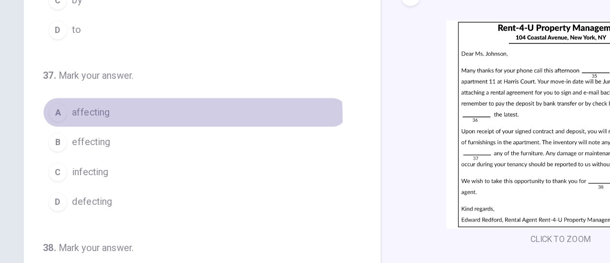
click at [69, 122] on span "affecting" at bounding box center [73, 120] width 30 height 11
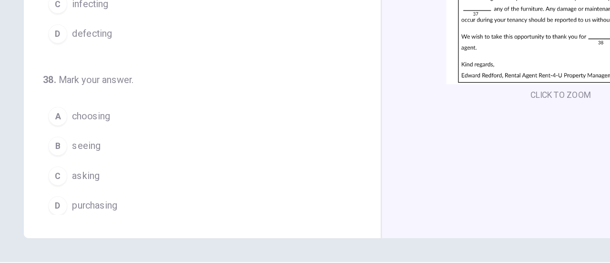
scroll to position [168, 0]
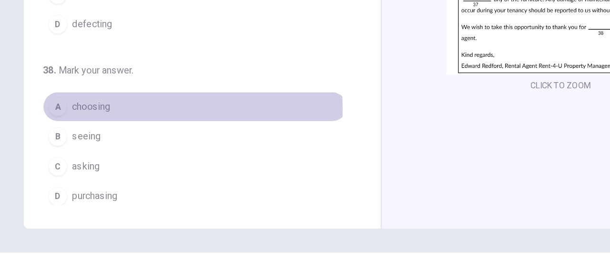
click at [70, 113] on span "choosing" at bounding box center [73, 115] width 31 height 11
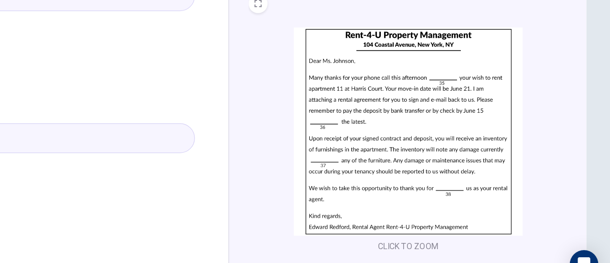
scroll to position [0, 0]
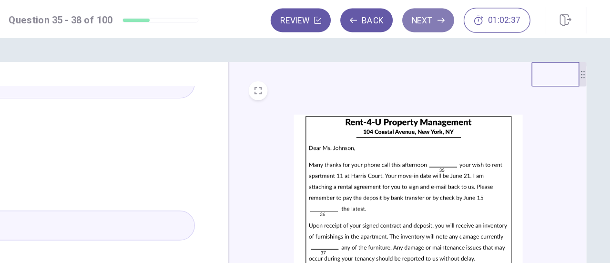
click at [466, 14] on button "Next" at bounding box center [464, 16] width 41 height 19
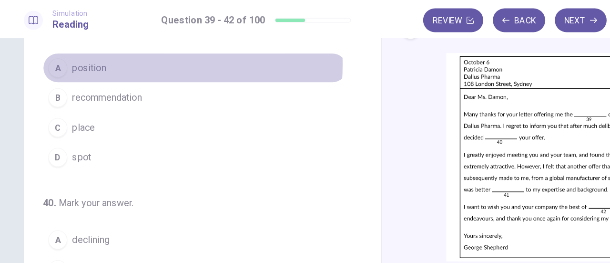
drag, startPoint x: 70, startPoint y: 51, endPoint x: 399, endPoint y: 129, distance: 337.7
click at [399, 129] on div "39 . Mark your answer. A position B recommendation C place D spot 40 . Mark you…" at bounding box center [305, 165] width 572 height 331
click at [81, 54] on span "position" at bounding box center [71, 54] width 27 height 11
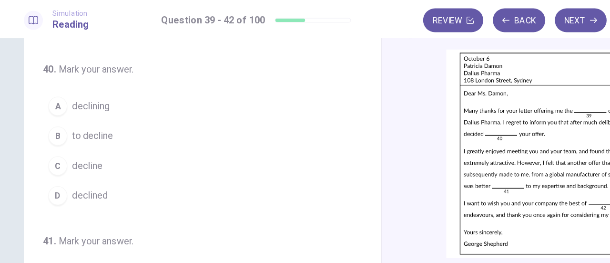
scroll to position [106, 0]
click at [79, 104] on span "to decline" at bounding box center [74, 106] width 33 height 11
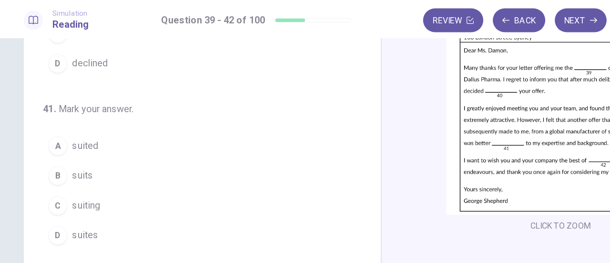
scroll to position [175, 0]
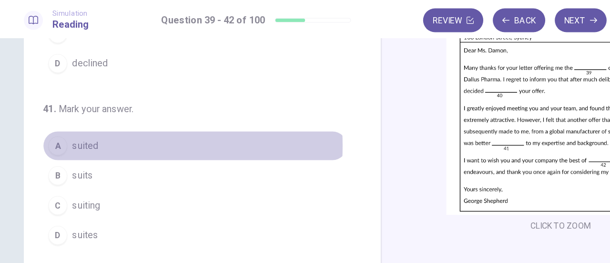
click at [68, 113] on span "suited" at bounding box center [68, 116] width 21 height 11
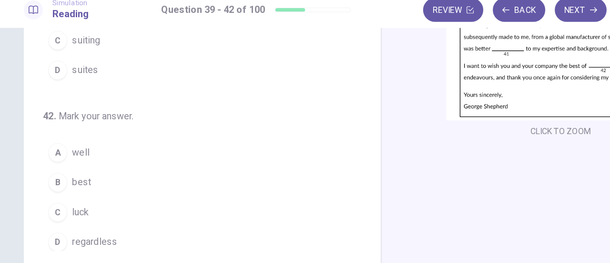
scroll to position [156, 0]
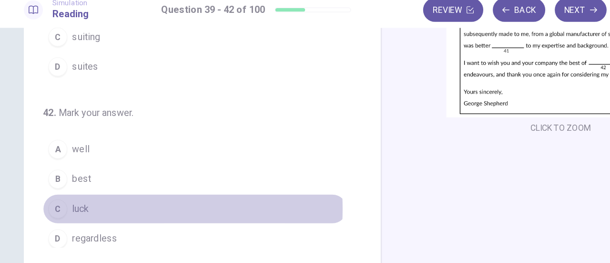
click at [59, 171] on span "luck" at bounding box center [64, 175] width 13 height 11
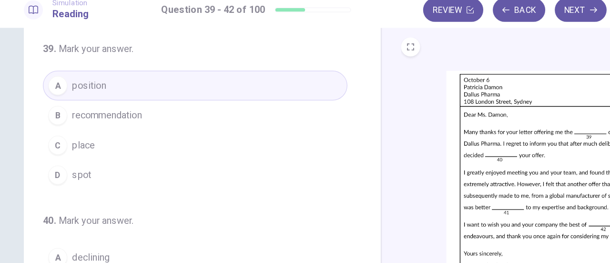
scroll to position [0, 0]
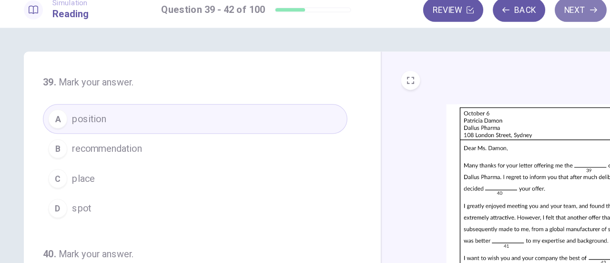
click at [460, 20] on button "Next" at bounding box center [464, 16] width 41 height 19
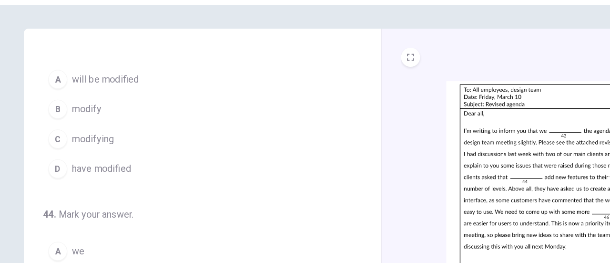
scroll to position [13, 0]
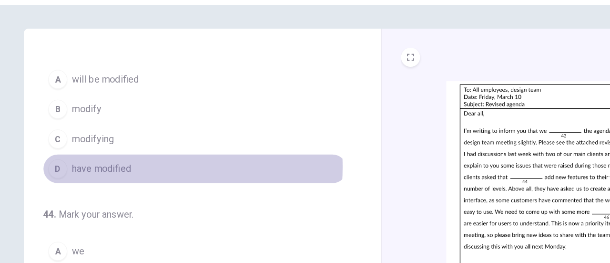
click at [82, 159] on span "have modified" at bounding box center [81, 161] width 47 height 11
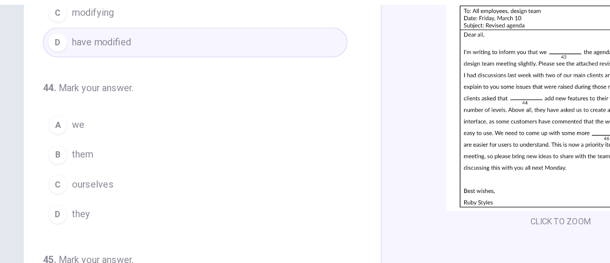
scroll to position [57, 0]
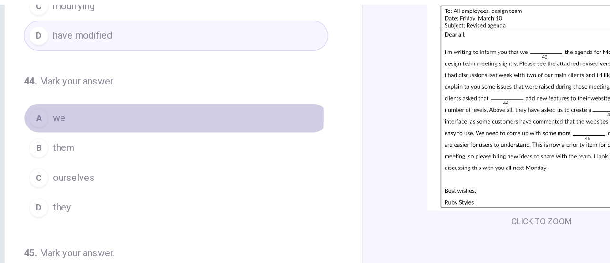
click at [63, 117] on span "we" at bounding box center [63, 120] width 10 height 11
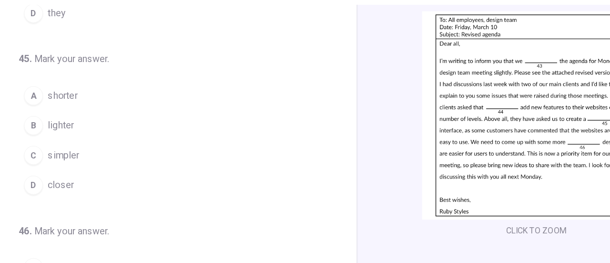
scroll to position [54, 0]
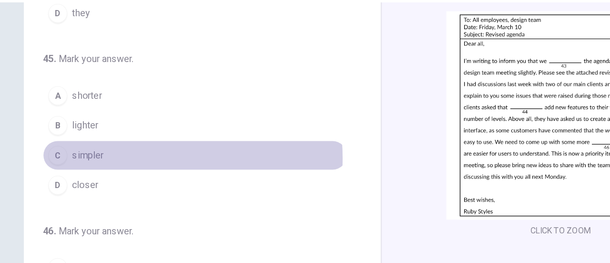
click at [77, 151] on span "simpler" at bounding box center [70, 152] width 25 height 11
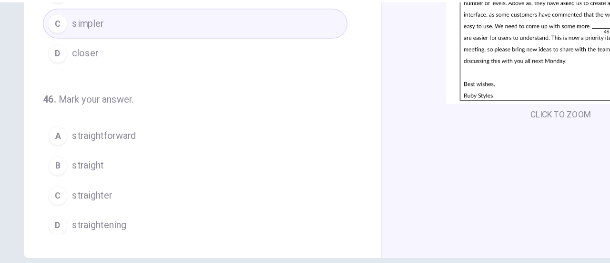
scroll to position [168, 0]
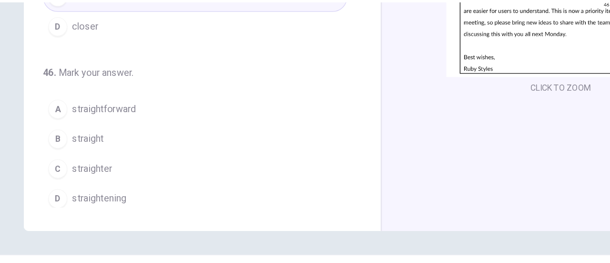
click at [82, 113] on span "straightforward" at bounding box center [83, 115] width 51 height 11
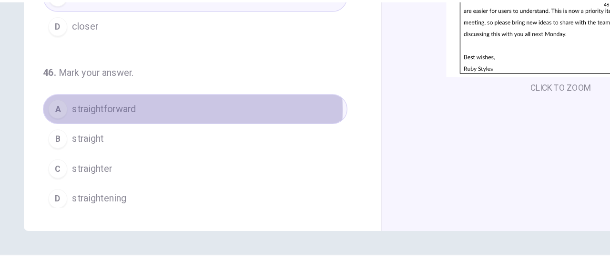
click at [82, 113] on span "straightforward" at bounding box center [83, 115] width 51 height 11
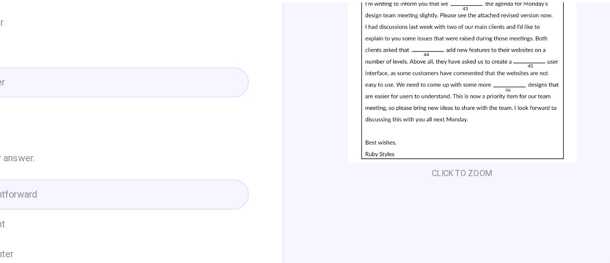
scroll to position [0, 0]
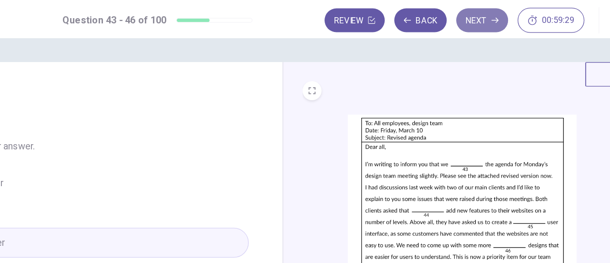
click at [466, 14] on button "Next" at bounding box center [464, 16] width 41 height 19
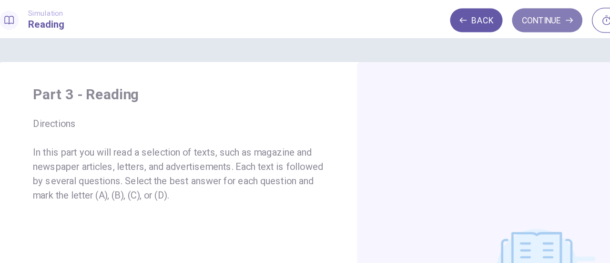
click at [446, 16] on button "Continue" at bounding box center [457, 16] width 56 height 19
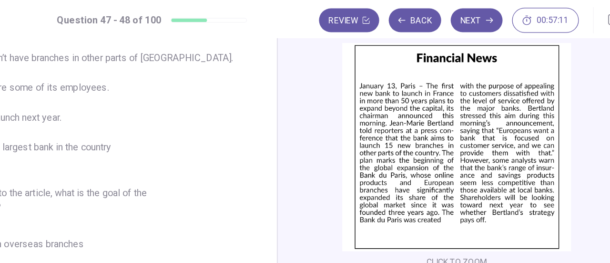
scroll to position [59, 0]
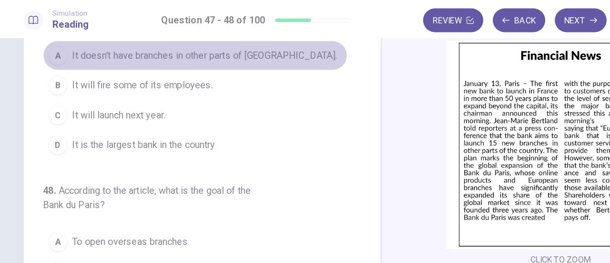
click at [112, 43] on span "It doesn’t have branches in other parts of [GEOGRAPHIC_DATA]." at bounding box center [164, 44] width 212 height 11
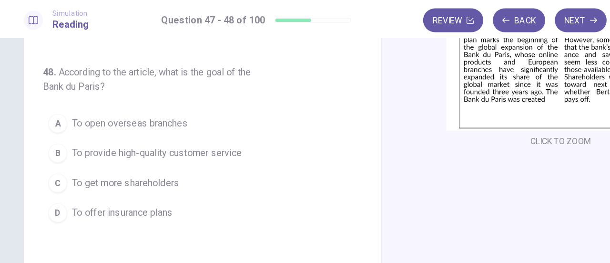
scroll to position [154, 0]
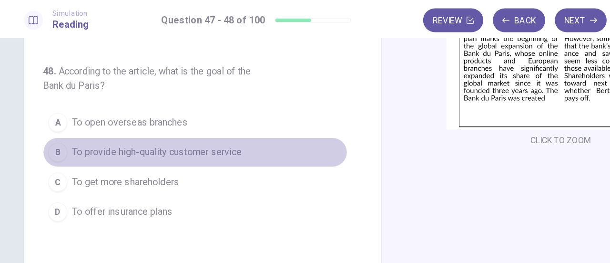
click at [106, 116] on span "To provide high-quality customer service" at bounding box center [126, 121] width 136 height 11
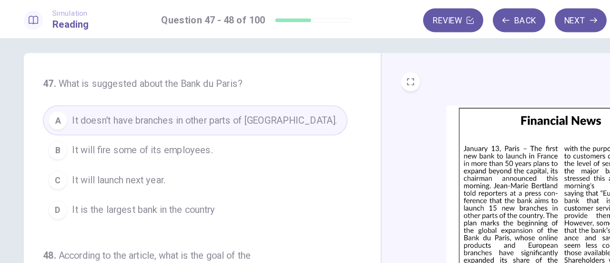
scroll to position [0, 0]
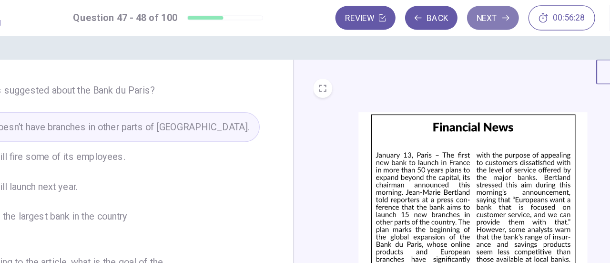
click at [463, 17] on button "Next" at bounding box center [464, 16] width 41 height 19
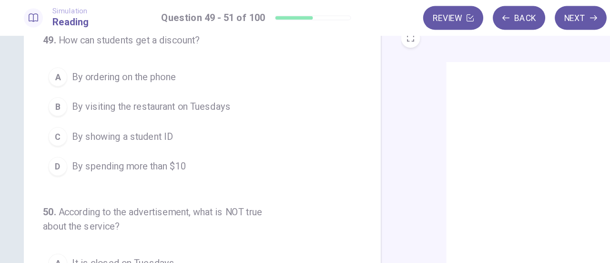
scroll to position [41, 0]
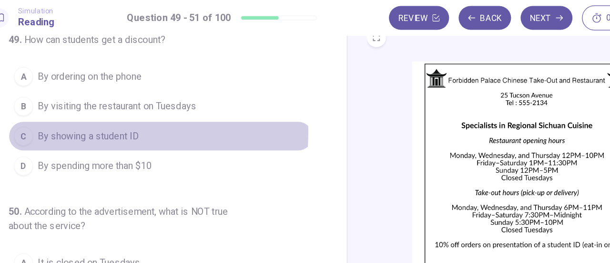
click at [99, 107] on span "By showing a student ID" at bounding box center [98, 110] width 81 height 11
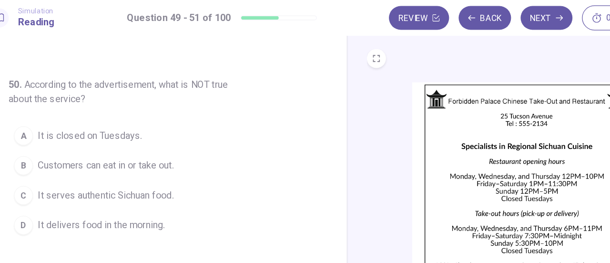
scroll to position [24, 0]
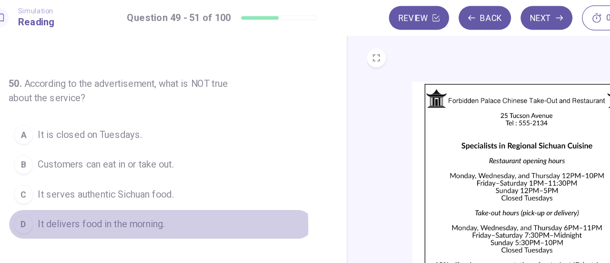
click at [67, 180] on span "It delivers food in the morning." at bounding box center [109, 180] width 102 height 11
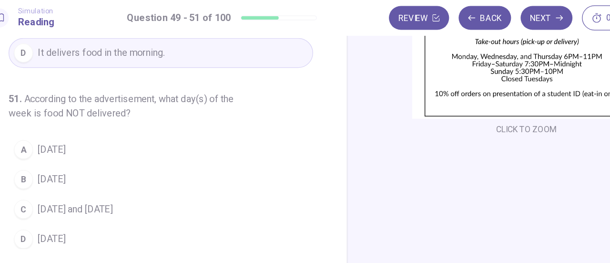
scroll to position [168, 0]
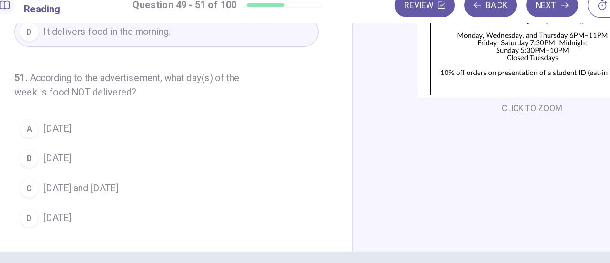
click at [386, 67] on img at bounding box center [448, 7] width 183 height 166
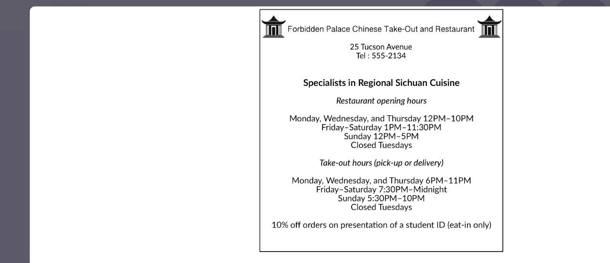
click at [290, 140] on img at bounding box center [305, 111] width 563 height 198
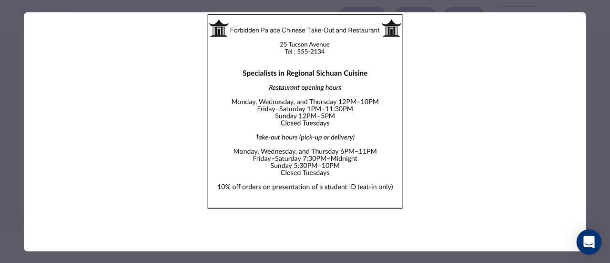
click at [586, 244] on icon "Open Intercom Messenger" at bounding box center [589, 242] width 12 height 12
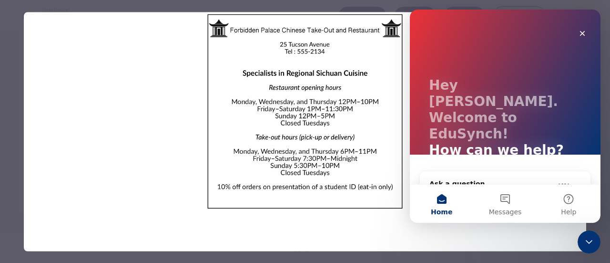
scroll to position [0, 0]
click at [584, 30] on icon "Close" at bounding box center [583, 34] width 8 height 8
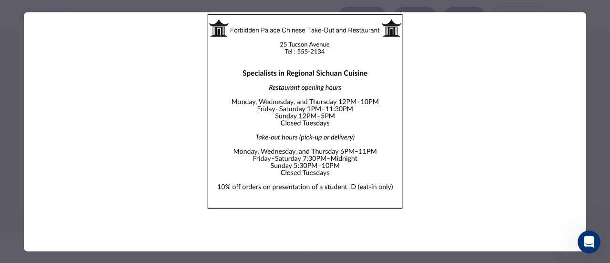
click at [193, 48] on img at bounding box center [305, 111] width 563 height 198
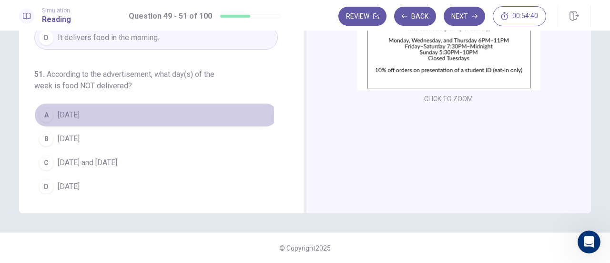
click at [65, 113] on span "[DATE]" at bounding box center [69, 114] width 22 height 11
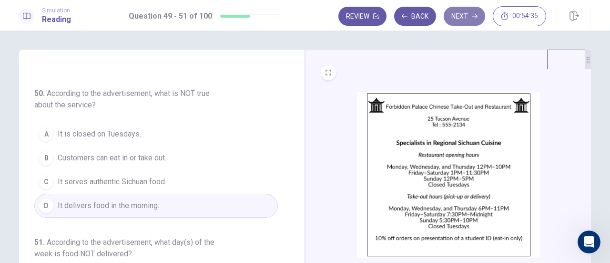
click at [462, 17] on button "Next" at bounding box center [464, 16] width 41 height 19
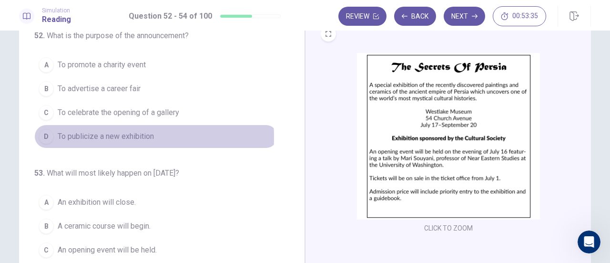
click at [88, 136] on span "To publicize a new exhibition" at bounding box center [106, 136] width 96 height 11
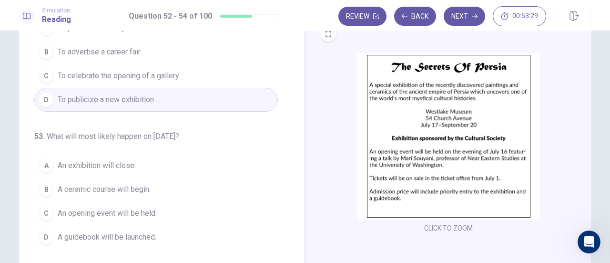
scroll to position [41, 0]
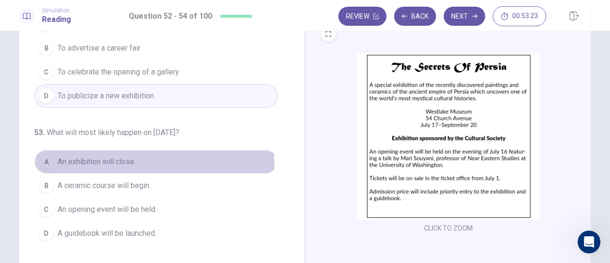
click at [98, 165] on span "An exhibition will close." at bounding box center [97, 161] width 78 height 11
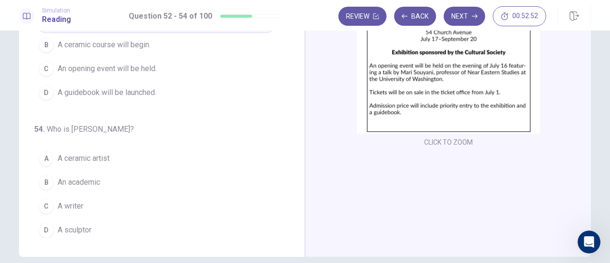
scroll to position [124, 0]
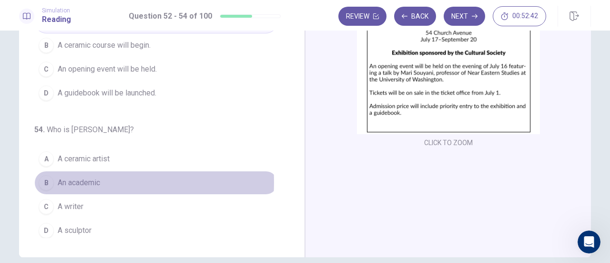
click at [70, 179] on span "An academic" at bounding box center [79, 182] width 42 height 11
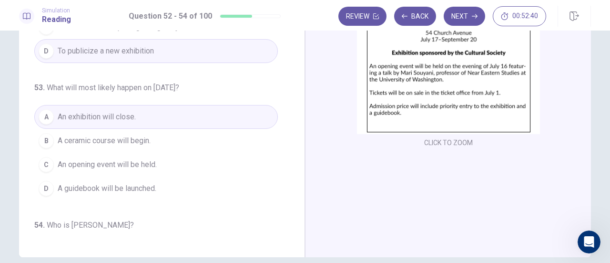
scroll to position [0, 0]
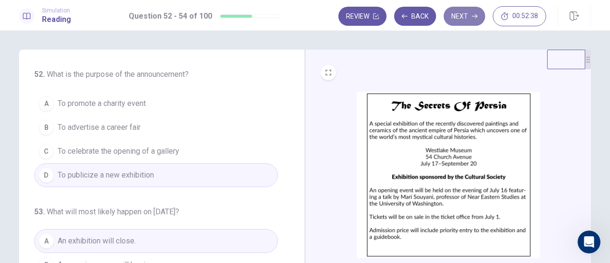
click at [459, 20] on button "Next" at bounding box center [464, 16] width 41 height 19
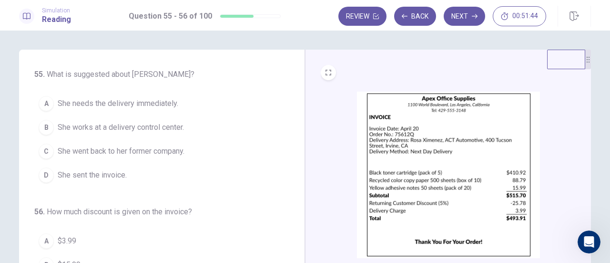
scroll to position [1, 0]
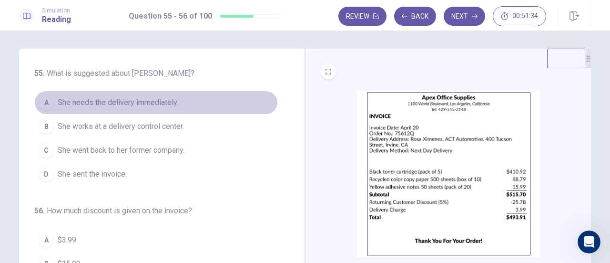
click at [132, 102] on span "She needs the delivery immediately." at bounding box center [118, 102] width 121 height 11
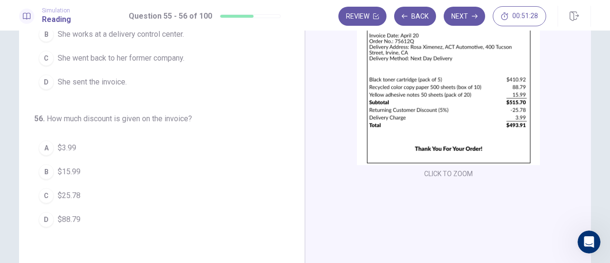
scroll to position [93, 0]
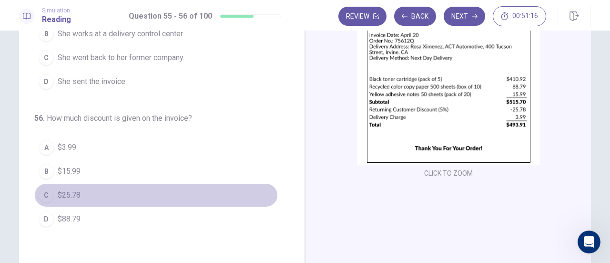
click at [70, 192] on span "$25.78" at bounding box center [69, 194] width 23 height 11
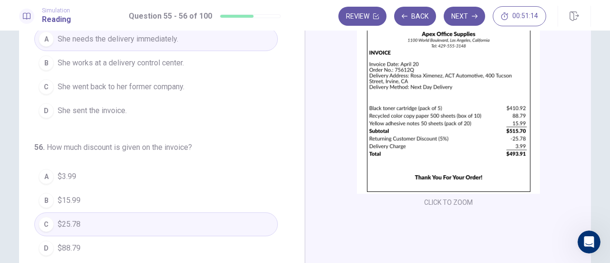
scroll to position [0, 0]
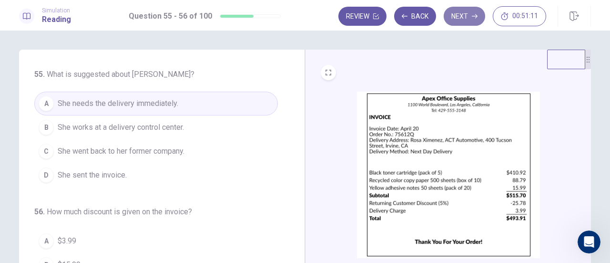
click at [462, 21] on button "Next" at bounding box center [464, 16] width 41 height 19
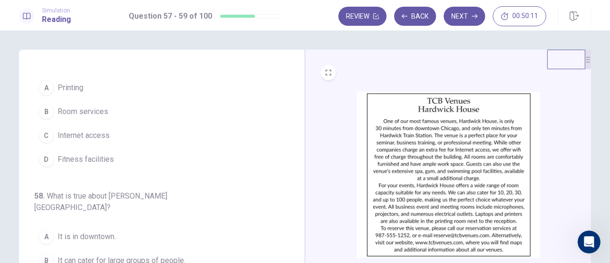
scroll to position [18, 0]
click at [76, 157] on span "Fitness facilities" at bounding box center [86, 156] width 56 height 11
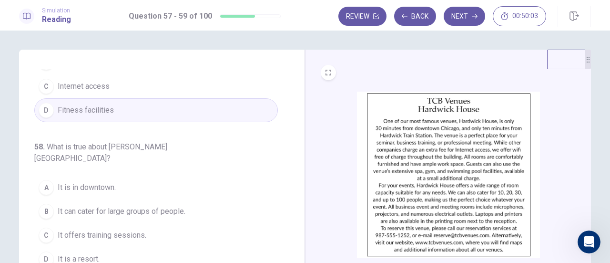
scroll to position [107, 0]
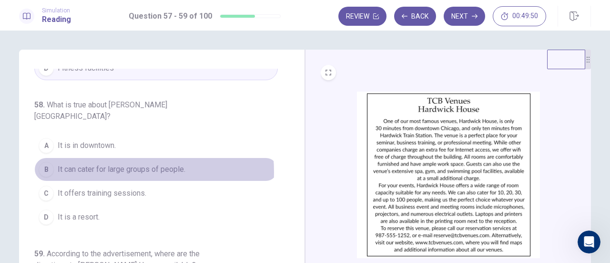
click at [109, 164] on span "It can cater for large groups of people." at bounding box center [122, 169] width 128 height 11
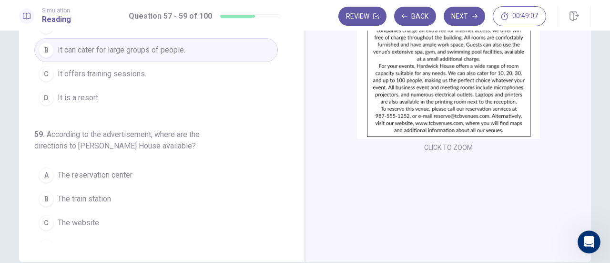
scroll to position [120, 0]
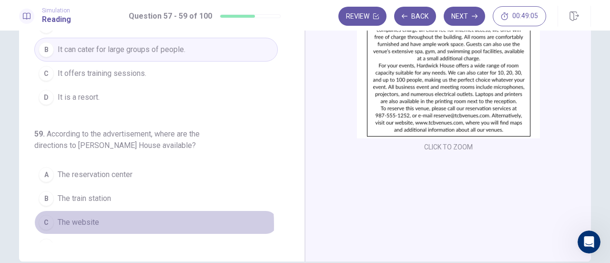
click at [77, 216] on span "The website" at bounding box center [78, 221] width 41 height 11
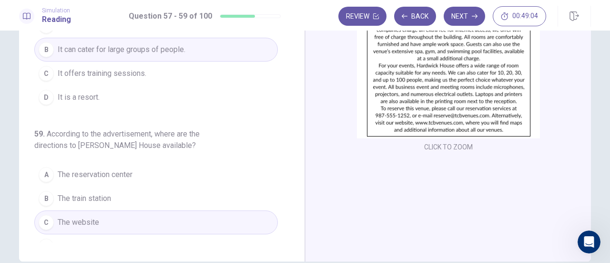
scroll to position [0, 0]
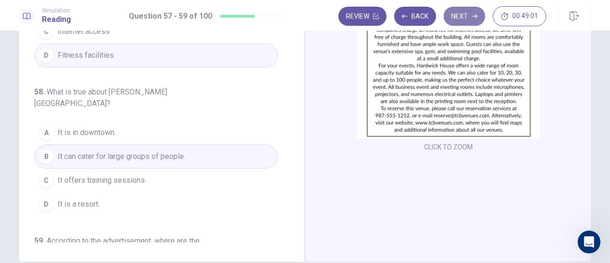
click at [465, 19] on button "Next" at bounding box center [464, 16] width 41 height 19
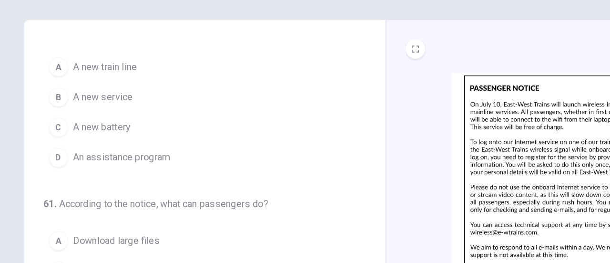
scroll to position [12, 0]
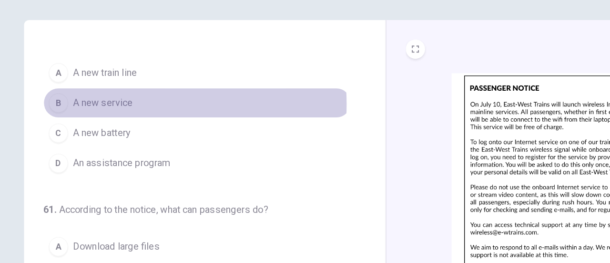
click at [80, 115] on span "A new service" at bounding box center [81, 114] width 47 height 11
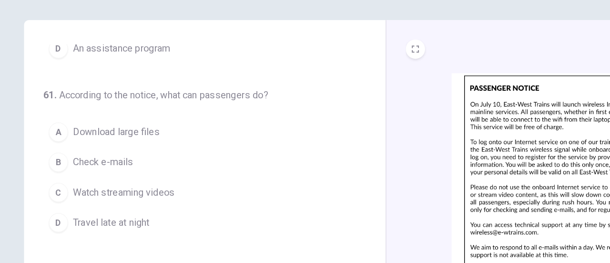
scroll to position [107, 0]
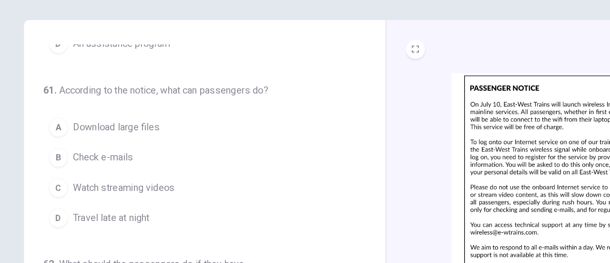
click at [83, 153] on span "Check e-mails" at bounding box center [82, 157] width 48 height 11
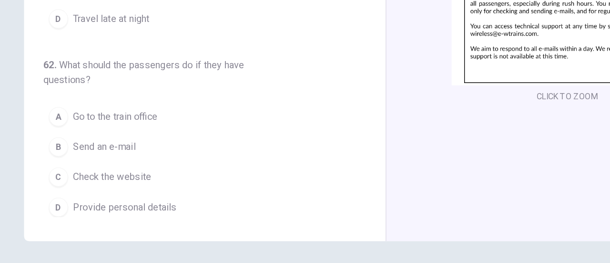
scroll to position [156, 0]
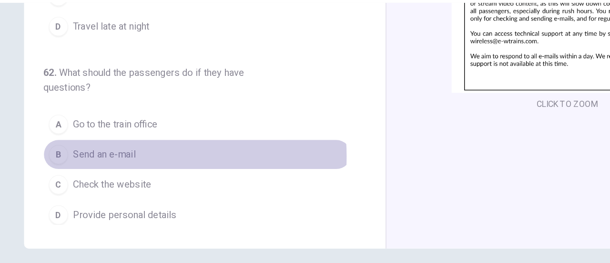
click at [78, 148] on span "Send an e-mail" at bounding box center [83, 149] width 50 height 11
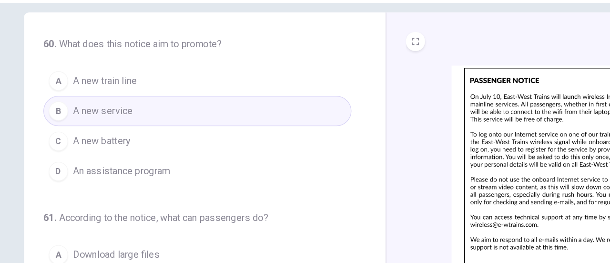
scroll to position [0, 0]
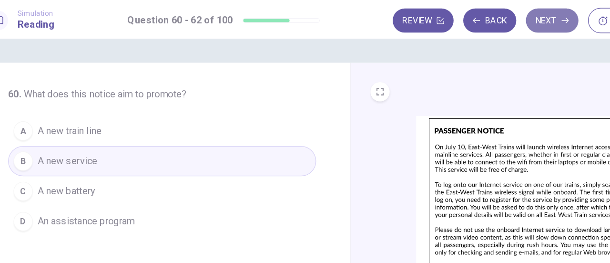
click at [464, 15] on button "Next" at bounding box center [464, 16] width 41 height 19
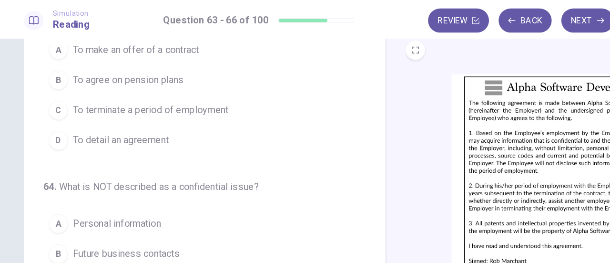
scroll to position [34, 0]
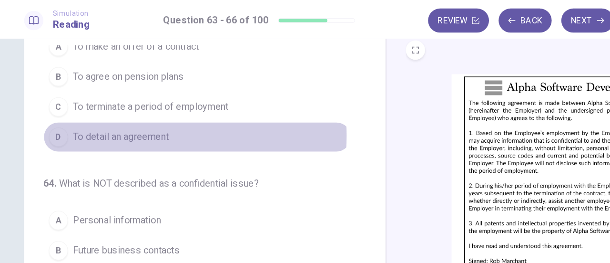
click at [94, 106] on span "To detail an agreement" at bounding box center [96, 108] width 76 height 11
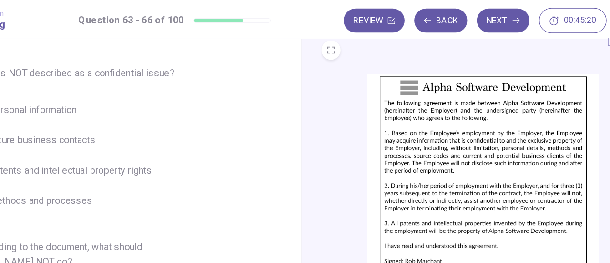
scroll to position [120, 0]
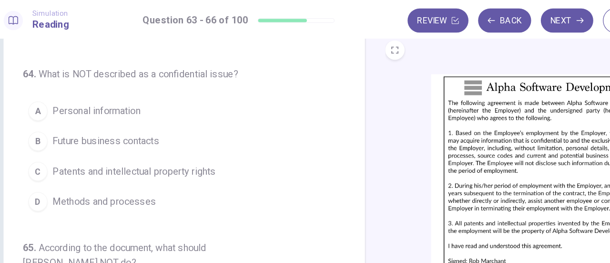
click at [98, 112] on span "Future business contacts" at bounding box center [100, 111] width 84 height 11
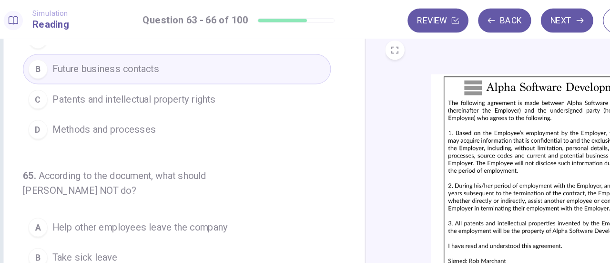
scroll to position [178, 0]
drag, startPoint x: 175, startPoint y: 139, endPoint x: 205, endPoint y: 144, distance: 30.5
click at [205, 144] on h6 "65 . According to the document, what should [PERSON_NAME] NOT do?" at bounding box center [125, 143] width 183 height 23
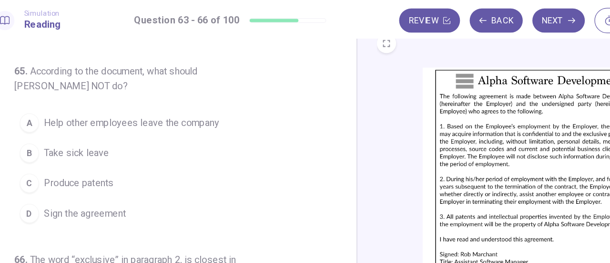
scroll to position [255, 0]
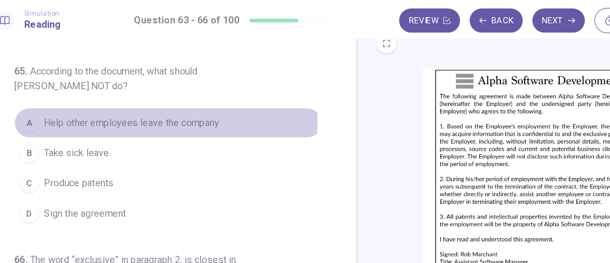
click at [142, 93] on span "Help other employees leave the company" at bounding box center [127, 96] width 139 height 11
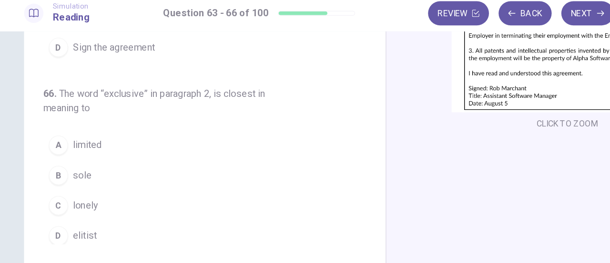
scroll to position [168, 0]
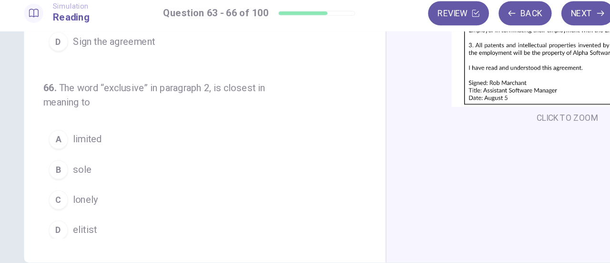
click at [58, 139] on span "sole" at bounding box center [65, 139] width 15 height 11
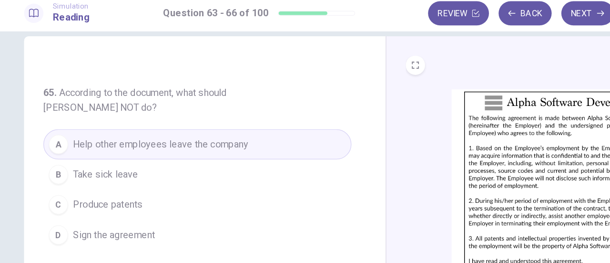
scroll to position [0, 0]
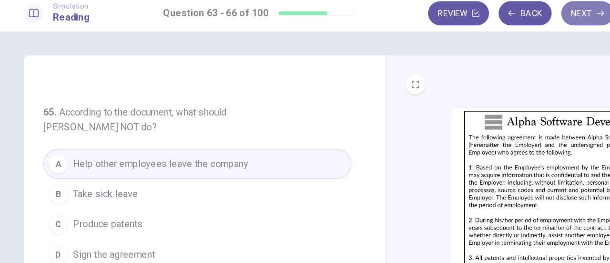
click at [461, 17] on button "Next" at bounding box center [464, 16] width 41 height 19
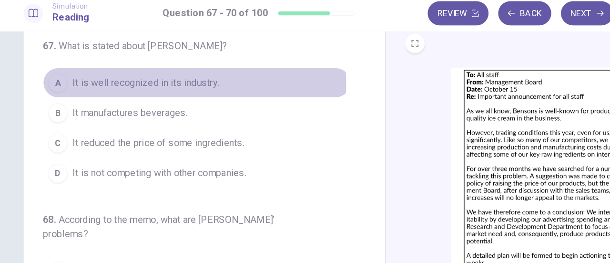
click at [100, 72] on span "It is well recognized in its industry." at bounding box center [116, 70] width 116 height 11
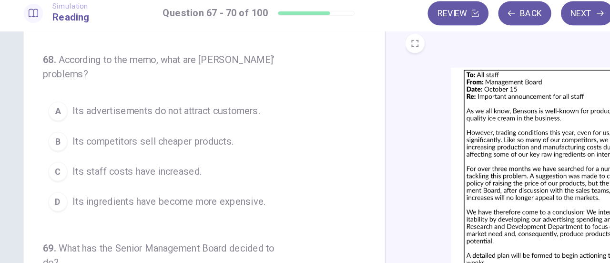
scroll to position [127, 0]
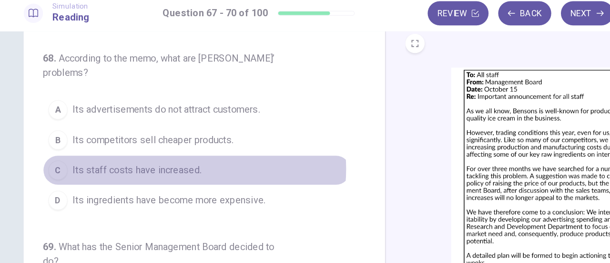
click at [139, 137] on span "Its staff costs have increased." at bounding box center [109, 139] width 102 height 11
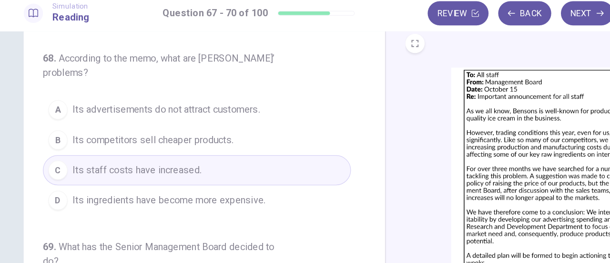
click at [89, 164] on span "Its ingredients have become more expensive." at bounding box center [134, 163] width 153 height 11
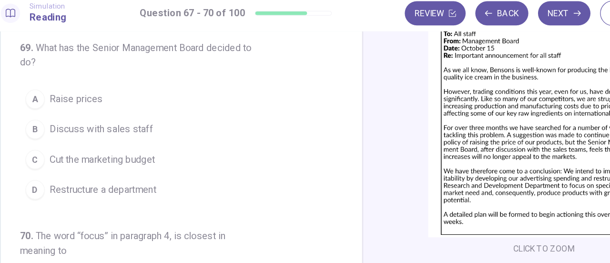
scroll to position [253, 0]
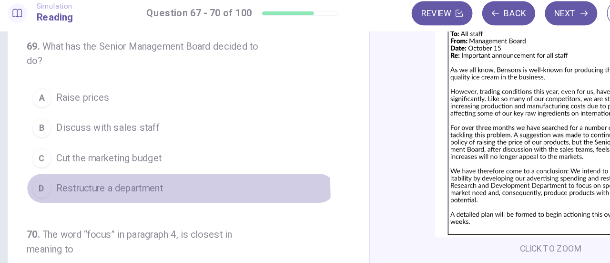
click at [127, 155] on span "Restructure a department" at bounding box center [100, 154] width 84 height 11
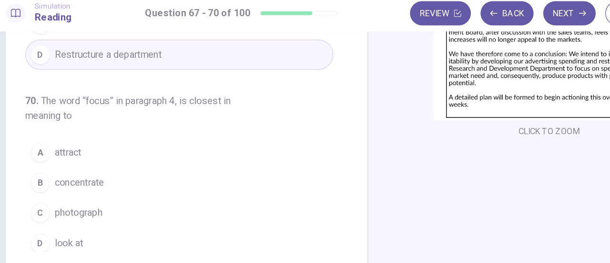
scroll to position [163, 0]
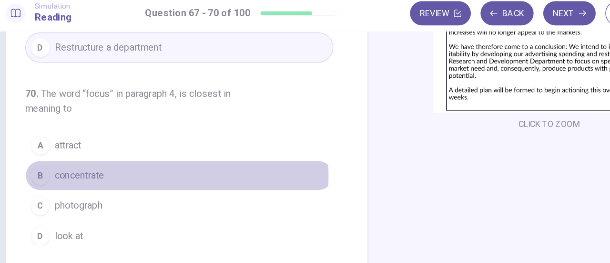
click at [78, 141] on span "concentrate" at bounding box center [77, 144] width 39 height 11
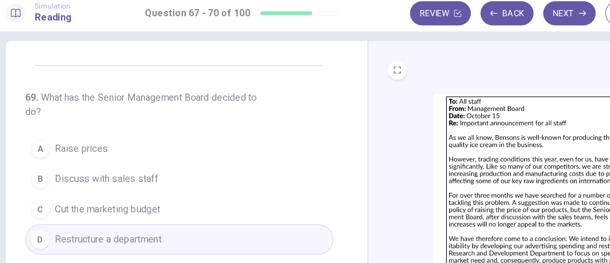
scroll to position [0, 0]
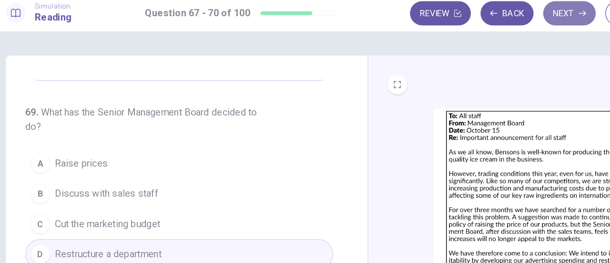
click at [459, 15] on button "Next" at bounding box center [464, 16] width 41 height 19
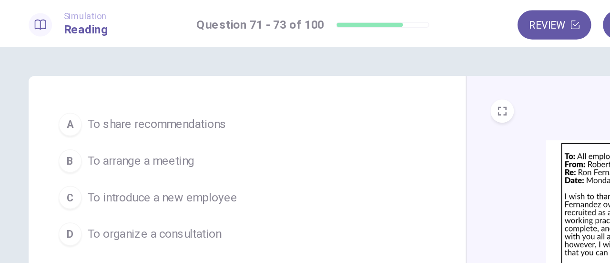
scroll to position [22, 0]
click at [121, 81] on span "To share recommendations" at bounding box center [103, 81] width 91 height 11
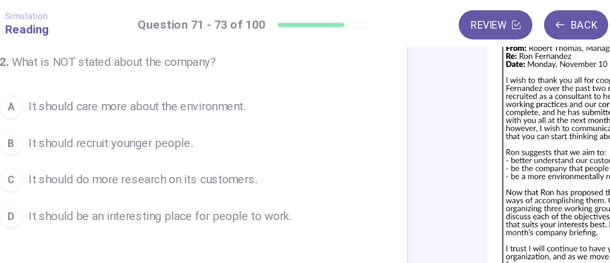
scroll to position [107, 0]
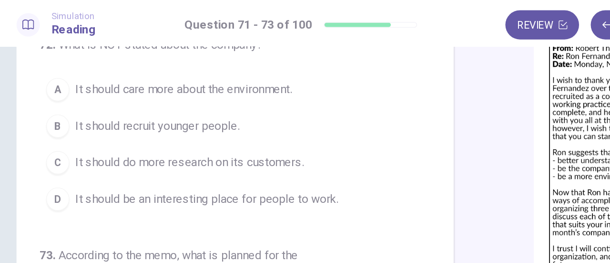
drag, startPoint x: 130, startPoint y: 76, endPoint x: 404, endPoint y: 153, distance: 285.1
click at [404, 153] on div "71 . What is the purpose of the memo? A To share recommendations B To arrange a…" at bounding box center [305, 139] width 572 height 331
click at [154, 84] on span "It should recruit younger people." at bounding box center [111, 81] width 107 height 11
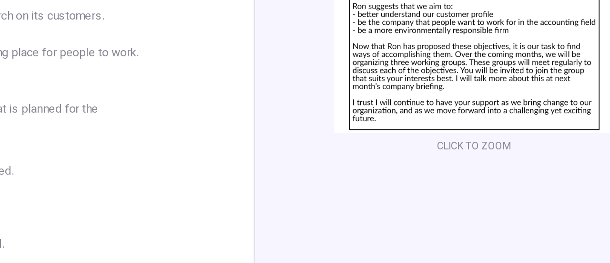
scroll to position [114, 0]
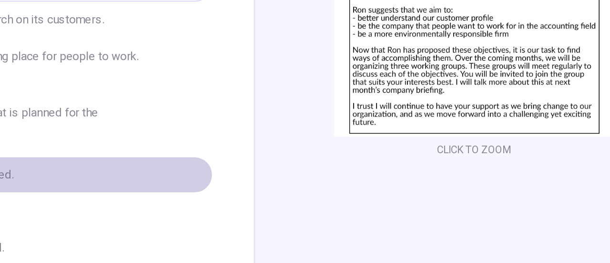
click at [175, 166] on button "A New staff will be selected." at bounding box center [156, 168] width 244 height 24
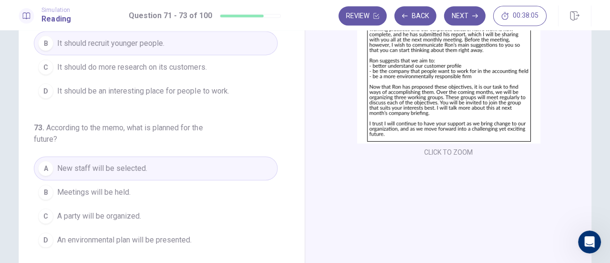
scroll to position [0, 0]
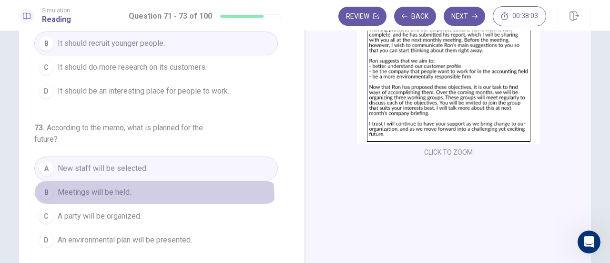
click at [93, 196] on button "B Meetings will be held." at bounding box center [156, 192] width 244 height 24
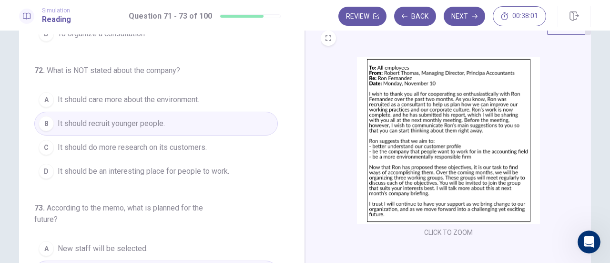
scroll to position [32, 0]
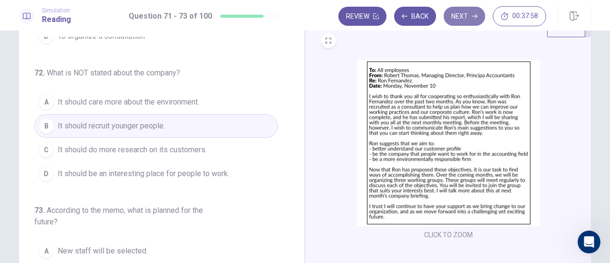
click at [467, 16] on button "Next" at bounding box center [464, 16] width 41 height 19
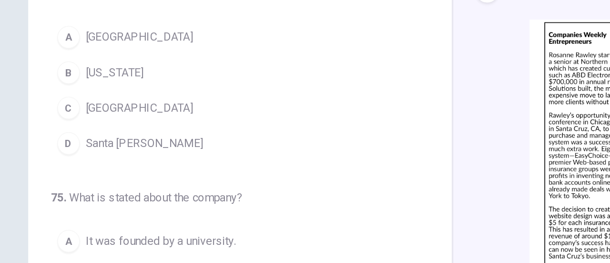
scroll to position [47, 0]
click at [63, 125] on span "Santa [PERSON_NAME]" at bounding box center [97, 128] width 79 height 11
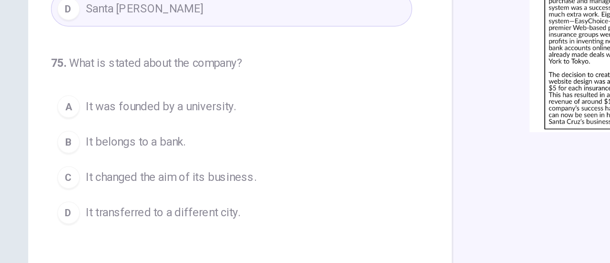
scroll to position [141, 0]
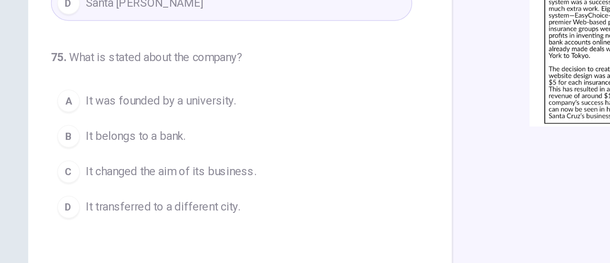
click at [92, 136] on button "C It changed the aim of its business." at bounding box center [156, 148] width 244 height 24
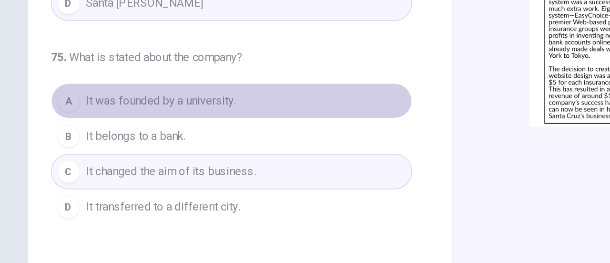
click at [229, 108] on button "A It was founded by a university." at bounding box center [156, 100] width 244 height 24
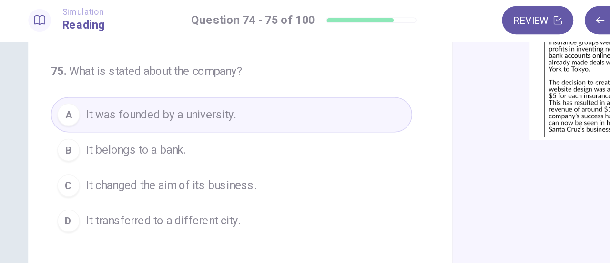
scroll to position [168, 0]
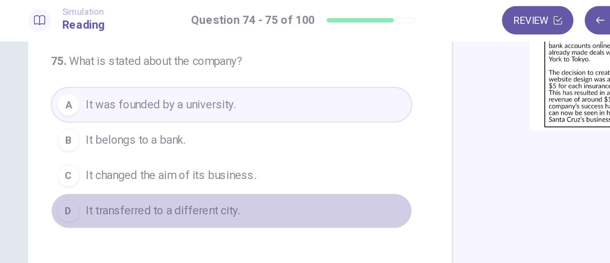
click at [82, 142] on span "It transferred to a different city." at bounding box center [110, 144] width 104 height 11
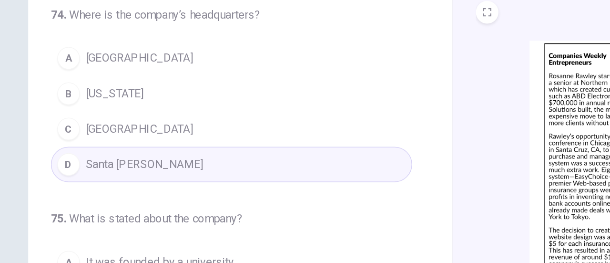
scroll to position [0, 0]
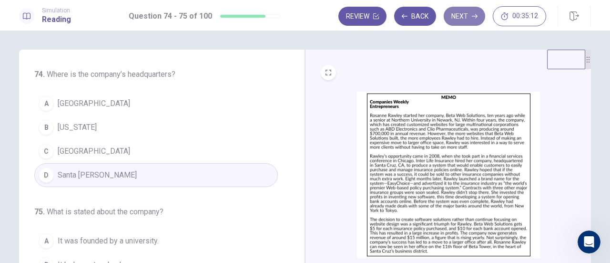
click at [458, 17] on button "Next" at bounding box center [464, 16] width 41 height 19
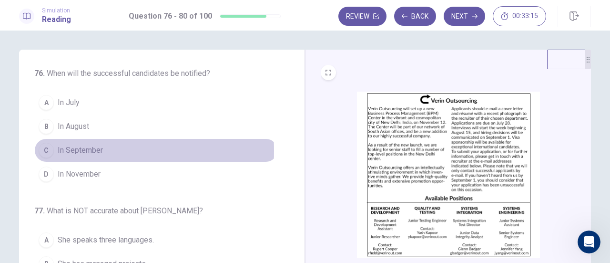
click at [49, 150] on div "C" at bounding box center [46, 150] width 15 height 15
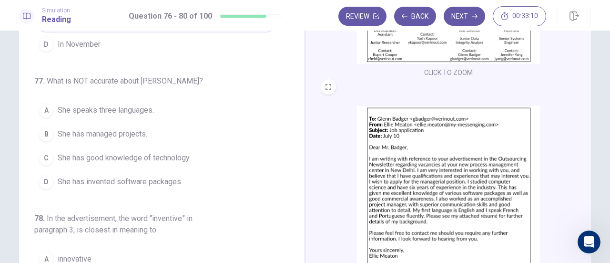
scroll to position [51, 0]
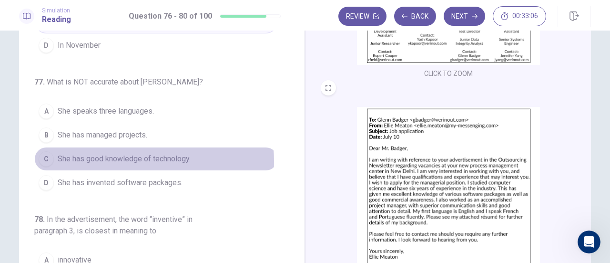
click at [113, 159] on span "She has good knowledge of technology." at bounding box center [124, 158] width 133 height 11
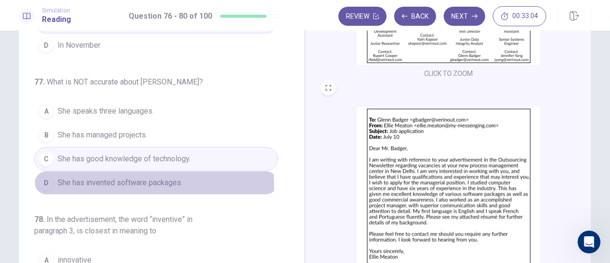
click at [103, 181] on span "She has invented software packages." at bounding box center [120, 182] width 125 height 11
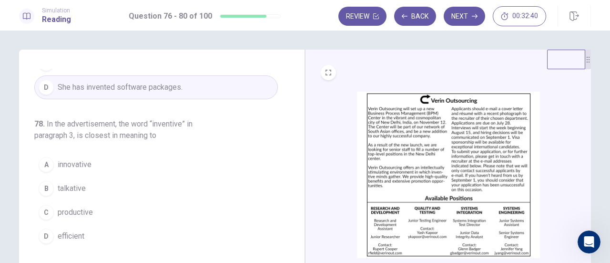
scroll to position [226, 0]
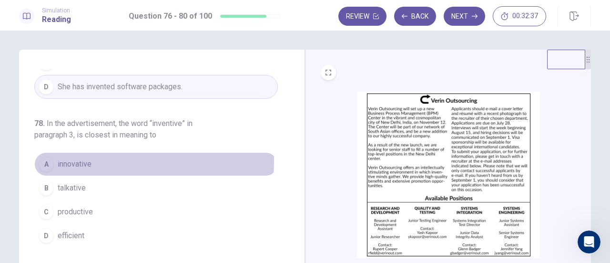
click at [69, 158] on span "innovative" at bounding box center [75, 163] width 34 height 11
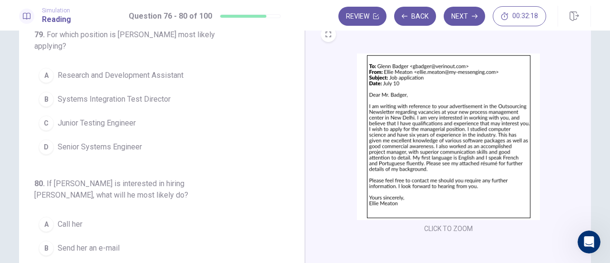
scroll to position [360, 0]
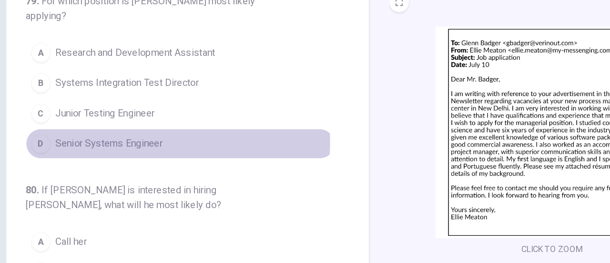
click at [84, 140] on span "Senior Systems Engineer" at bounding box center [100, 145] width 84 height 11
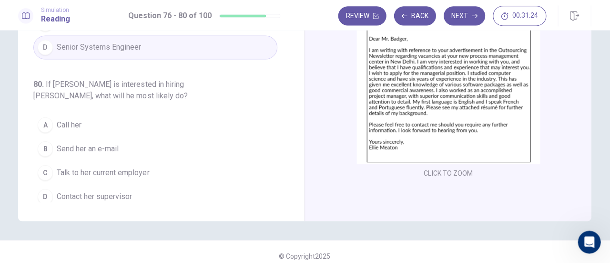
scroll to position [0, 0]
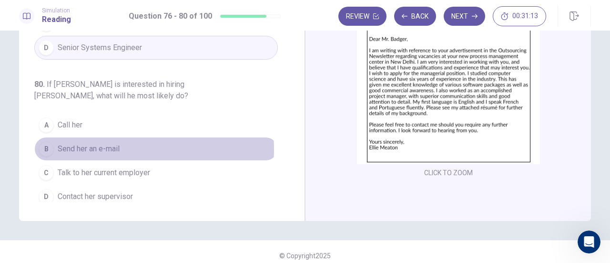
click at [102, 143] on span "Send her an e-mail" at bounding box center [89, 148] width 62 height 11
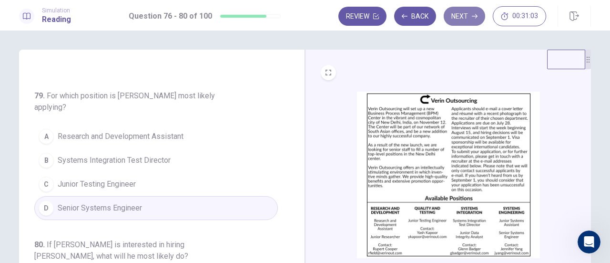
click at [462, 15] on button "Next" at bounding box center [464, 16] width 41 height 19
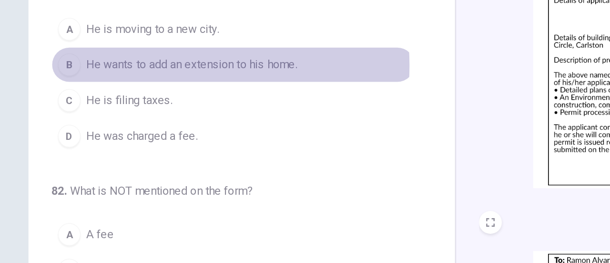
click at [96, 127] on span "He wants to add an extension to his home." at bounding box center [128, 127] width 141 height 11
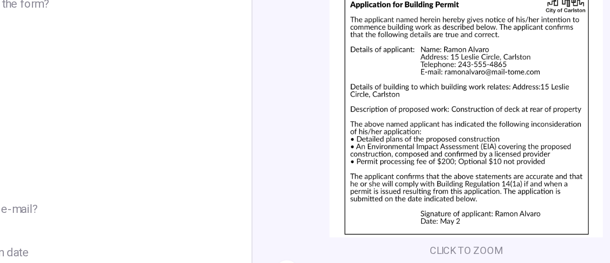
scroll to position [15, 0]
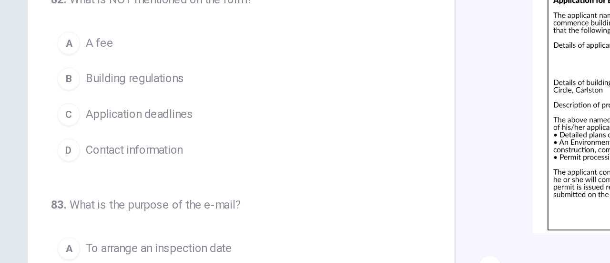
click at [62, 162] on span "Application deadlines" at bounding box center [94, 162] width 72 height 11
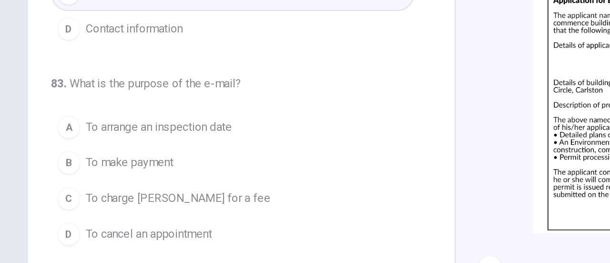
scroll to position [206, 0]
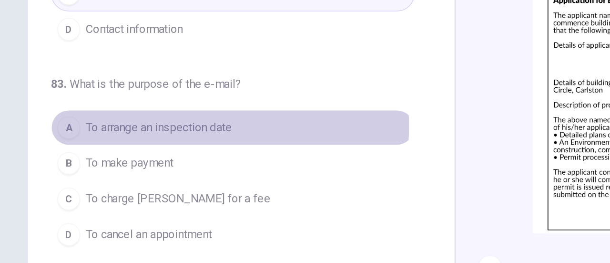
click at [103, 168] on span "To arrange an inspection date" at bounding box center [107, 171] width 98 height 11
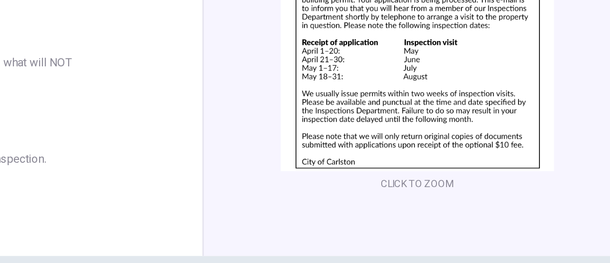
scroll to position [381, 0]
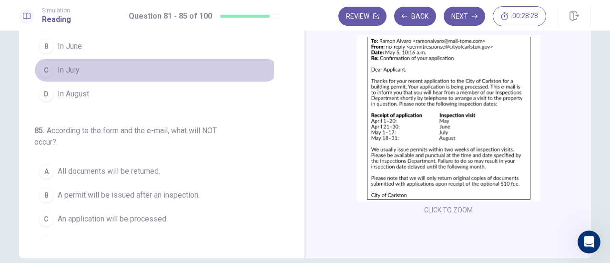
click at [59, 64] on span "In July" at bounding box center [69, 69] width 22 height 11
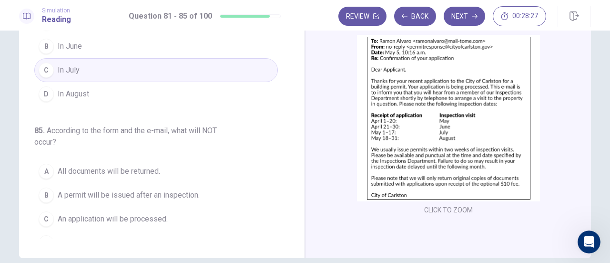
scroll to position [390, 0]
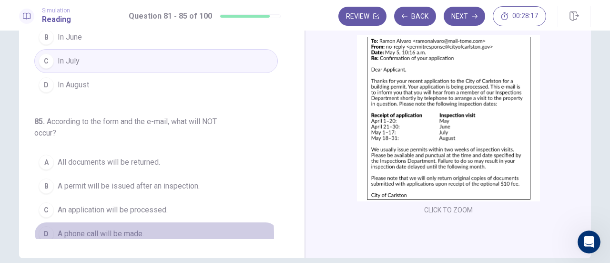
click at [93, 228] on span "A phone call will be made." at bounding box center [101, 233] width 86 height 11
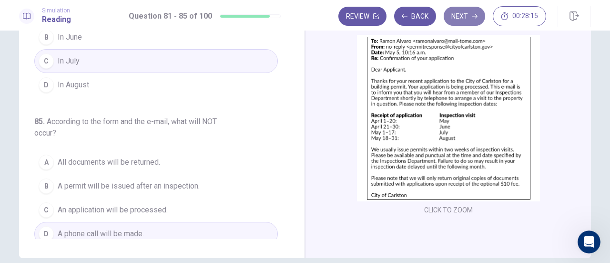
click at [464, 20] on button "Next" at bounding box center [464, 16] width 41 height 19
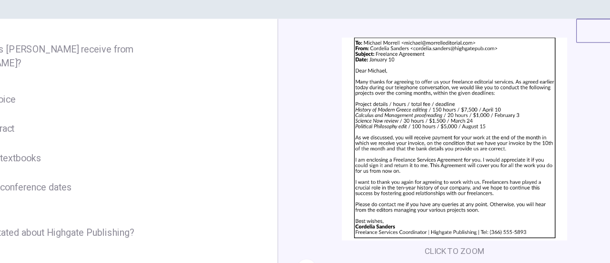
scroll to position [24, 0]
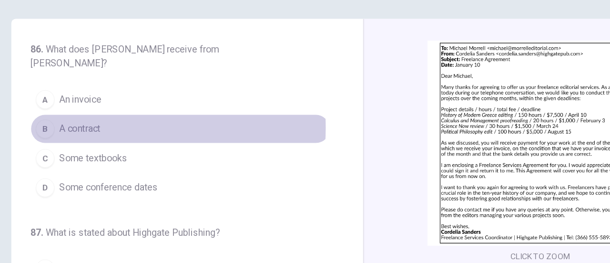
click at [73, 133] on span "A contract" at bounding box center [74, 138] width 33 height 11
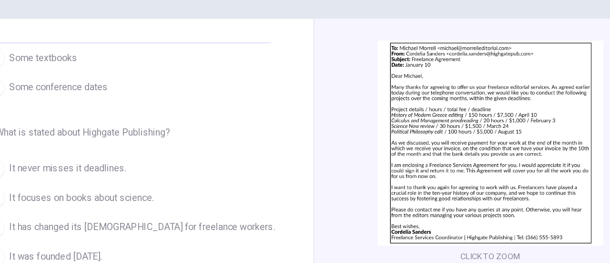
scroll to position [102, 0]
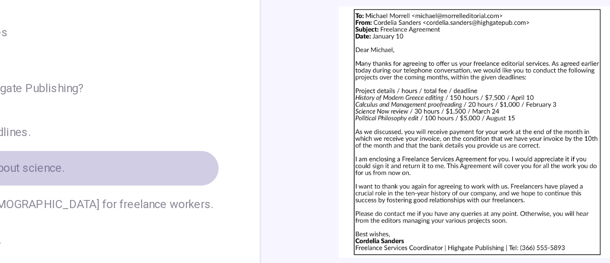
click at [228, 172] on button "B It focuses on books about science." at bounding box center [156, 175] width 244 height 24
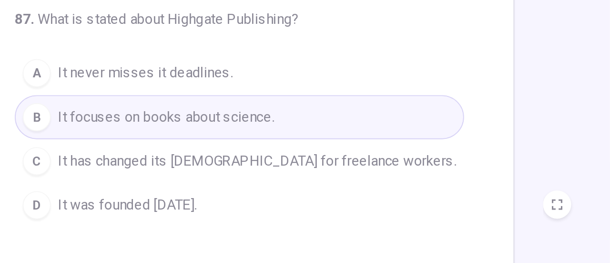
scroll to position [126, 0]
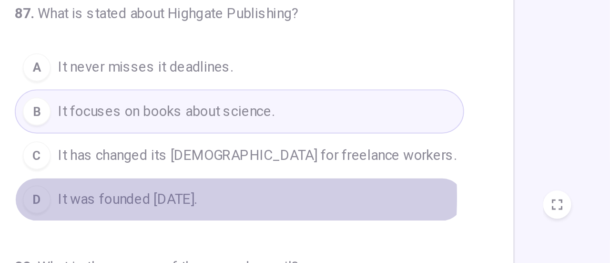
click at [72, 192] on span "It was founded [DATE]." at bounding box center [95, 197] width 75 height 11
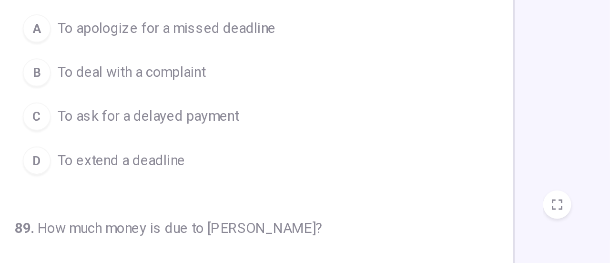
scroll to position [285, 0]
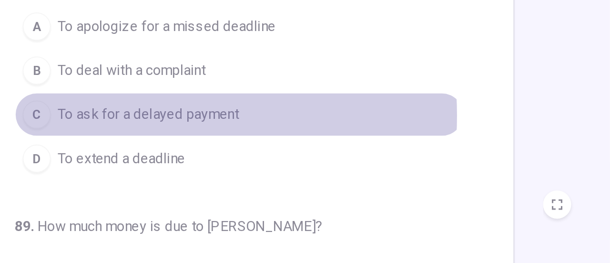
click at [81, 146] on span "To ask for a delayed payment" at bounding box center [107, 151] width 98 height 11
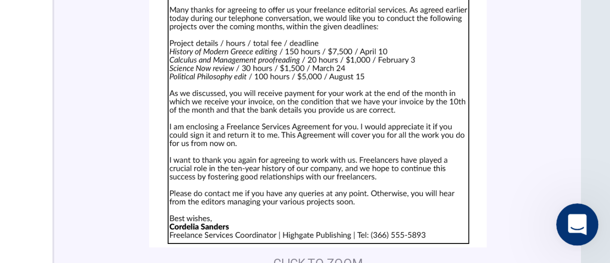
scroll to position [4, 0]
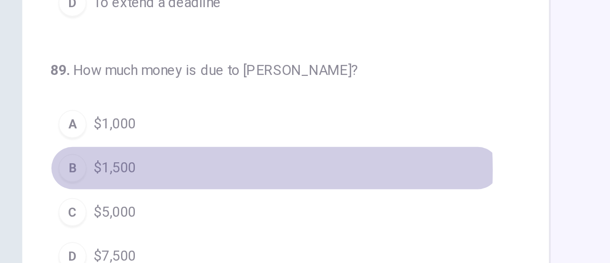
click at [63, 205] on span "$1,500" at bounding box center [69, 210] width 23 height 11
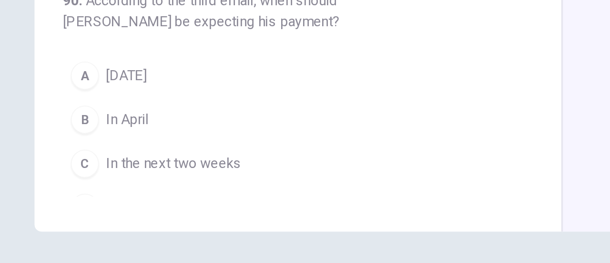
scroll to position [134, 0]
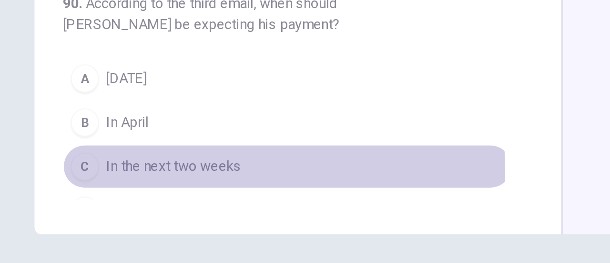
click at [68, 205] on span "In the next two weeks" at bounding box center [94, 210] width 73 height 11
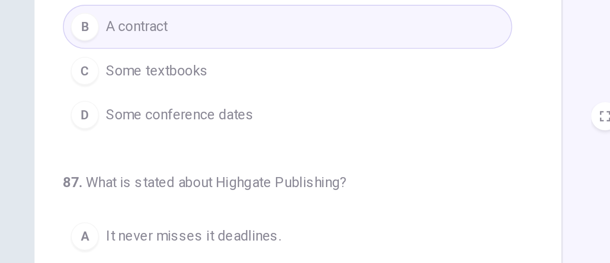
scroll to position [0, 0]
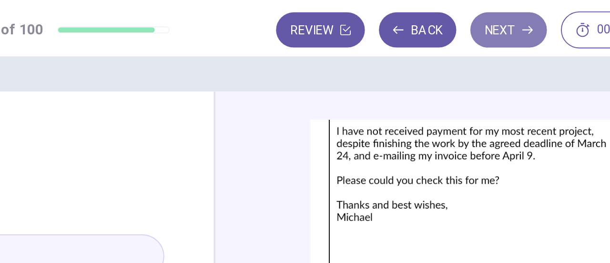
click at [464, 16] on button "Next" at bounding box center [464, 16] width 41 height 19
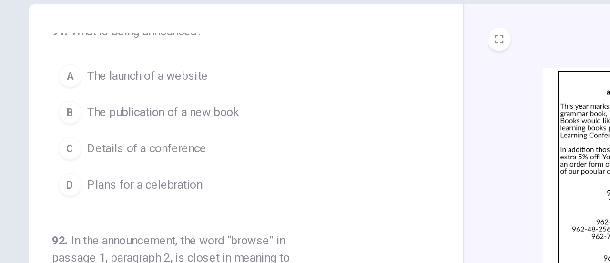
scroll to position [6, 0]
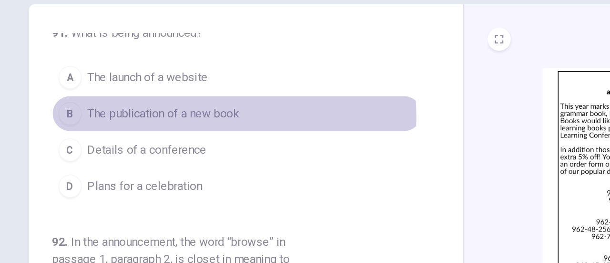
click at [105, 123] on span "The publication of a new book" at bounding box center [108, 121] width 100 height 11
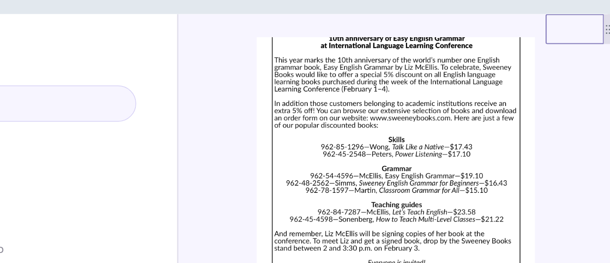
scroll to position [37, 0]
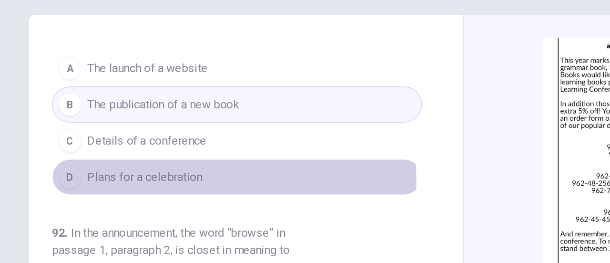
click at [85, 156] on span "Plans for a celebration" at bounding box center [95, 154] width 75 height 11
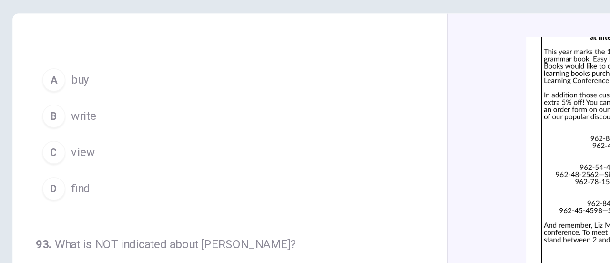
scroll to position [42, 0]
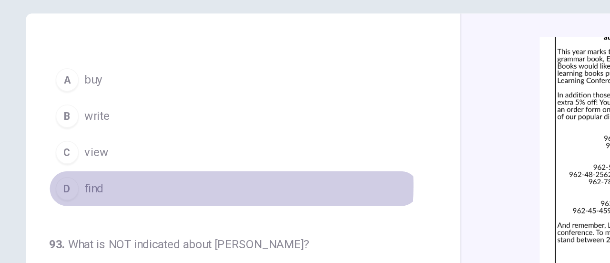
click at [60, 159] on span "find" at bounding box center [64, 163] width 12 height 11
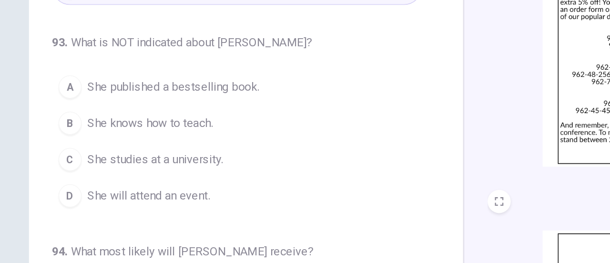
scroll to position [182, 0]
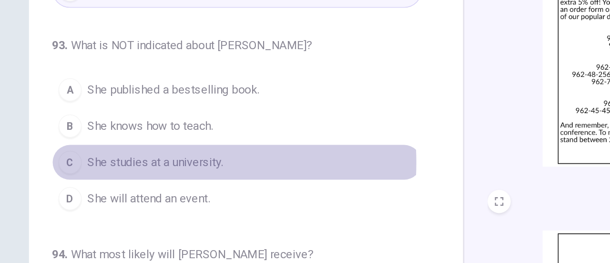
click at [84, 143] on span "She studies at a university." at bounding box center [102, 146] width 89 height 11
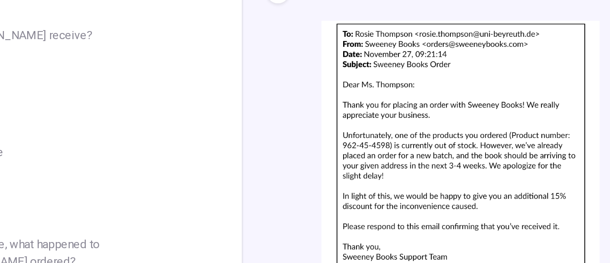
scroll to position [351, 0]
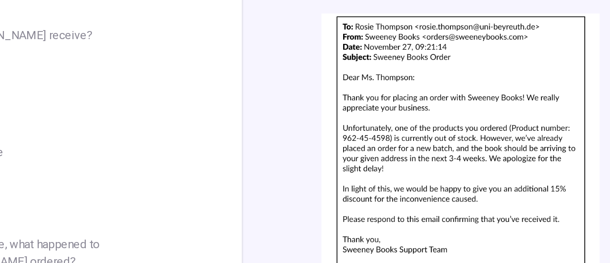
click at [444, 155] on img at bounding box center [448, 132] width 183 height 166
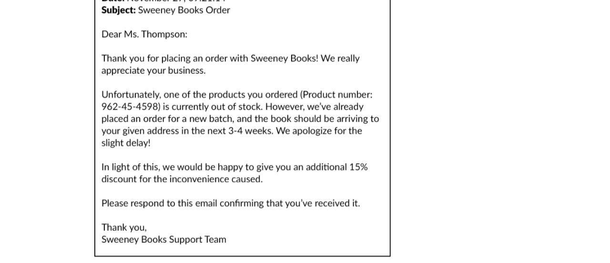
click at [444, 155] on img at bounding box center [305, 111] width 563 height 198
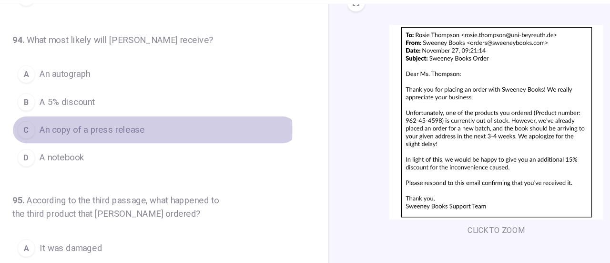
click at [110, 133] on span "An copy of a press release" at bounding box center [103, 138] width 90 height 11
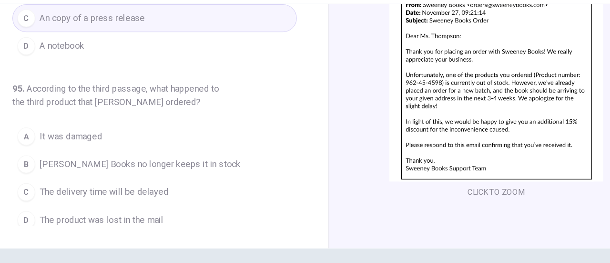
scroll to position [141, 0]
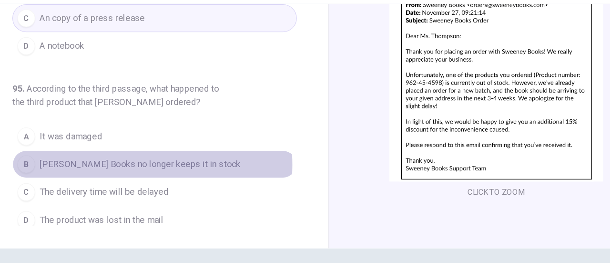
click at [117, 163] on span "[PERSON_NAME] Books no longer keeps it in stock" at bounding box center [144, 167] width 172 height 11
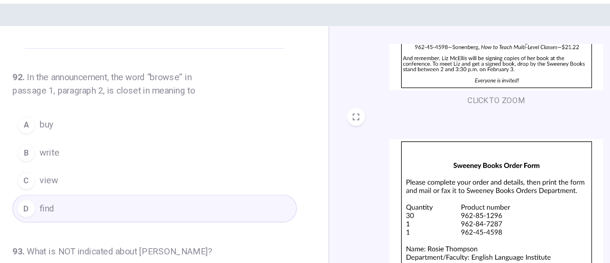
scroll to position [0, 0]
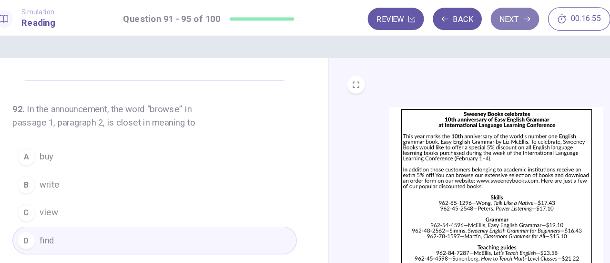
click at [461, 17] on button "Next" at bounding box center [464, 16] width 41 height 19
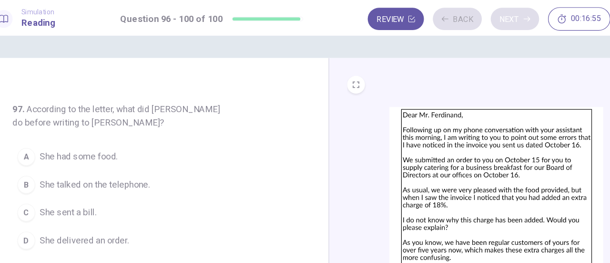
click at [461, 17] on div "Review Back Next 00:16:55" at bounding box center [442, 16] width 208 height 20
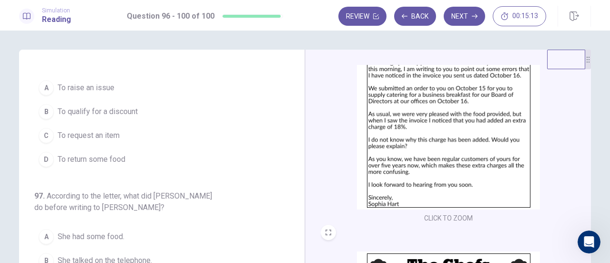
scroll to position [15, 0]
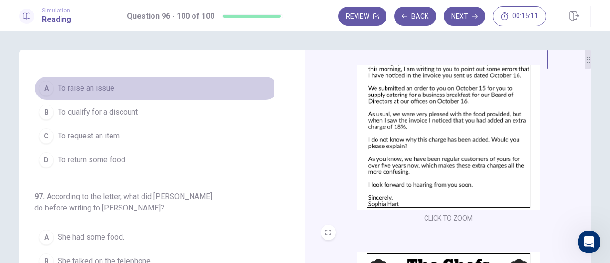
click at [92, 87] on span "To raise an issue" at bounding box center [86, 87] width 57 height 11
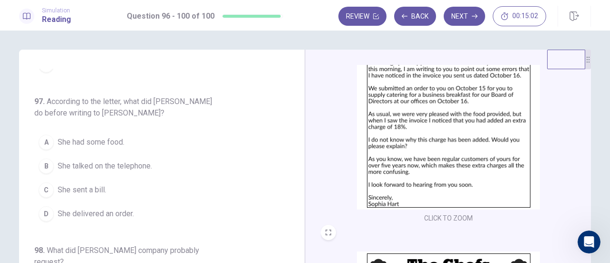
scroll to position [0, 0]
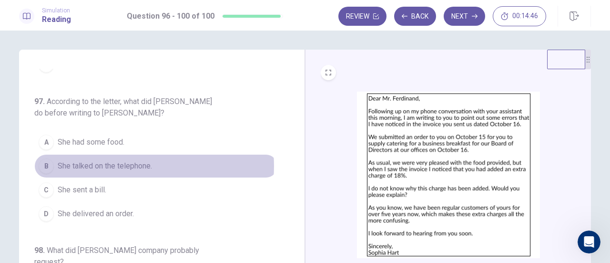
click at [130, 164] on span "She talked on the telephone." at bounding box center [105, 165] width 94 height 11
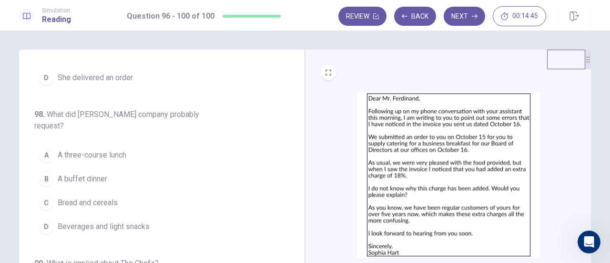
scroll to position [248, 0]
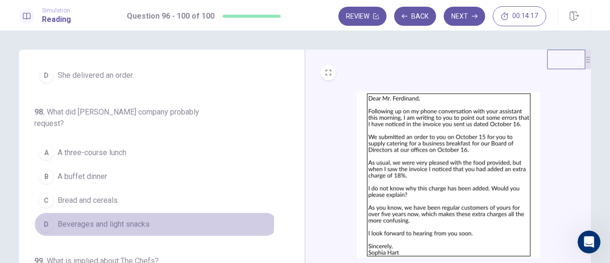
click at [81, 218] on span "Beverages and light snacks" at bounding box center [104, 223] width 92 height 11
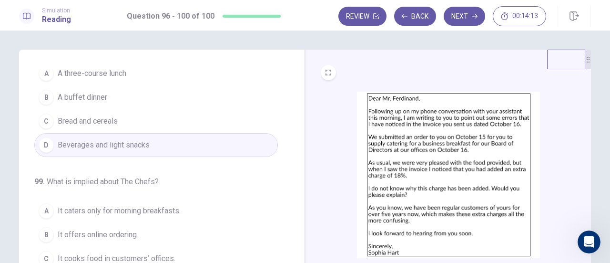
scroll to position [328, 0]
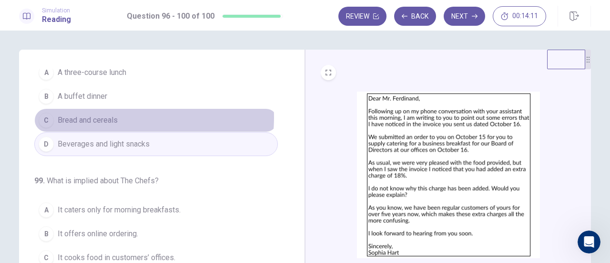
click at [108, 114] on span "Bread and cereals" at bounding box center [88, 119] width 60 height 11
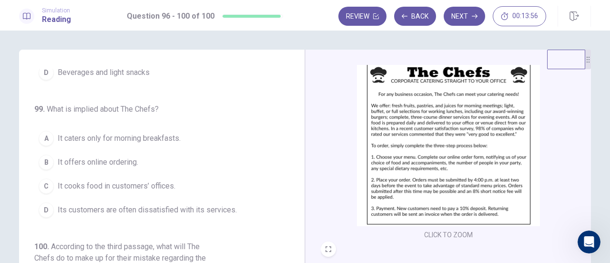
scroll to position [241, 0]
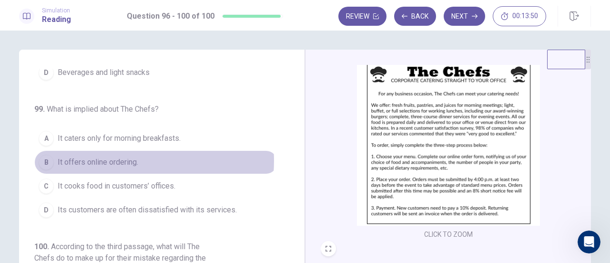
click at [113, 156] on span "It offers online ordering." at bounding box center [98, 161] width 81 height 11
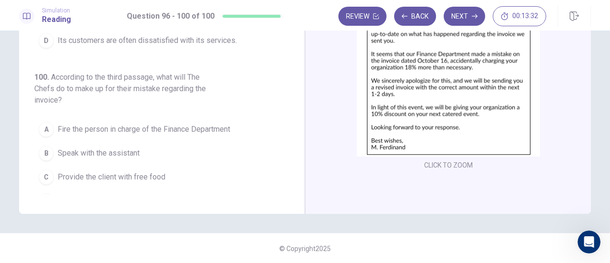
scroll to position [168, 0]
drag, startPoint x: 122, startPoint y: 185, endPoint x: 408, endPoint y: 108, distance: 296.8
click at [408, 108] on div "96 . What is the purpose of [PERSON_NAME] letter? A To raise an issue B To qual…" at bounding box center [305, 47] width 572 height 331
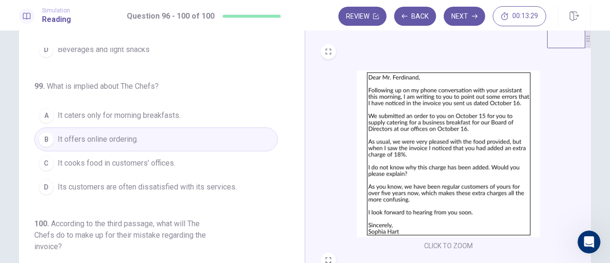
scroll to position [20, 0]
click at [468, 13] on button "Next" at bounding box center [464, 16] width 41 height 19
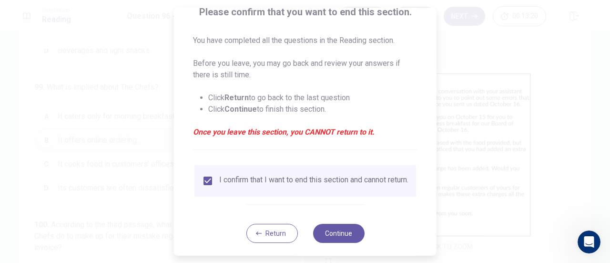
scroll to position [92, 0]
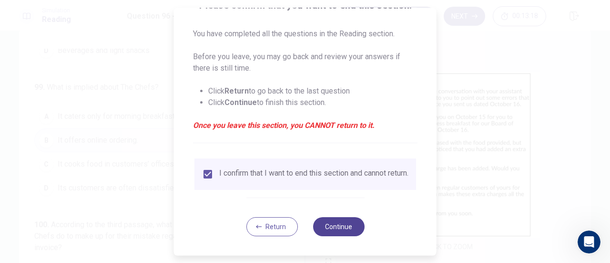
click at [338, 224] on button "Continue" at bounding box center [338, 226] width 51 height 19
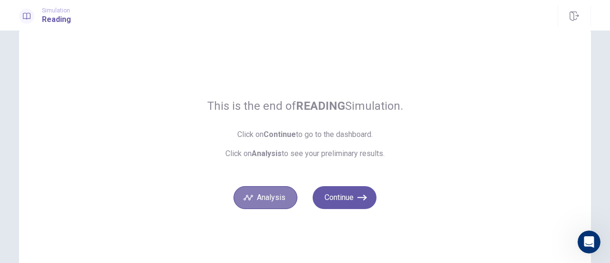
click at [267, 196] on button "Analysis" at bounding box center [266, 197] width 64 height 23
